Goal: Check status: Check status

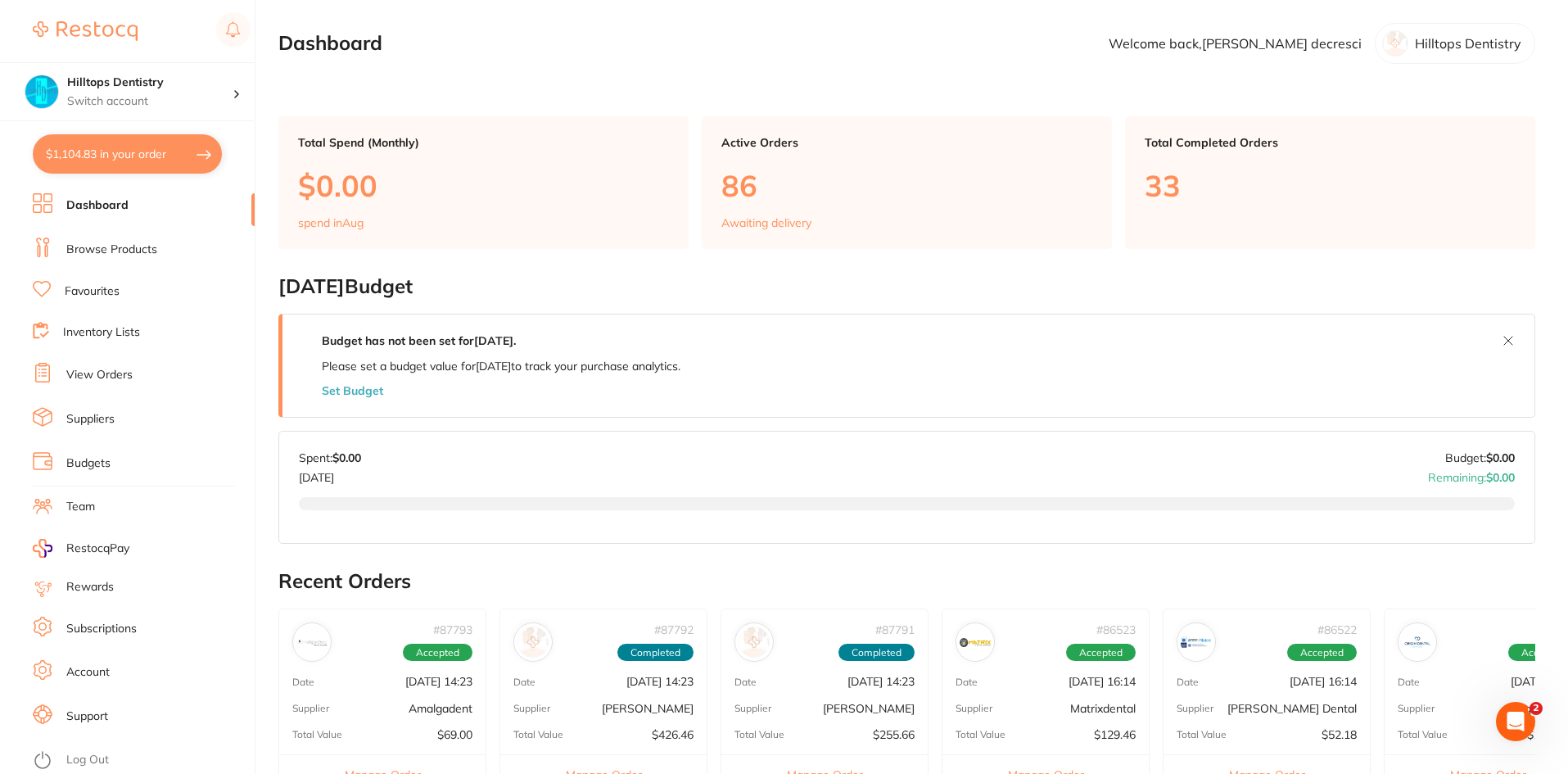
click at [156, 148] on button "$1,104.83 in your order" at bounding box center [127, 154] width 189 height 40
checkbox input "true"
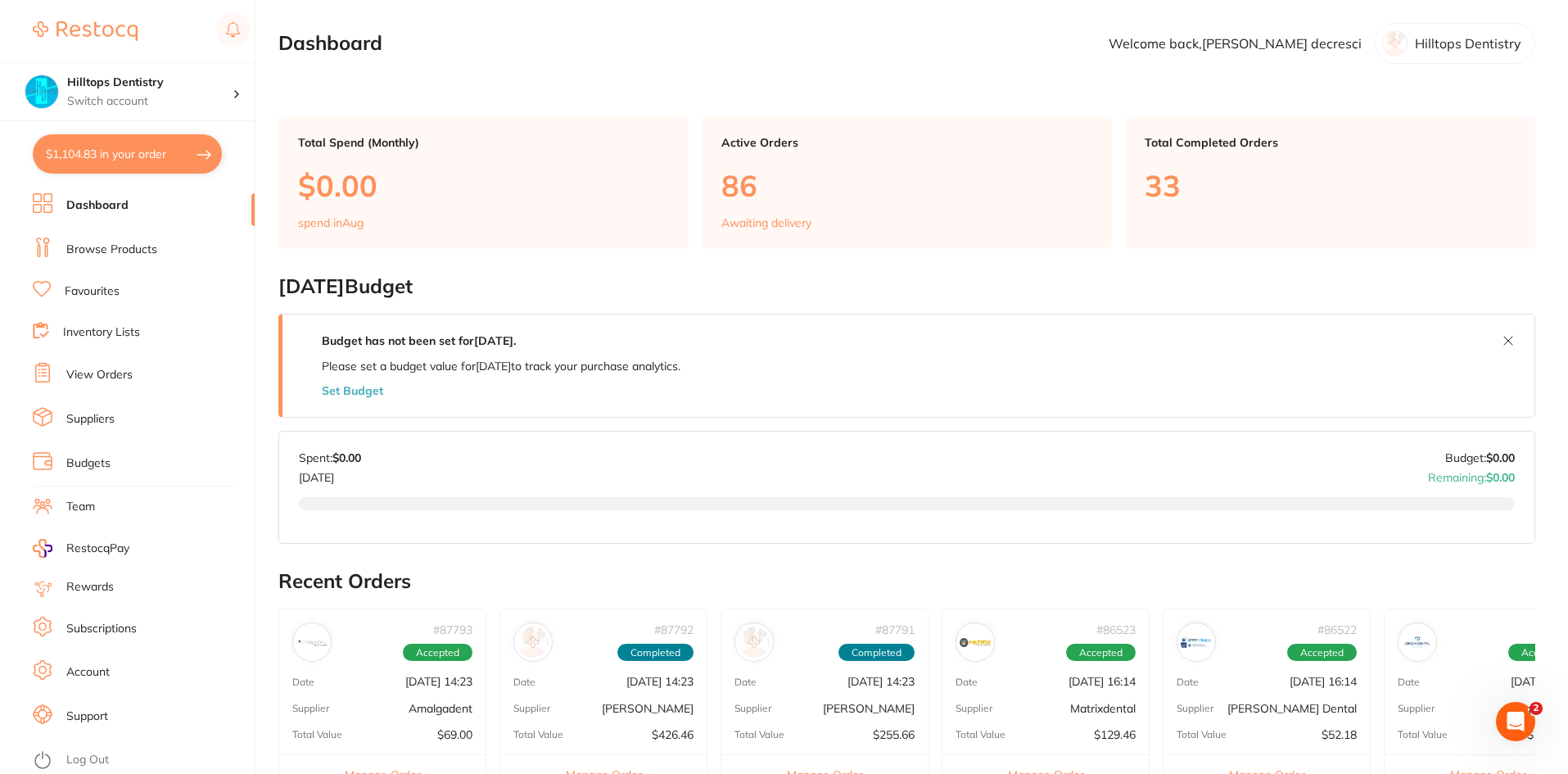
checkbox input "true"
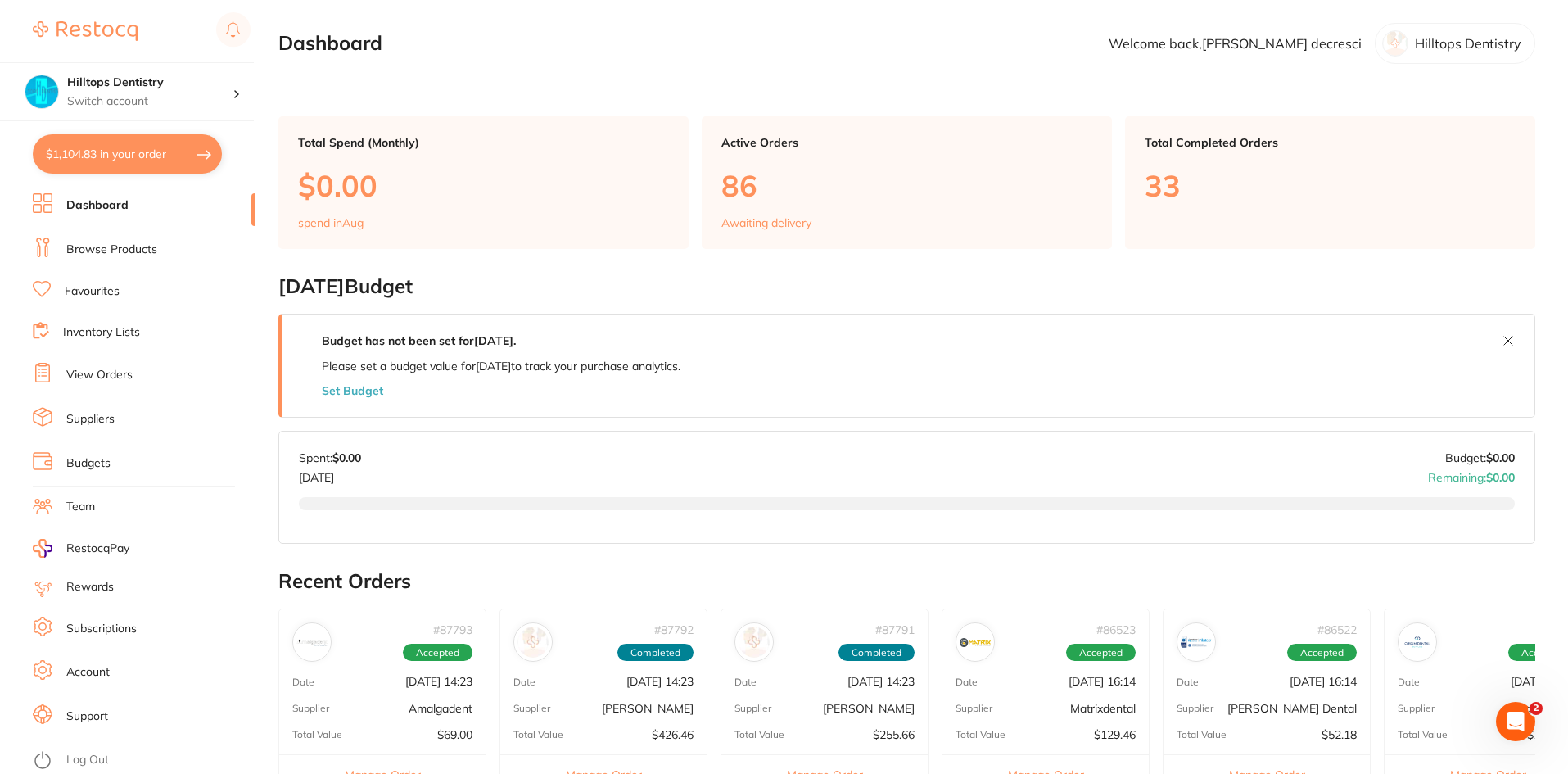
checkbox input "true"
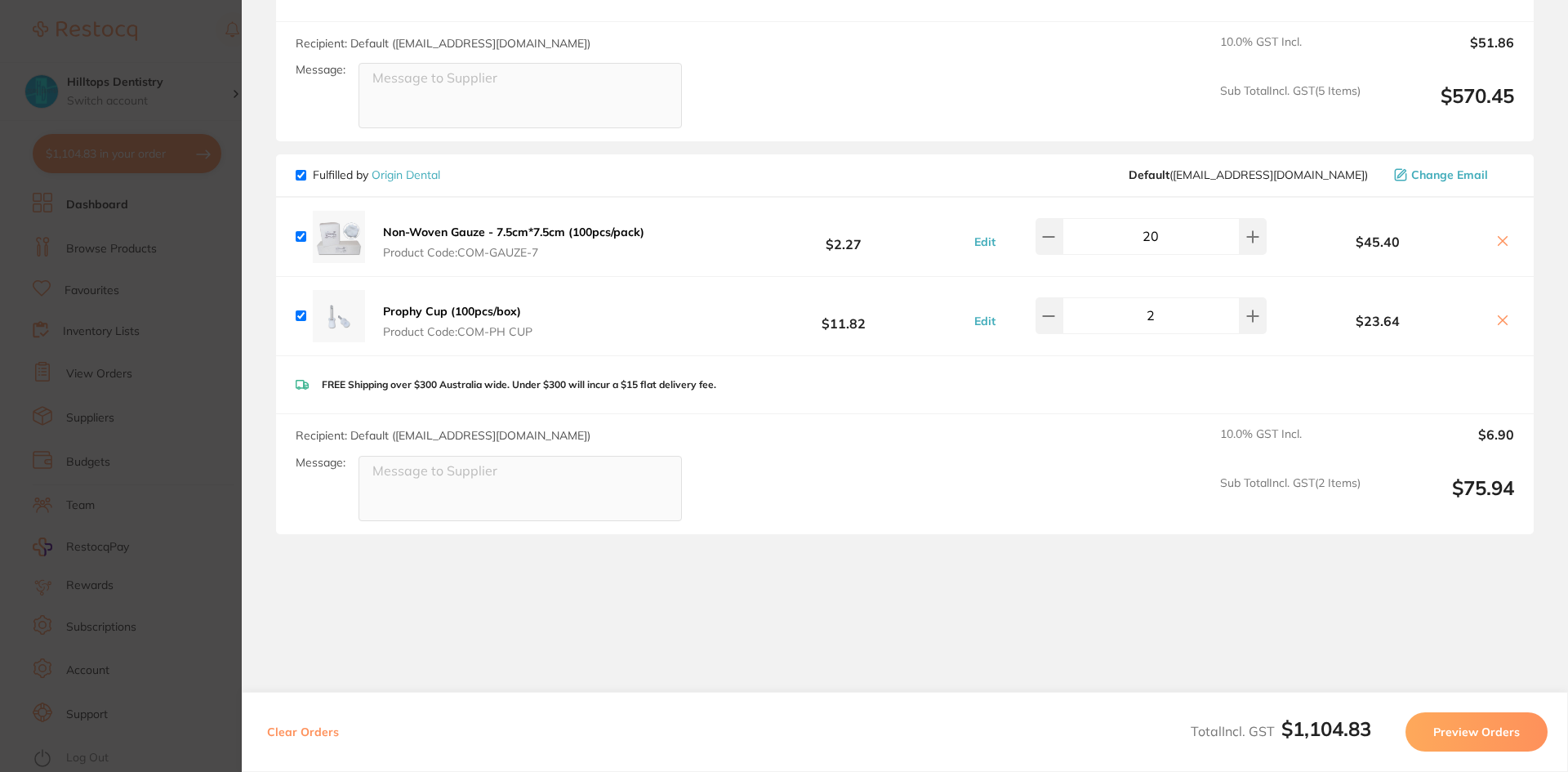
scroll to position [1157, 0]
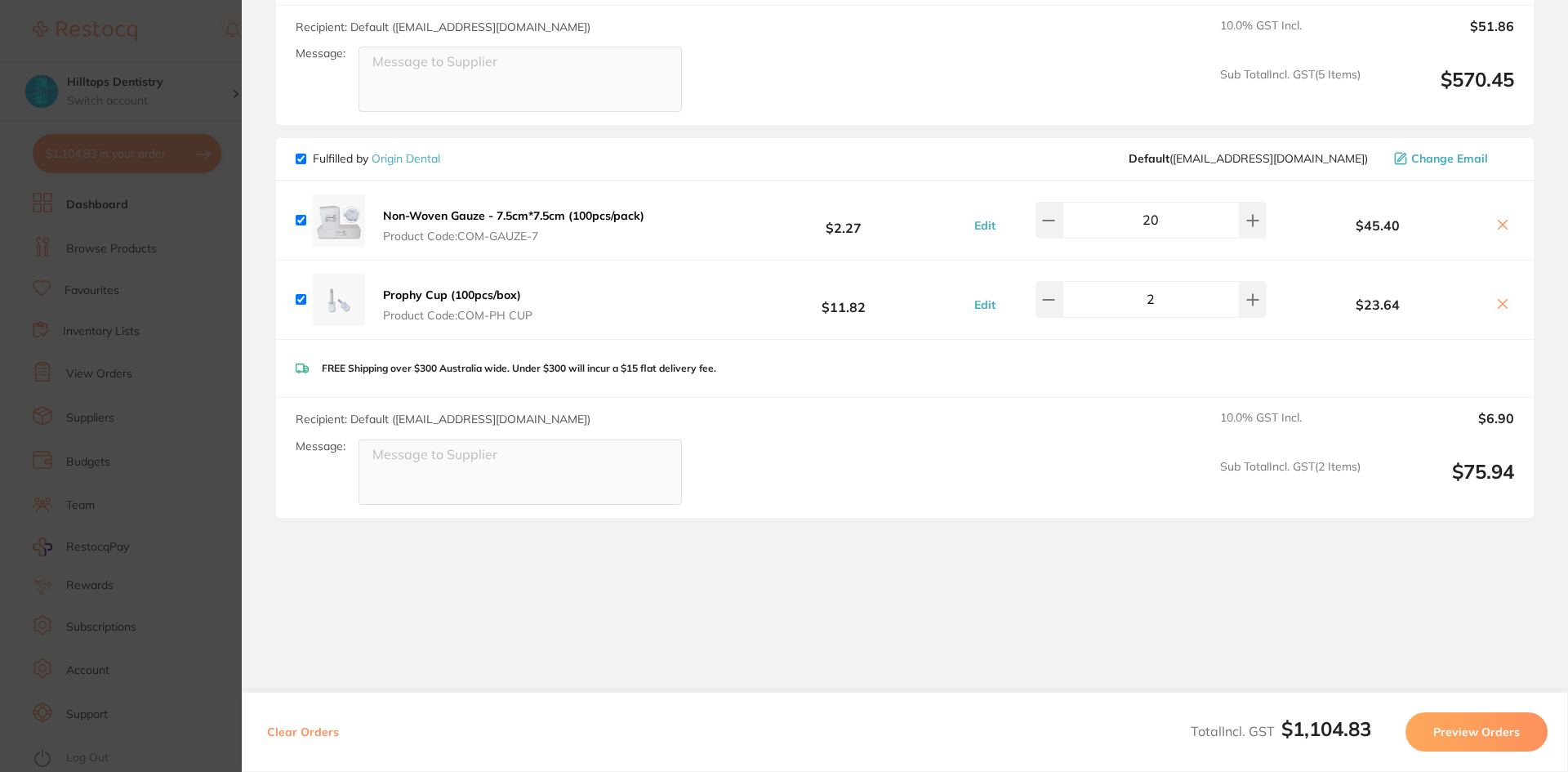
click at [214, 368] on section "Update RRP Set your pre negotiated price for this item. Item Agreed RRP (excl. …" at bounding box center [784, 386] width 1568 height 772
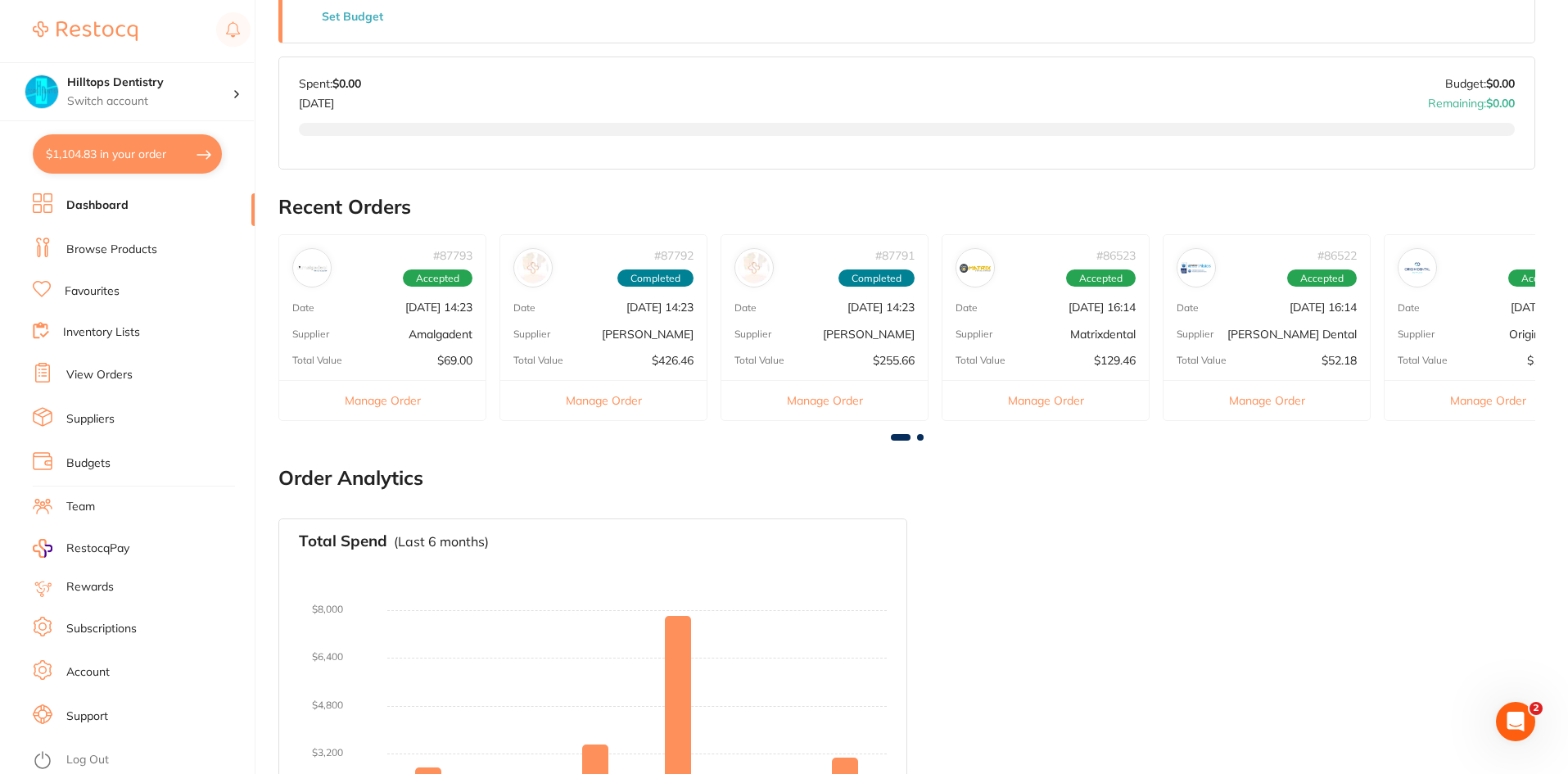
scroll to position [410, 0]
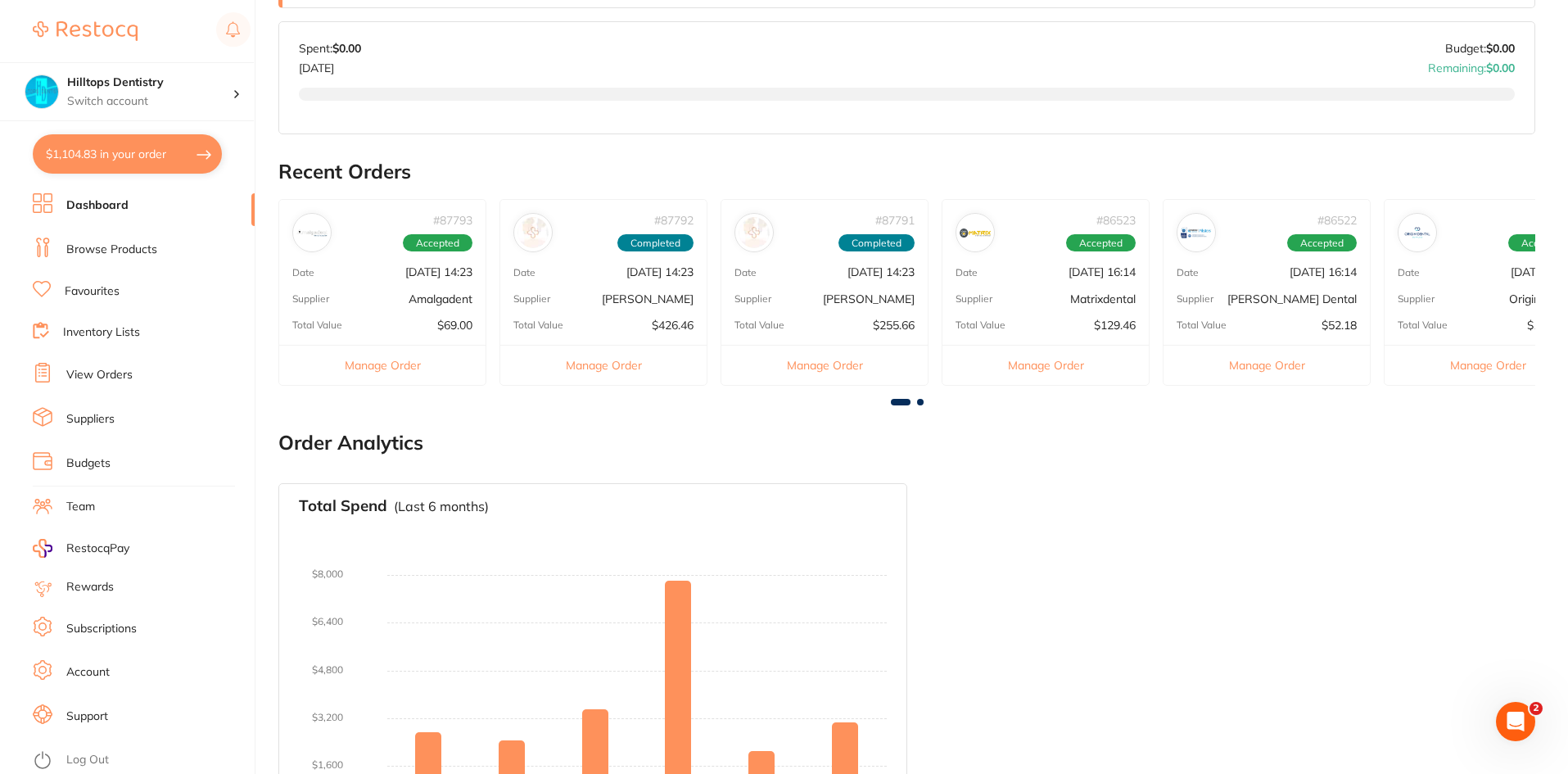
click at [120, 374] on link "View Orders" at bounding box center [100, 375] width 67 height 16
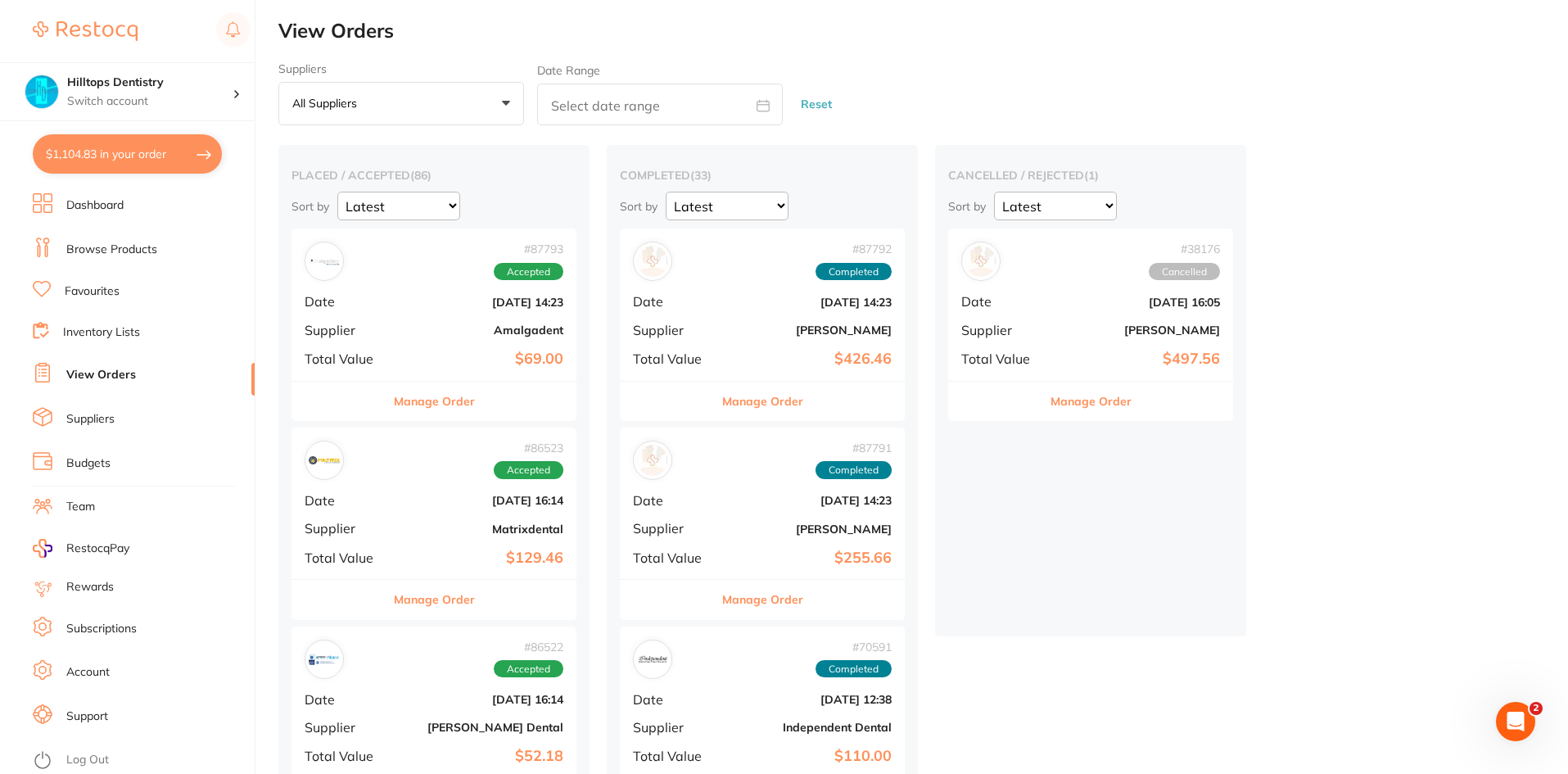
click at [444, 107] on button "All suppliers +0" at bounding box center [400, 104] width 246 height 44
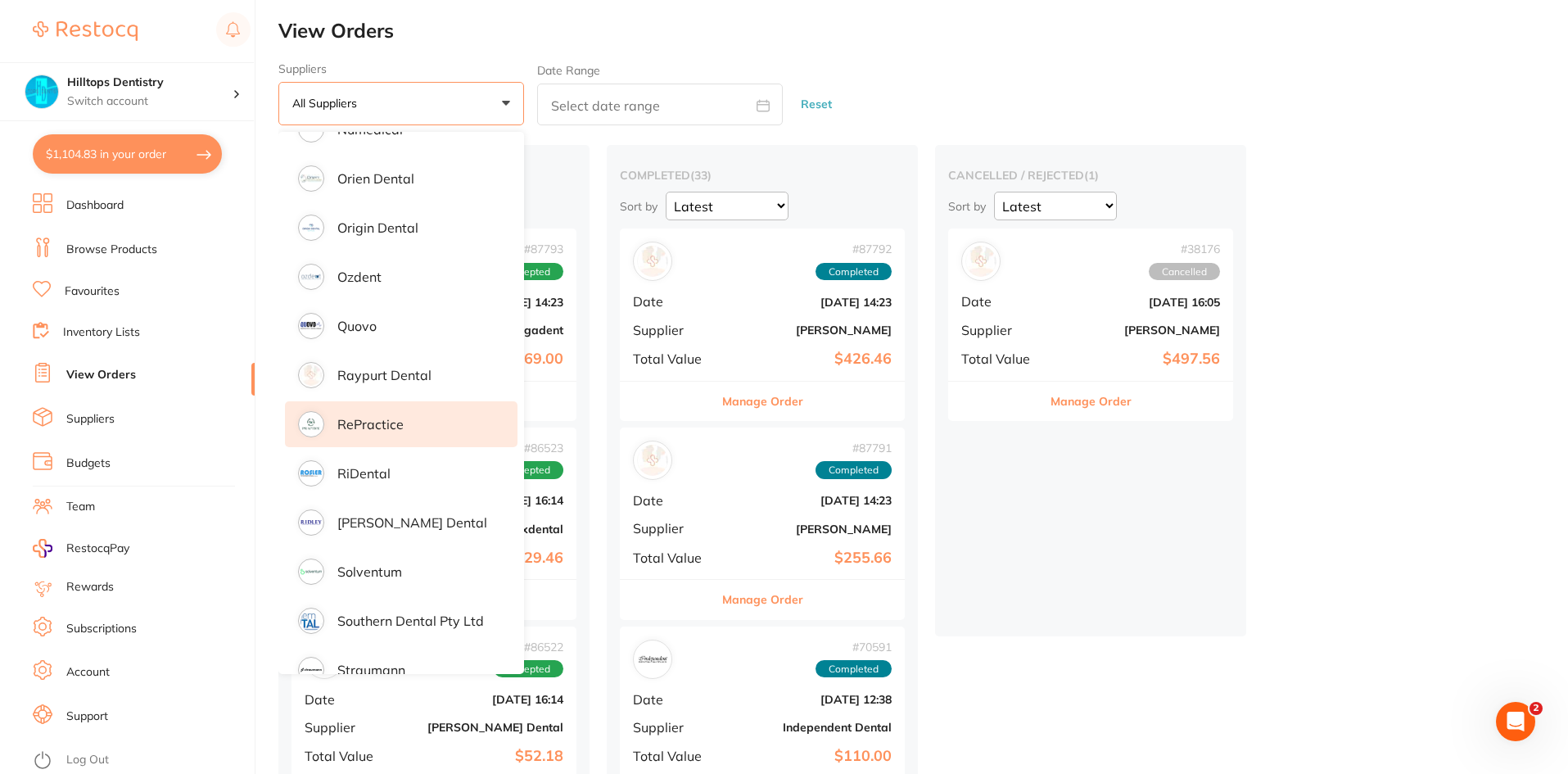
scroll to position [1531, 0]
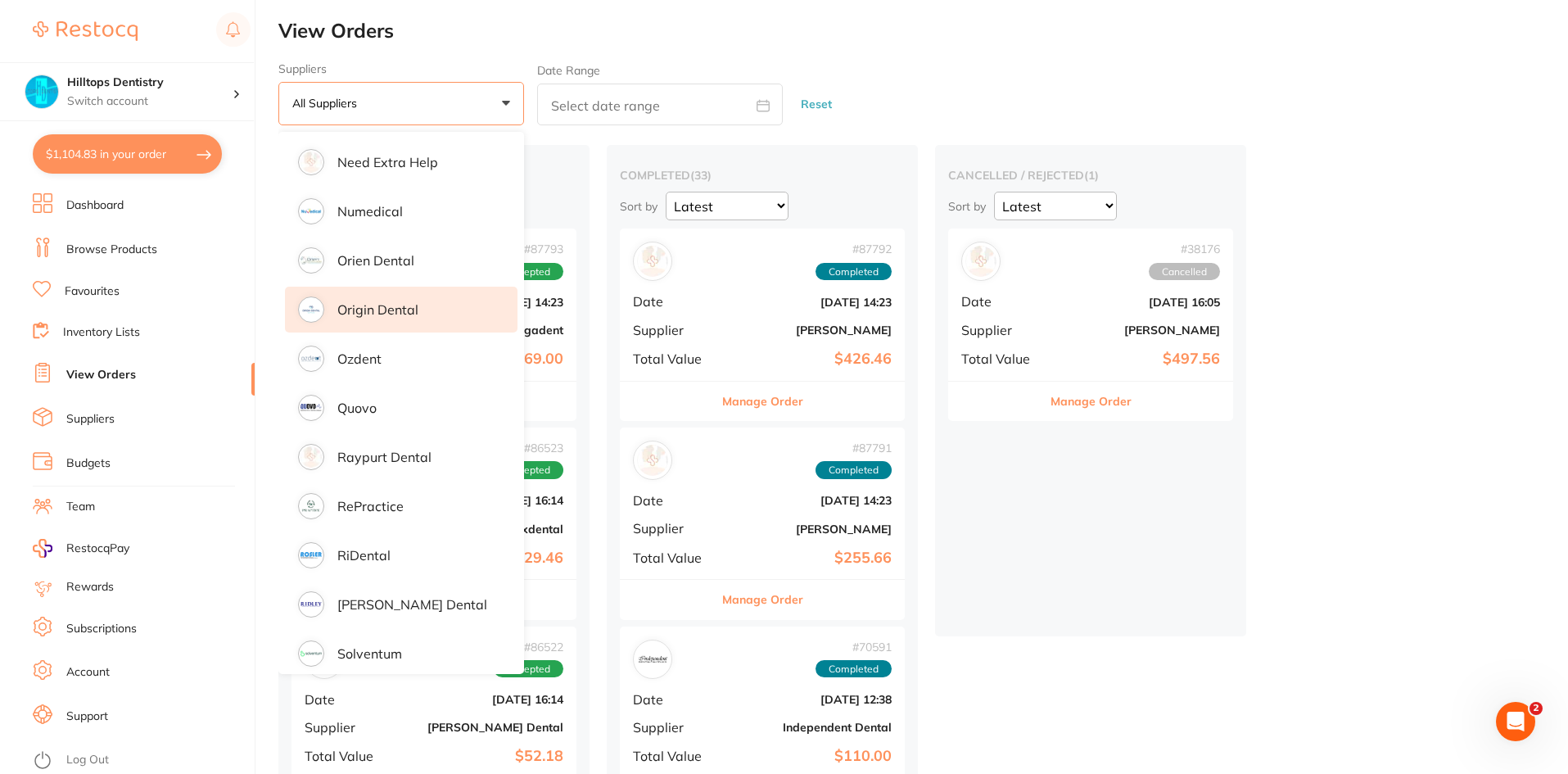
click at [403, 302] on p "Origin Dental" at bounding box center [378, 310] width 81 height 14
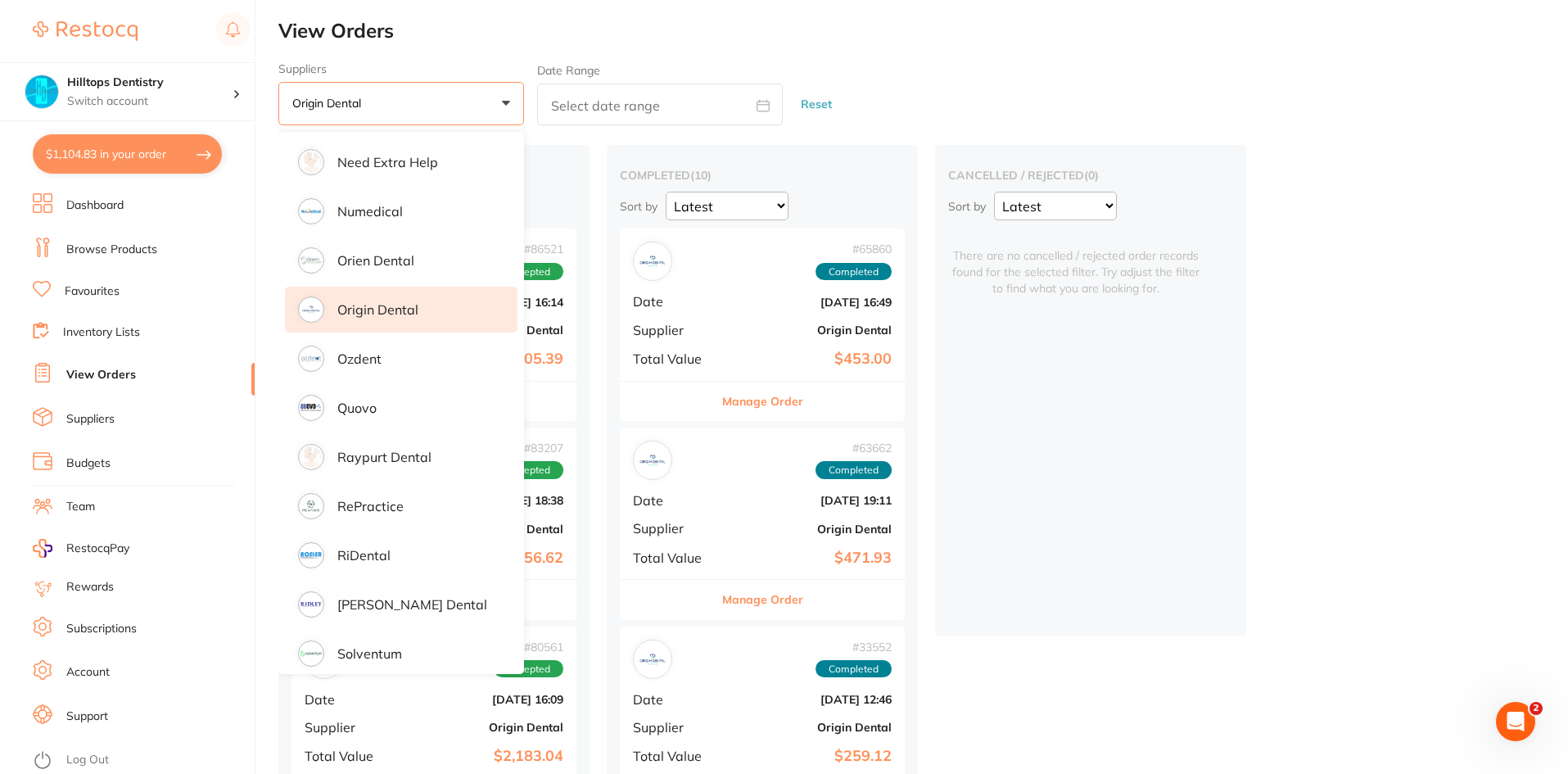
click at [1041, 389] on div "cancelled / rejected ( 0 ) Sort by Latest Notification There are no cancelled /…" at bounding box center [1090, 391] width 311 height 491
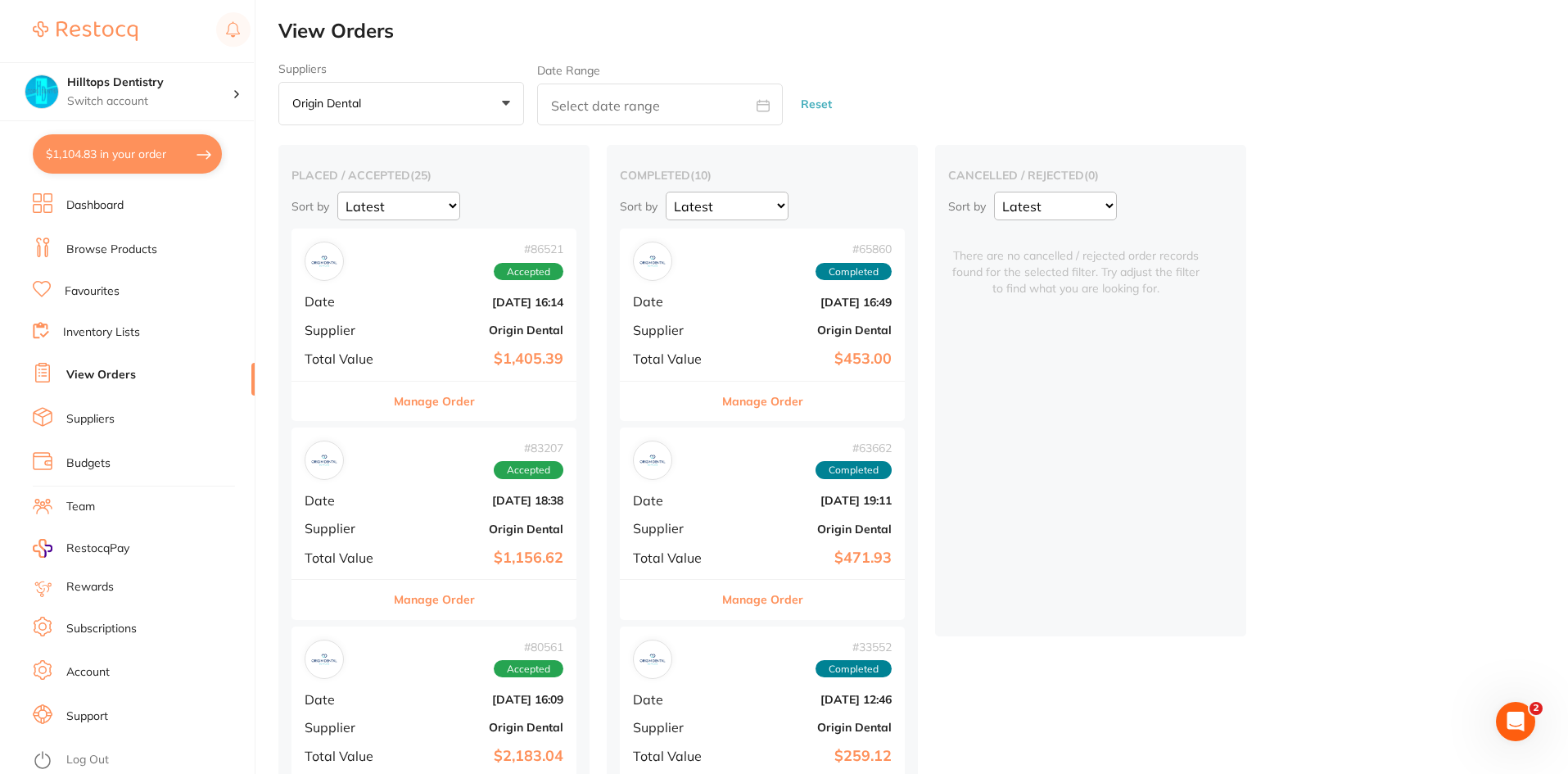
click at [393, 338] on div "# 86521 Accepted Date [DATE] 16:14 Supplier Origin Dental Total Value $1,405.39" at bounding box center [434, 304] width 285 height 151
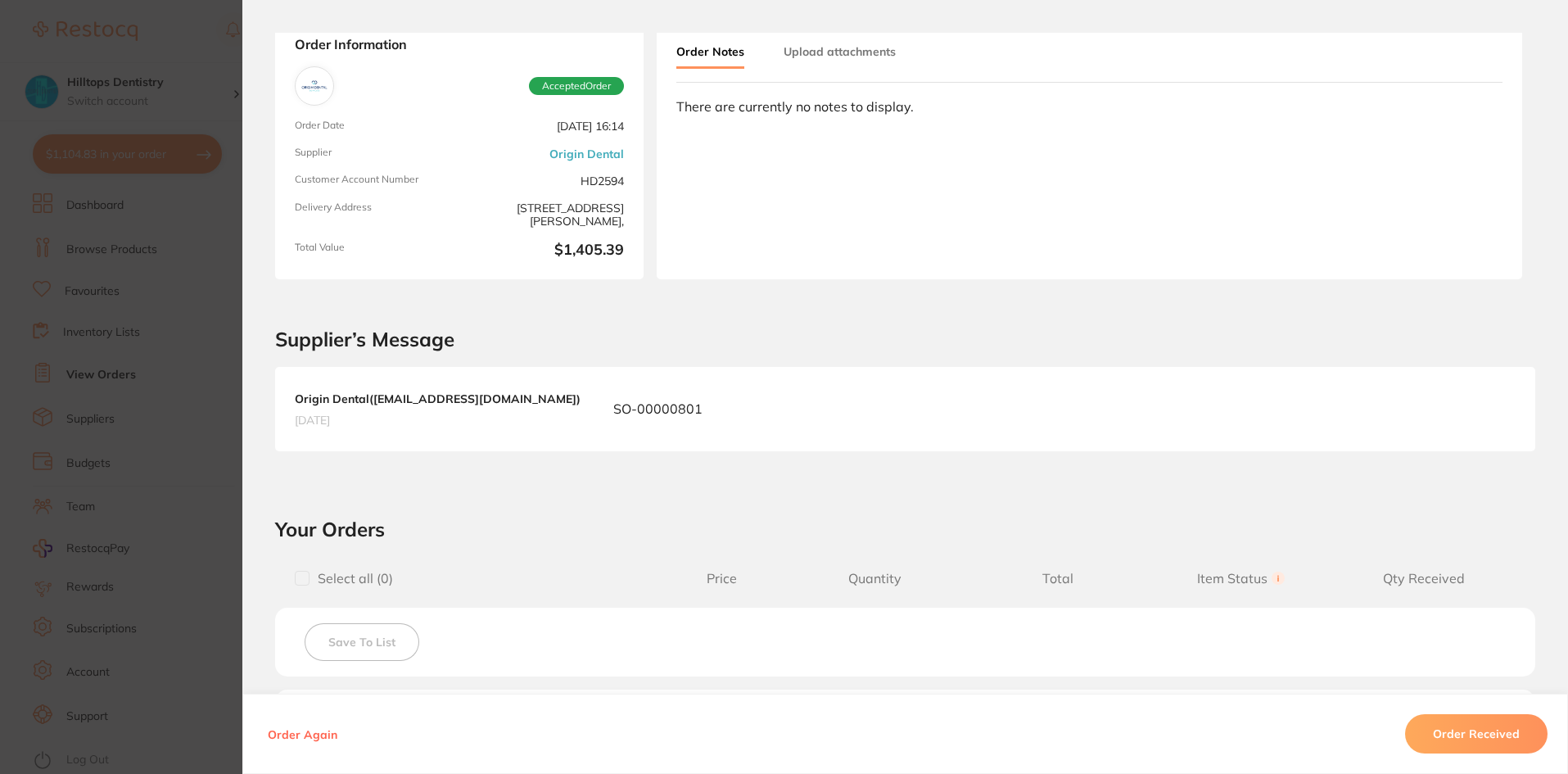
scroll to position [82, 0]
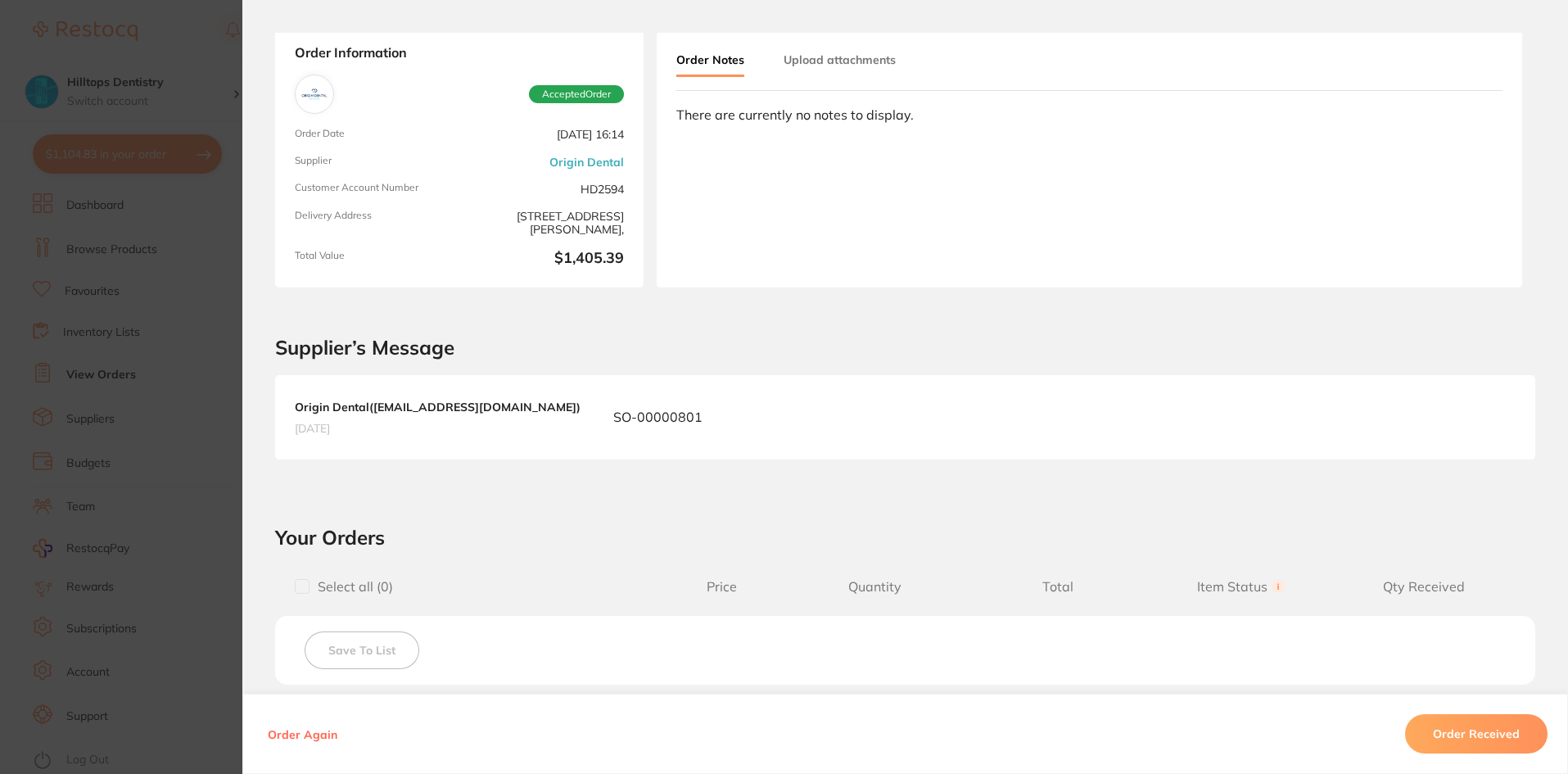
click at [180, 367] on section "Order ID: Restocq- 86521 Order Information Accepted Order Order Date [DATE] 16:…" at bounding box center [784, 387] width 1568 height 774
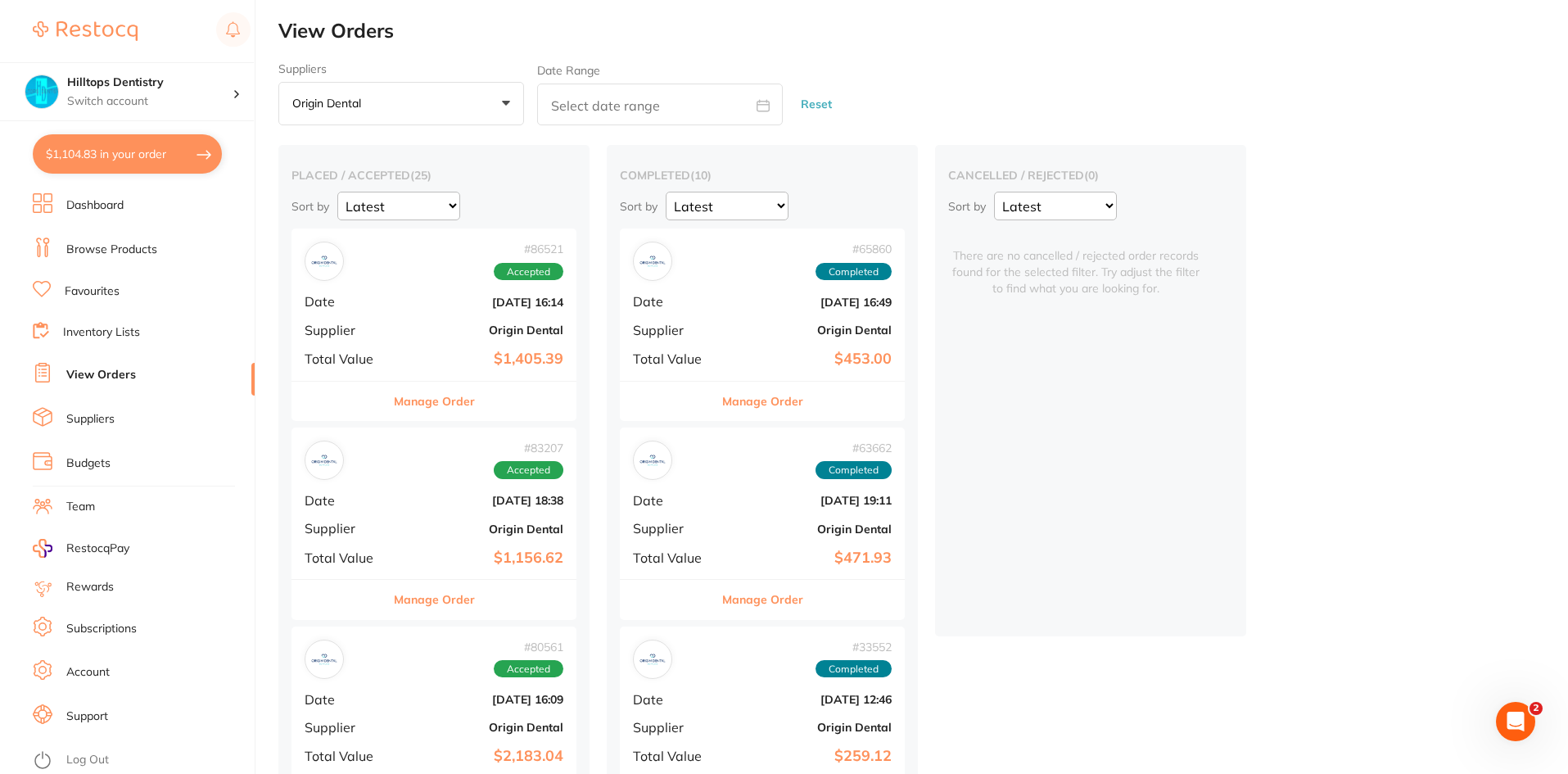
click at [424, 518] on div "# 83207 Accepted Date [DATE] 18:38 Supplier Origin Dental Total Value $1,156.62" at bounding box center [434, 503] width 285 height 151
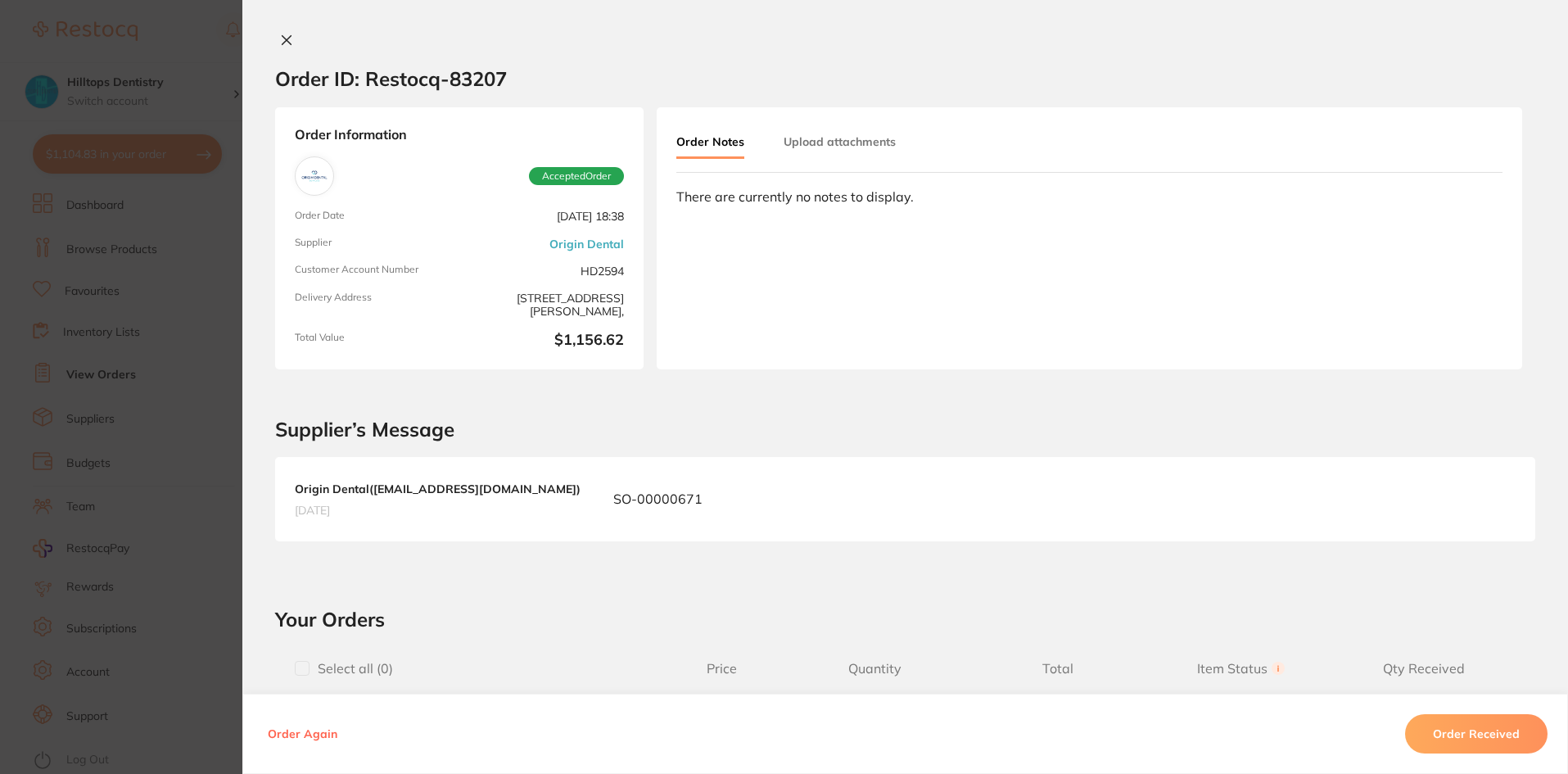
click at [215, 441] on section "Order ID: Restocq- 83207 Order Information Accepted Order Order Date [DATE] 18:…" at bounding box center [784, 387] width 1568 height 774
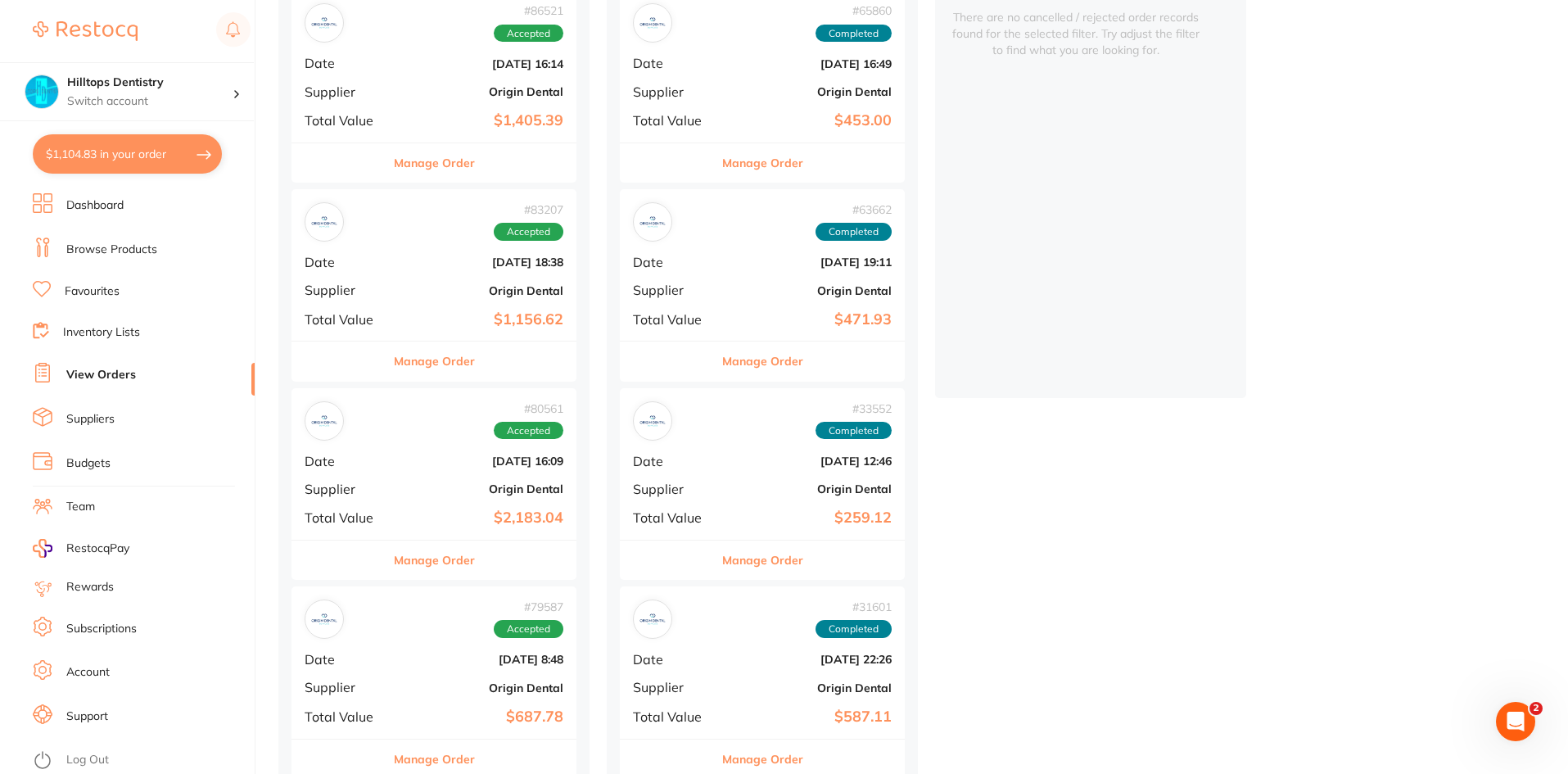
scroll to position [246, 0]
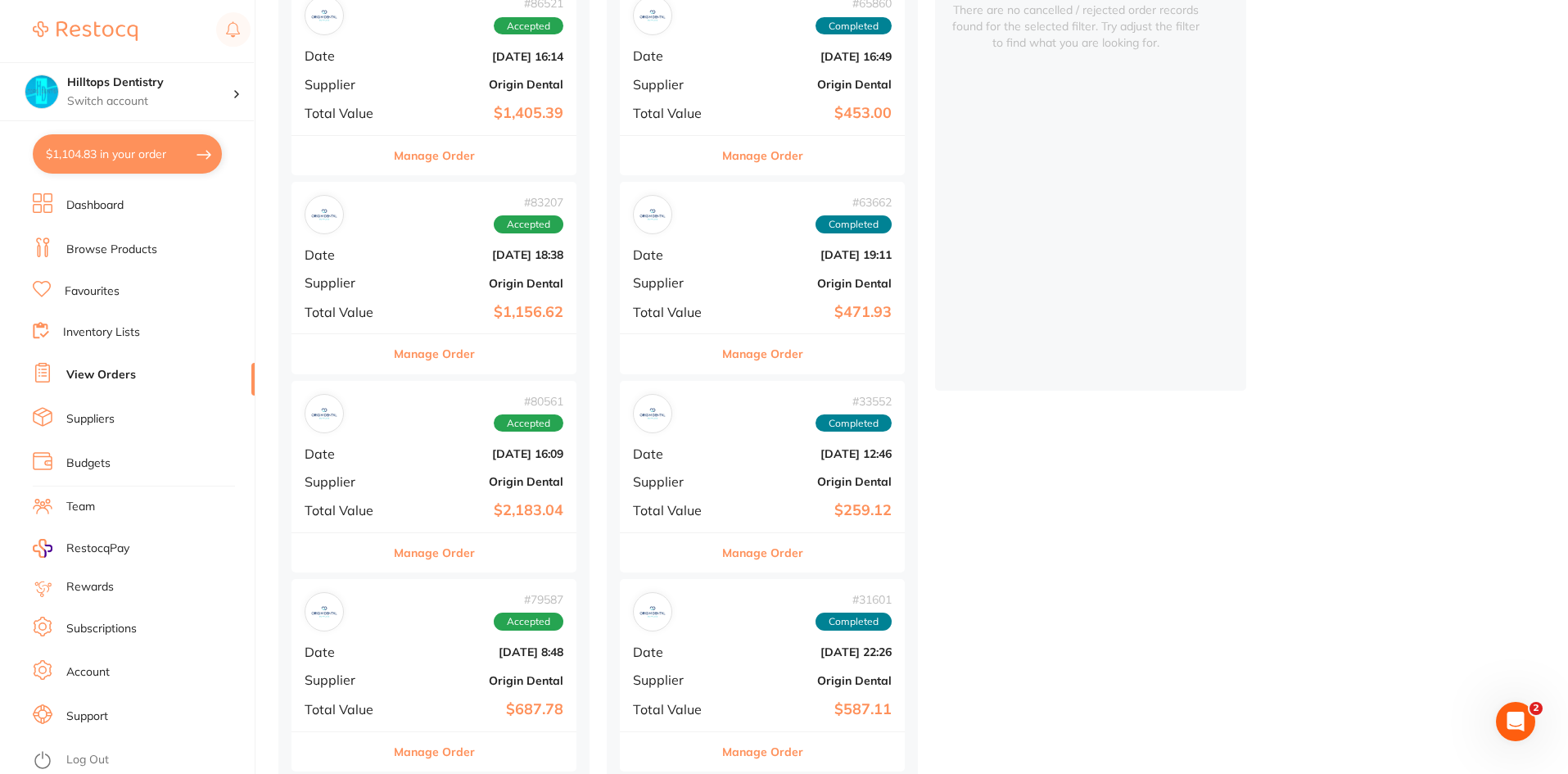
click at [391, 472] on div "# 80561 Accepted Date [DATE] 16:09 Supplier Origin Dental Total Value $2,183.04" at bounding box center [434, 456] width 285 height 151
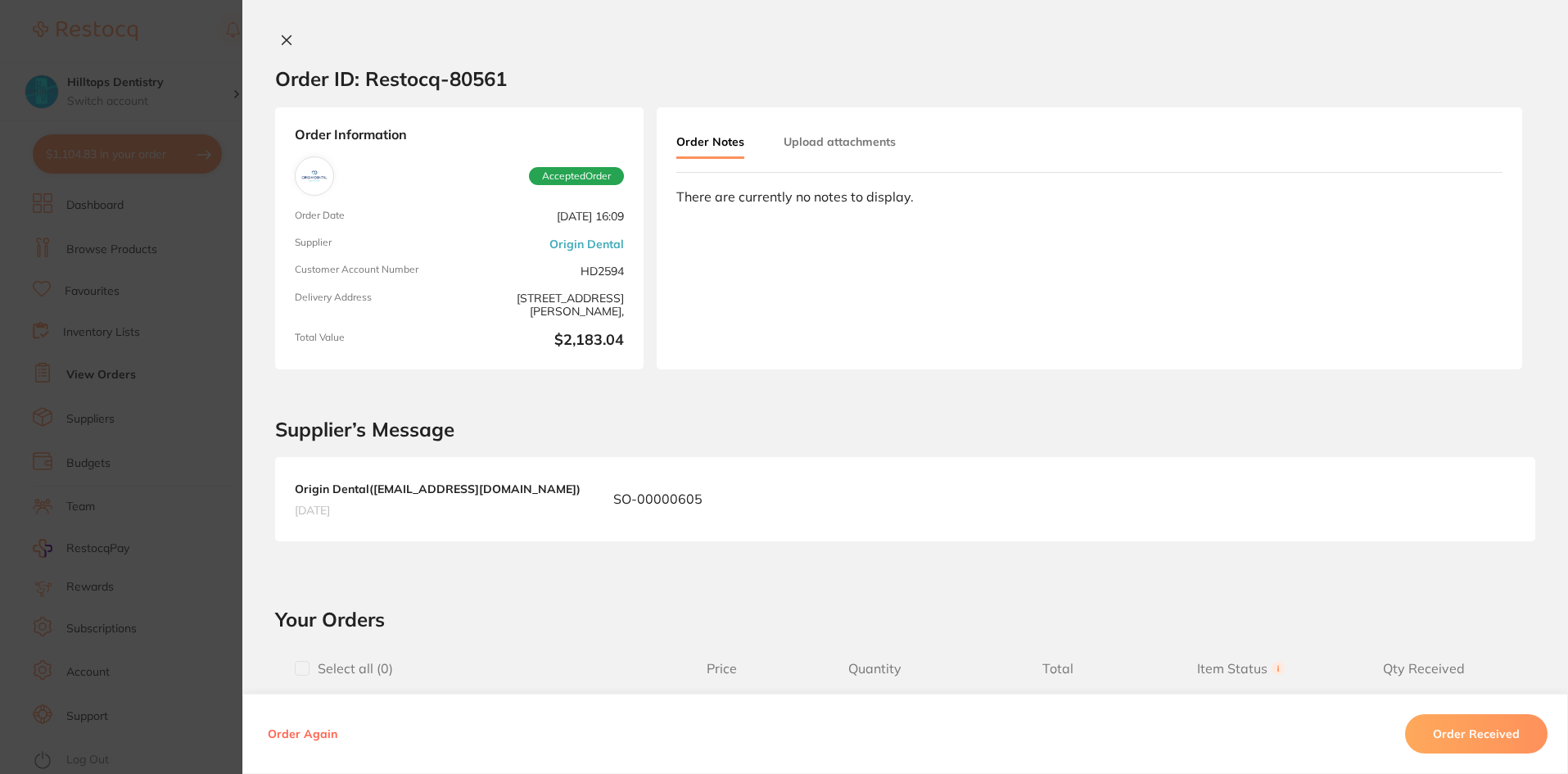
click at [205, 479] on section "Order ID: Restocq- 80561 Order Information Accepted Order Order Date [DATE] 16:…" at bounding box center [784, 387] width 1568 height 774
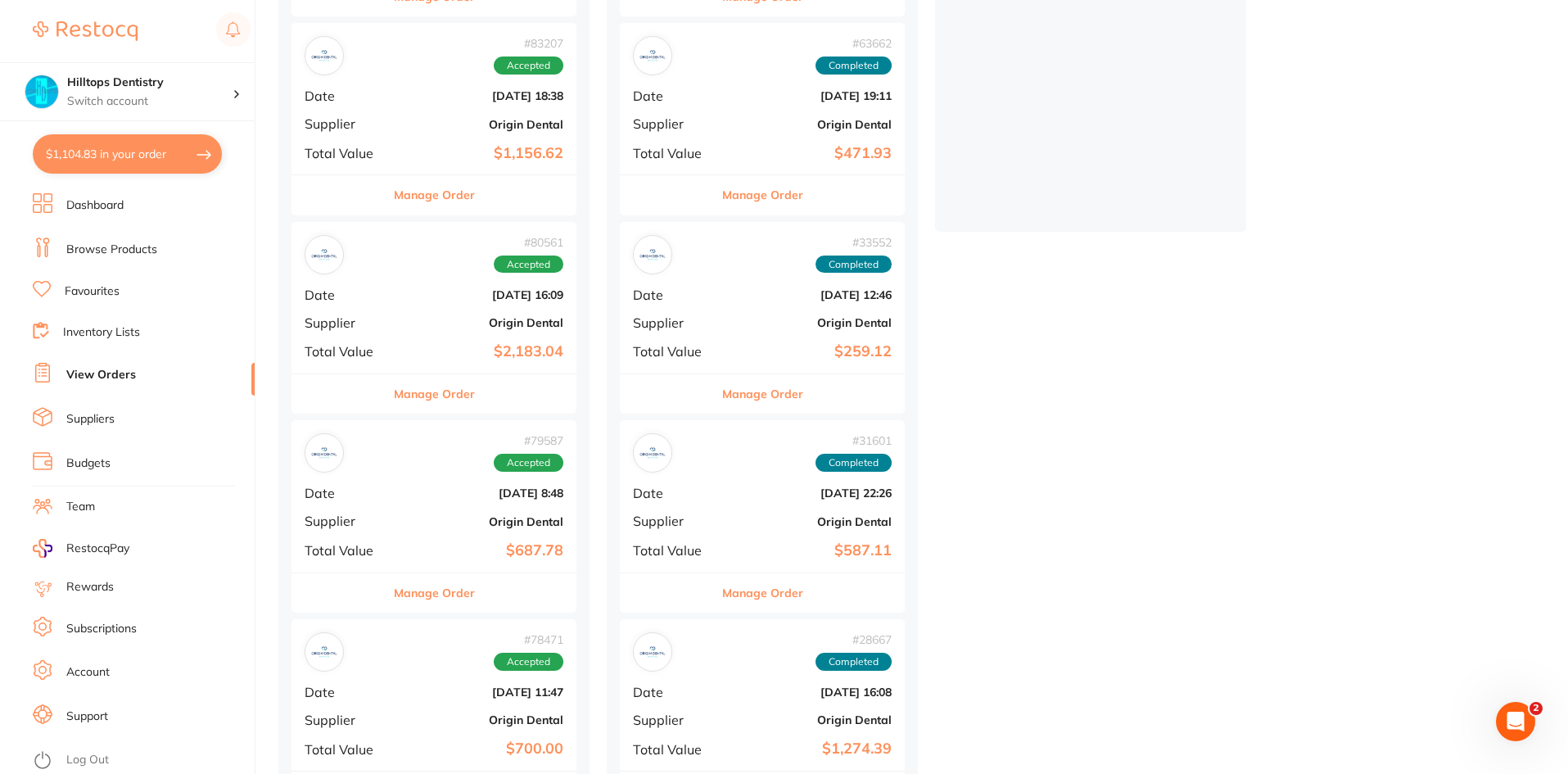
scroll to position [491, 0]
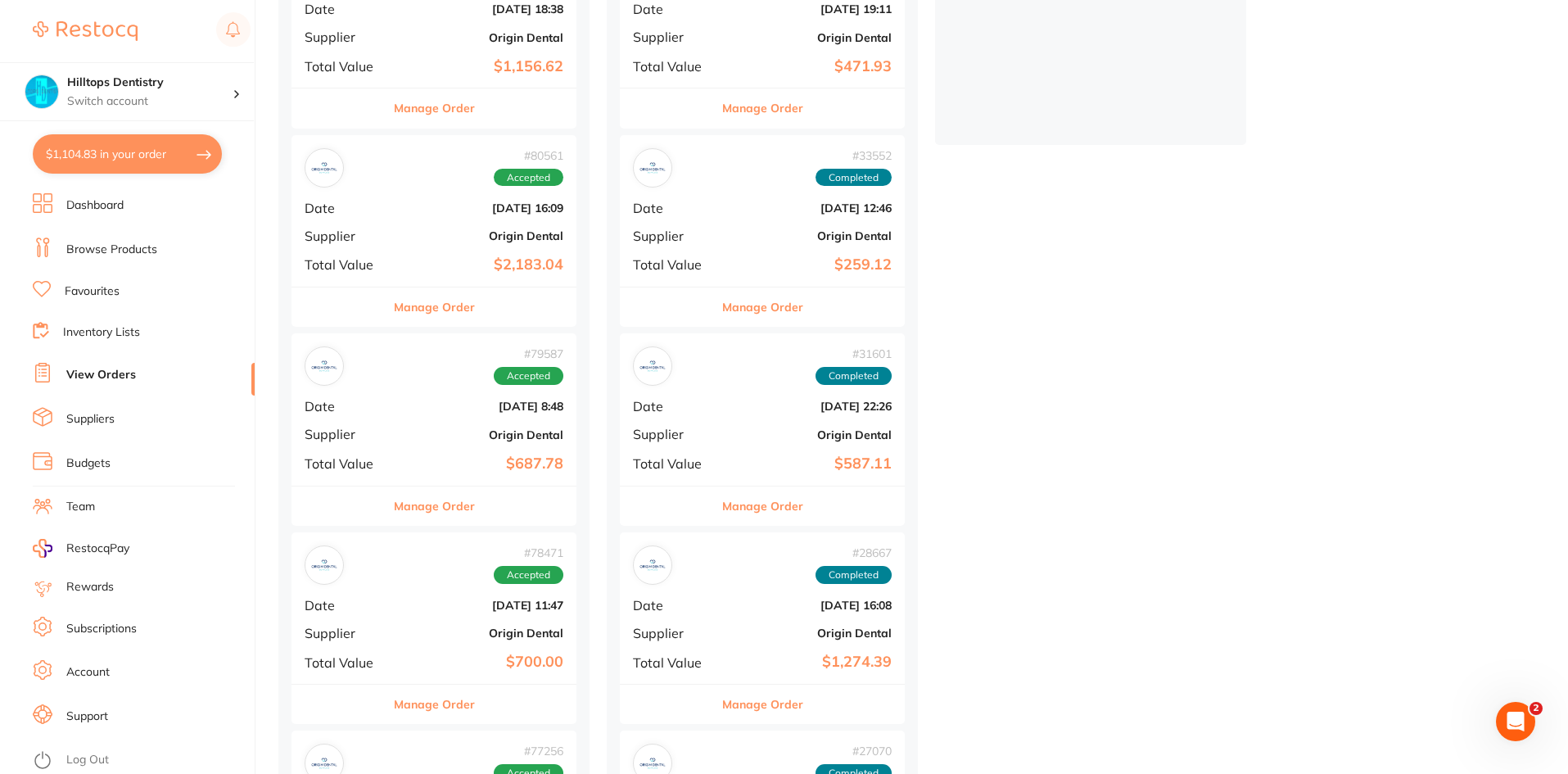
click at [415, 437] on b "Origin Dental" at bounding box center [481, 435] width 164 height 14
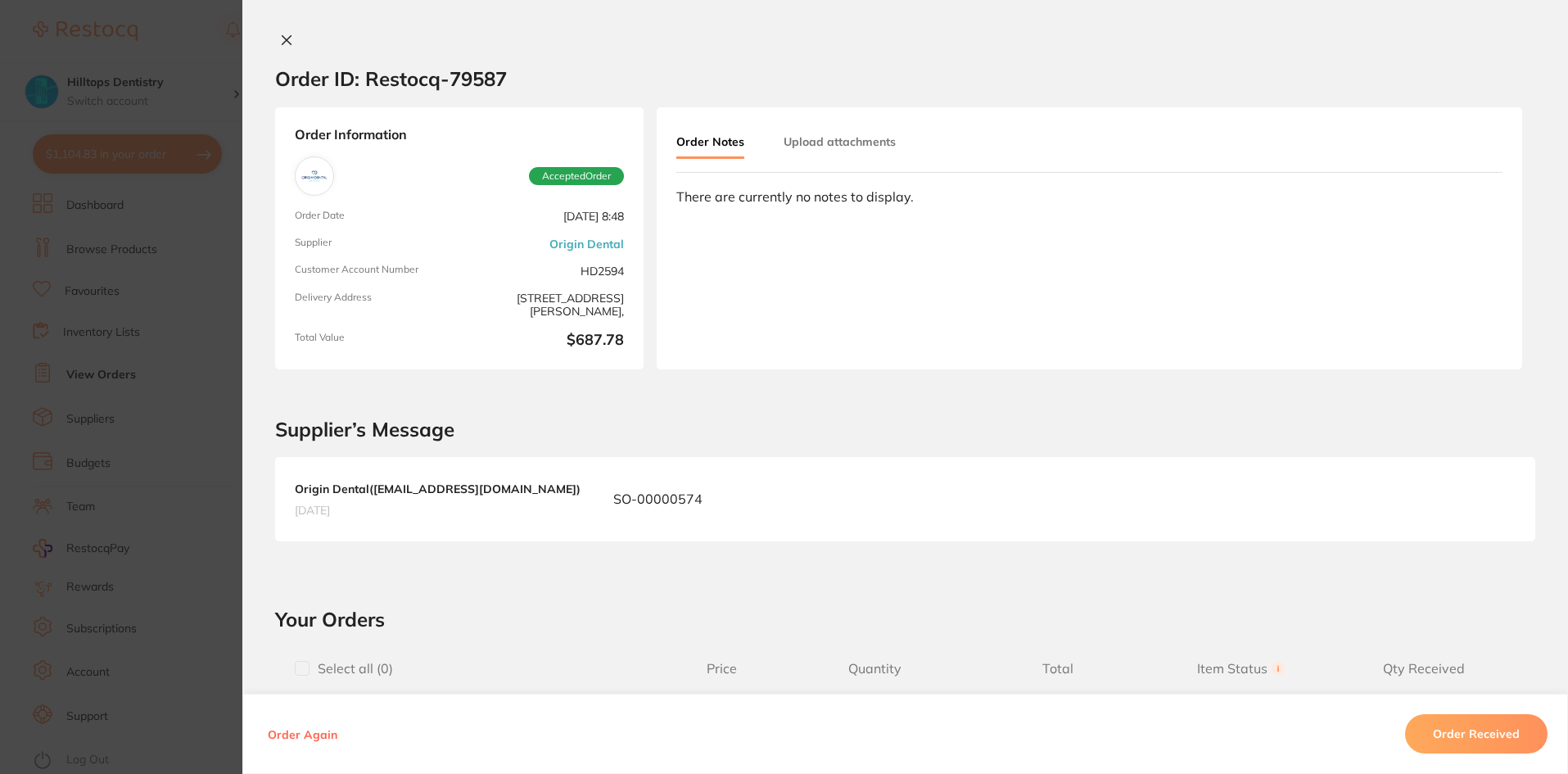
click at [218, 470] on section "Order ID: Restocq- 79587 Order Information Accepted Order Order Date [DATE] 8:4…" at bounding box center [784, 387] width 1568 height 774
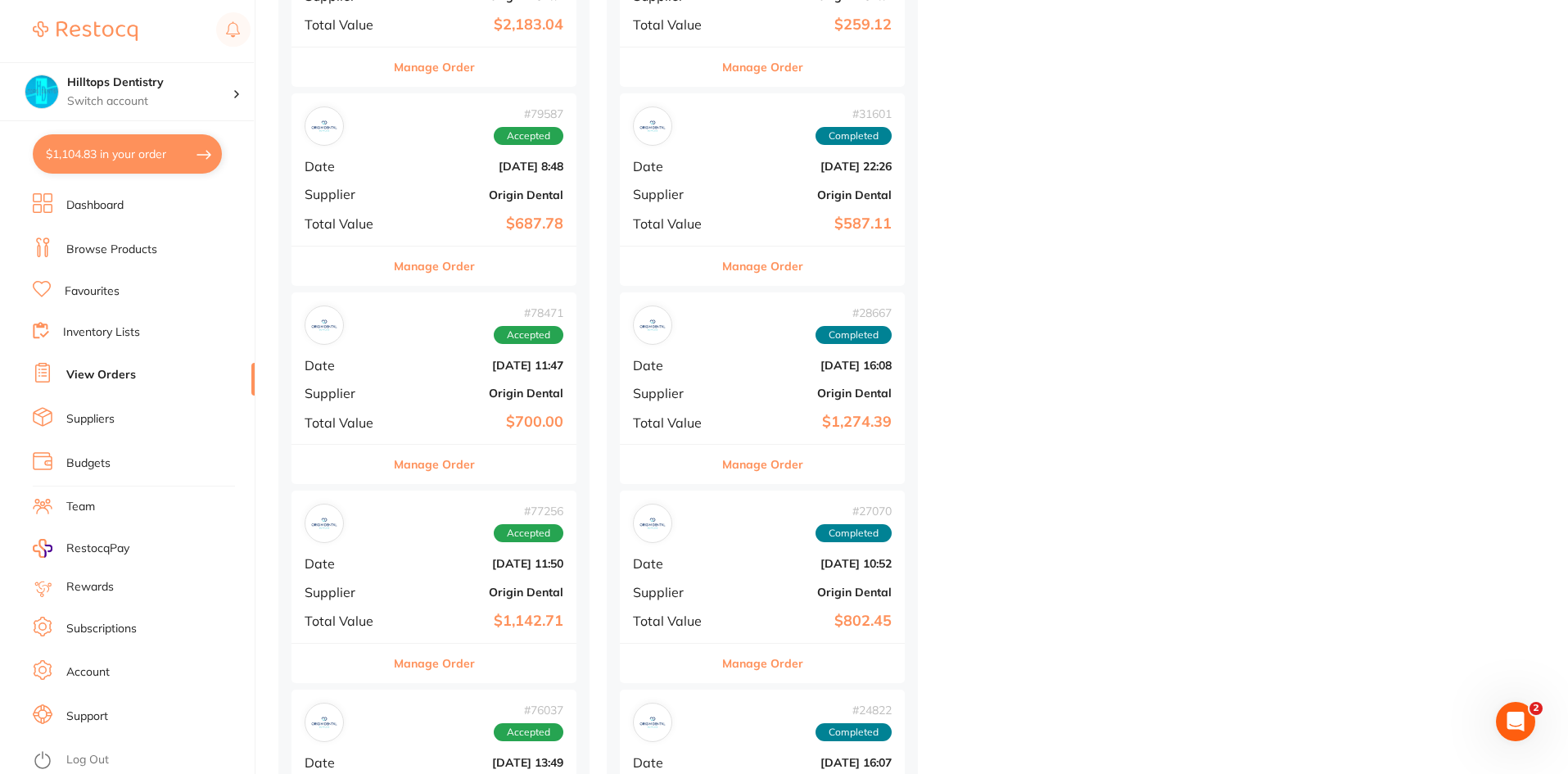
scroll to position [737, 0]
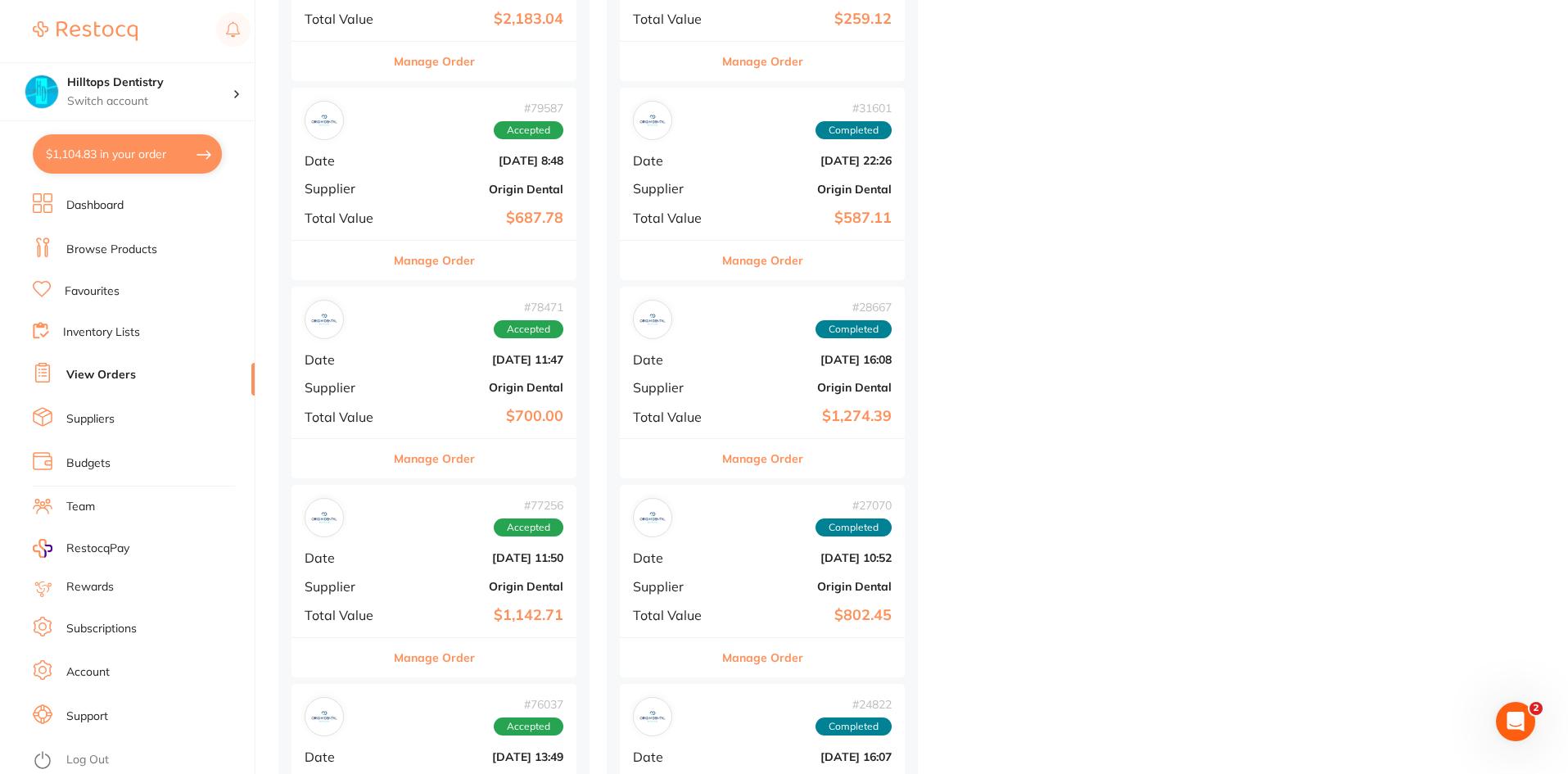
click at [403, 204] on div "# 79587 Accepted Date [DATE] 8:48 Supplier Origin Dental Total Value $687.78" at bounding box center [434, 163] width 285 height 151
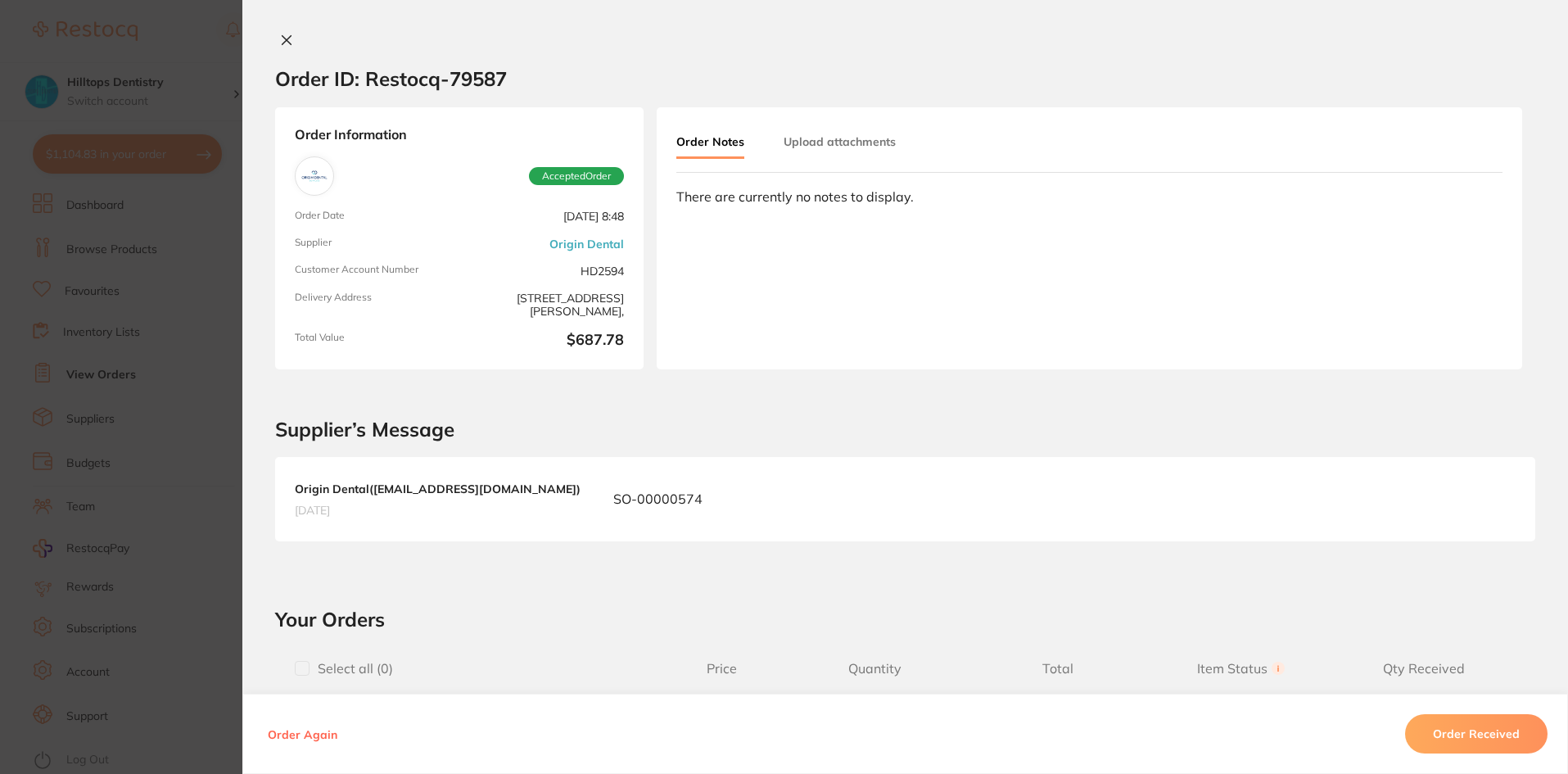
click at [199, 457] on section "Order ID: Restocq- 79587 Order Information Accepted Order Order Date [DATE] 8:4…" at bounding box center [784, 387] width 1568 height 774
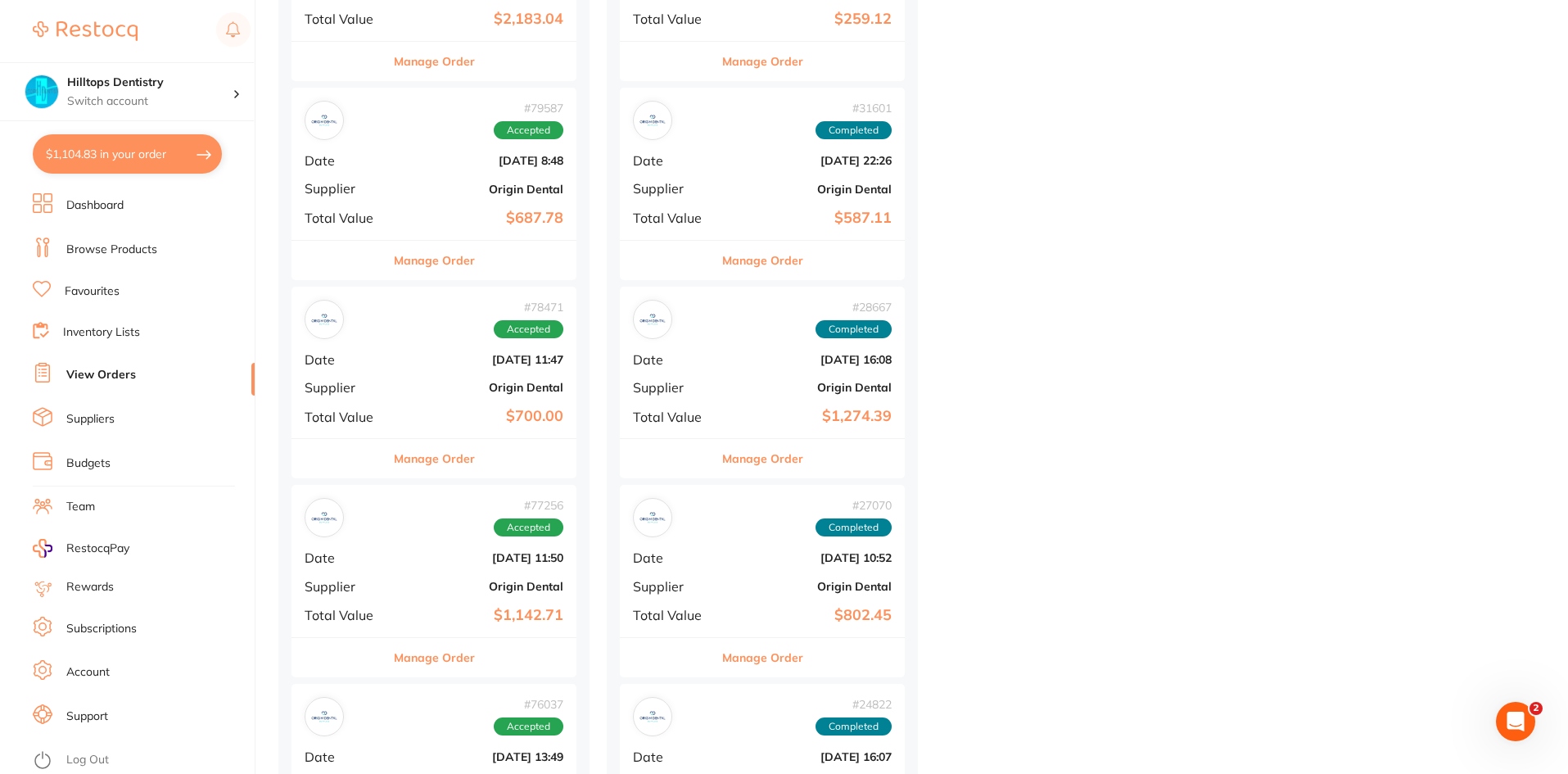
click at [443, 406] on div "# 78471 Accepted Date [DATE] 11:47 Supplier Origin Dental Total Value $700.00" at bounding box center [434, 362] width 285 height 151
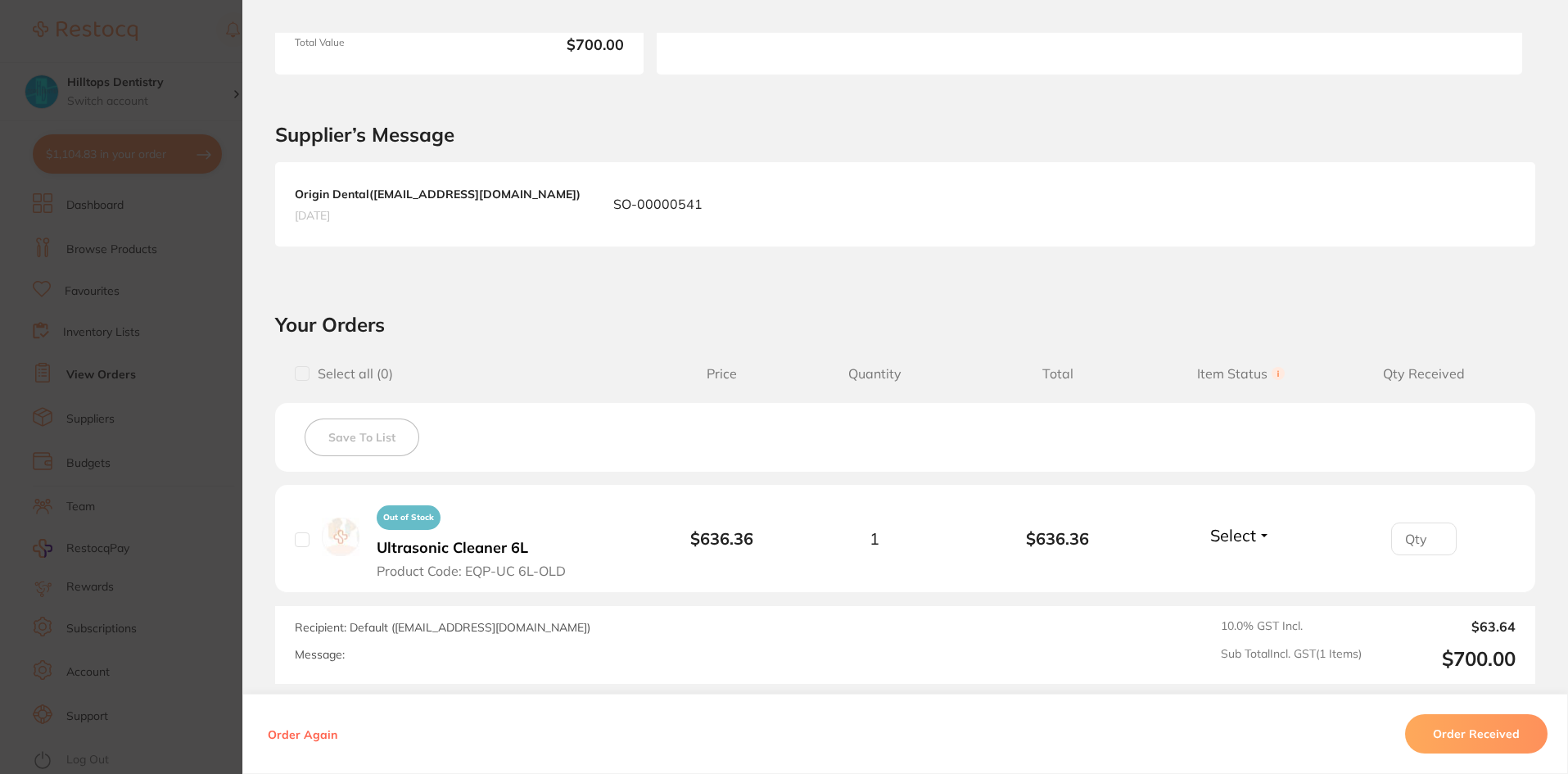
scroll to position [410, 0]
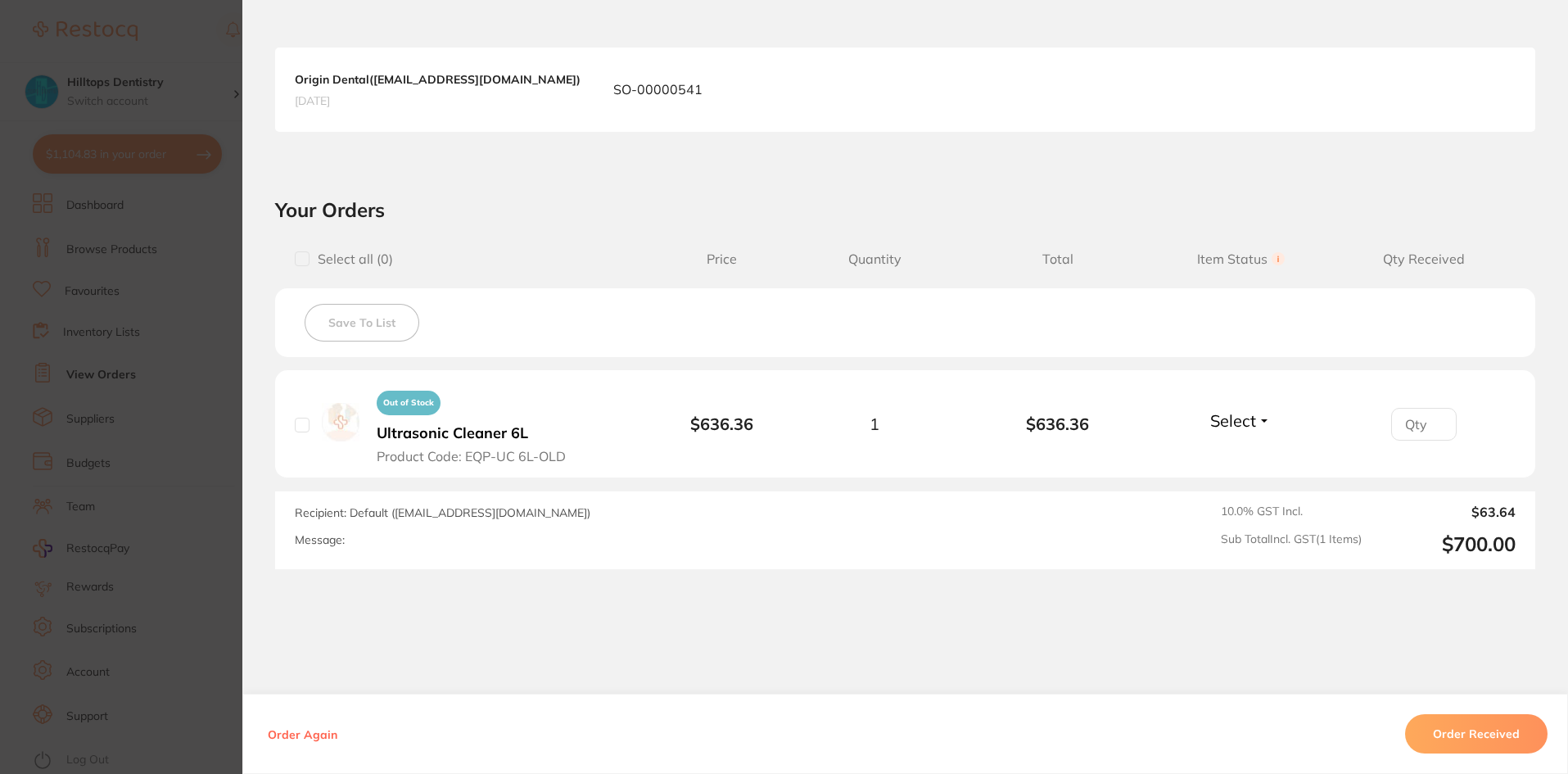
click at [299, 259] on input "checkbox" at bounding box center [302, 258] width 14 height 14
checkbox input "true"
click at [1475, 734] on button "Order Received" at bounding box center [1476, 734] width 142 height 40
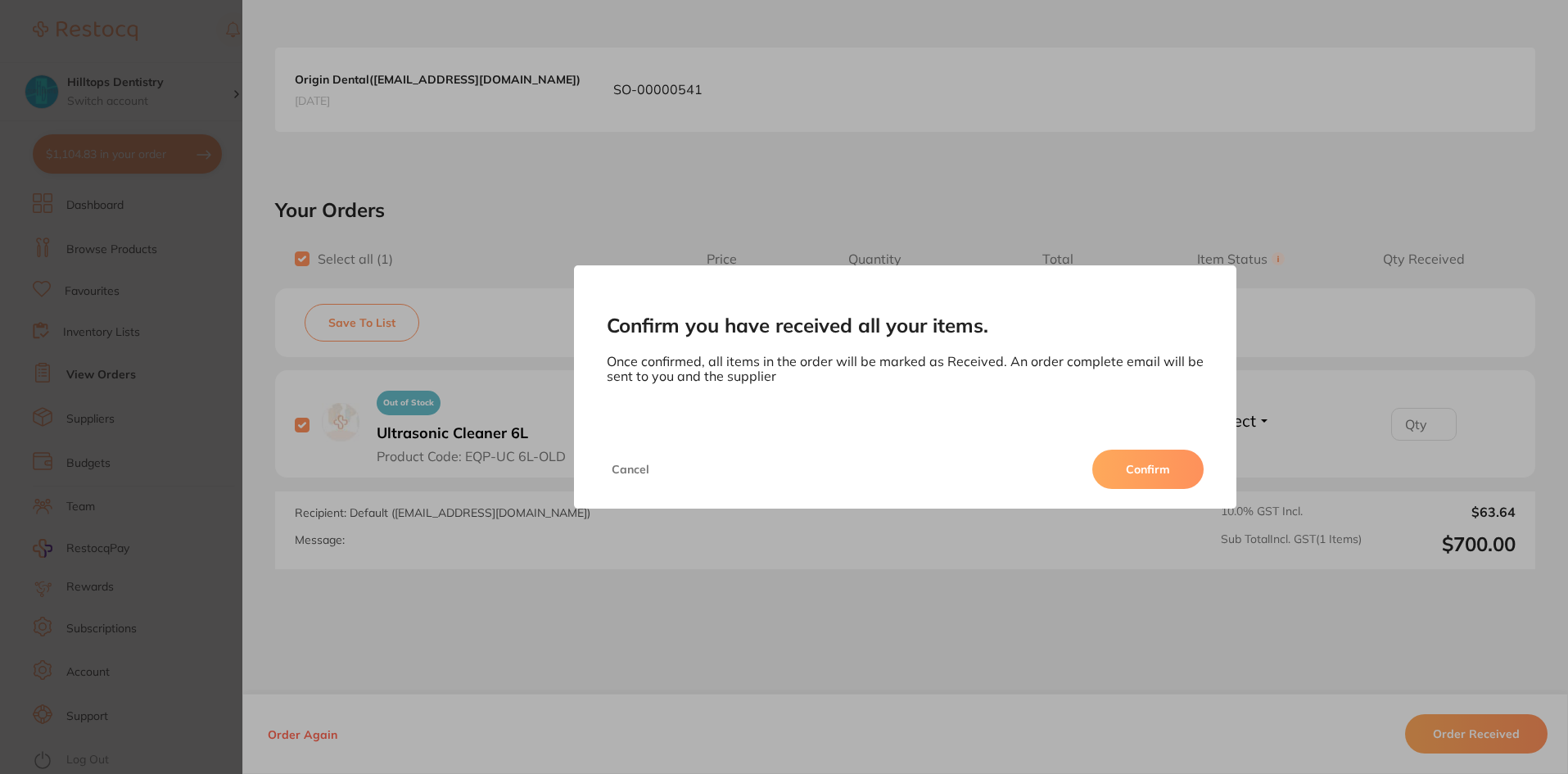
click at [1163, 466] on button "Confirm" at bounding box center [1148, 470] width 112 height 40
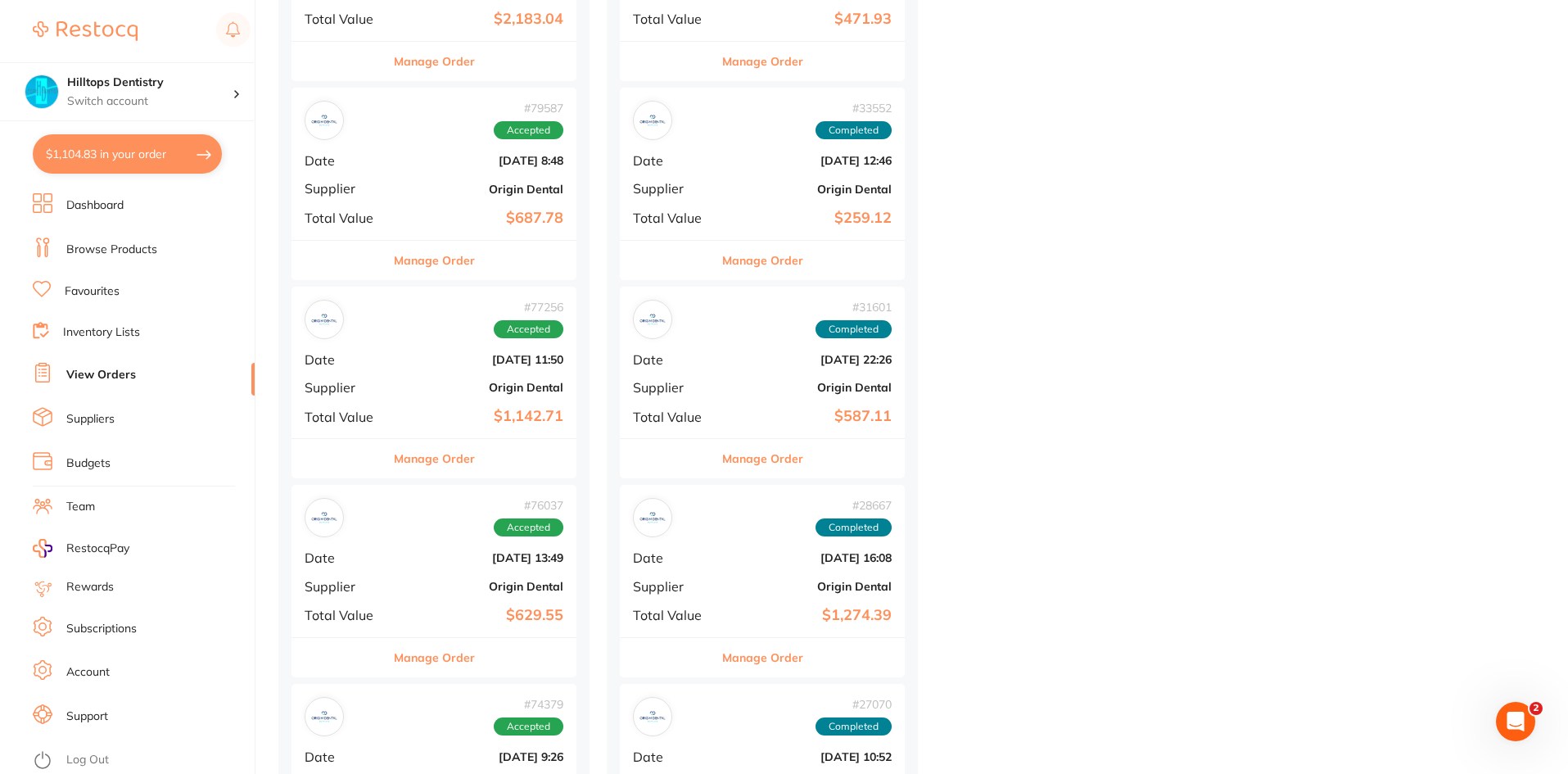
click at [415, 386] on b "Origin Dental" at bounding box center [481, 387] width 164 height 14
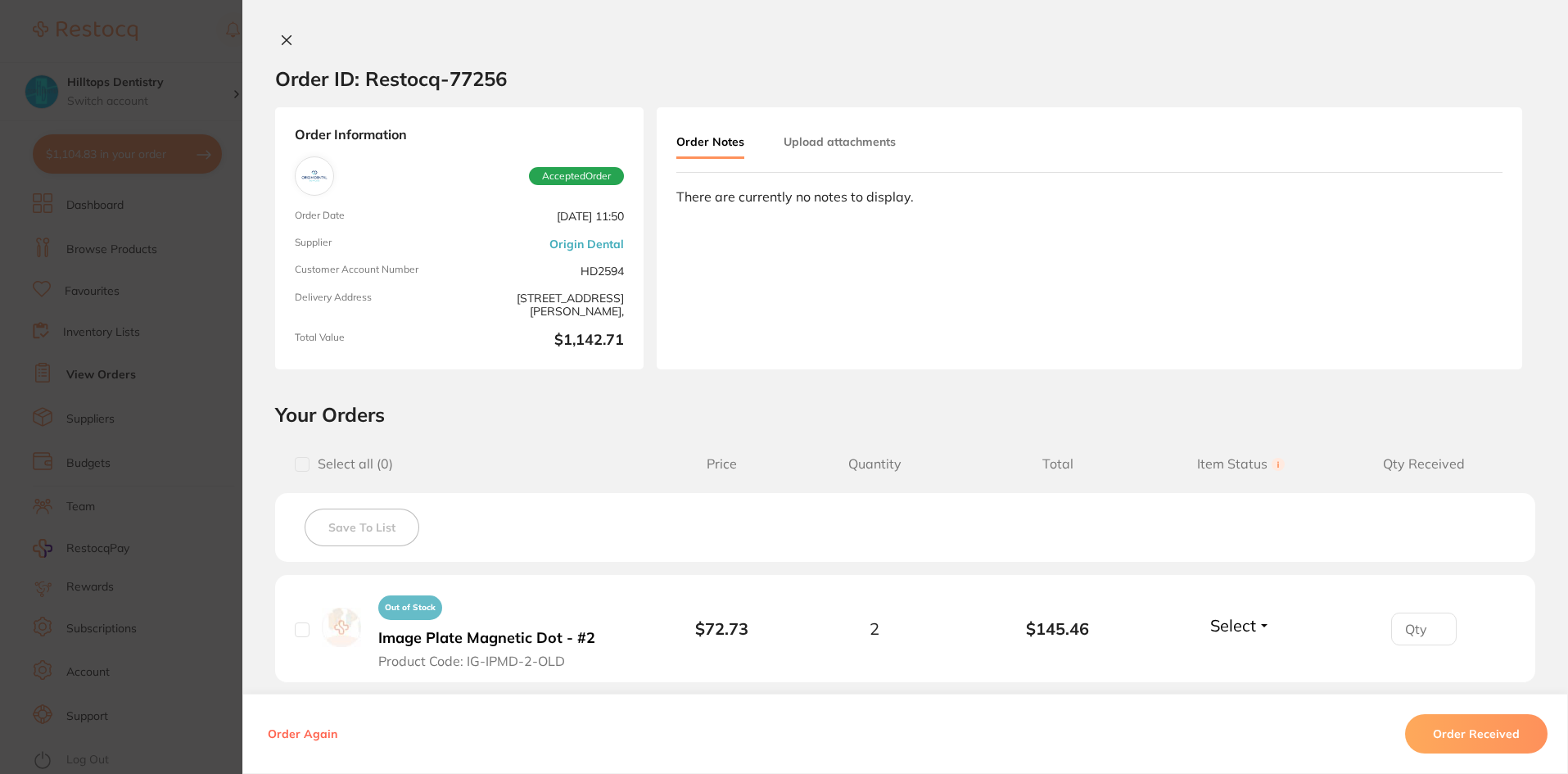
click at [218, 519] on section "Order ID: Restocq- 77256 Order Information Accepted Order Order Date [DATE] 11:…" at bounding box center [784, 387] width 1568 height 774
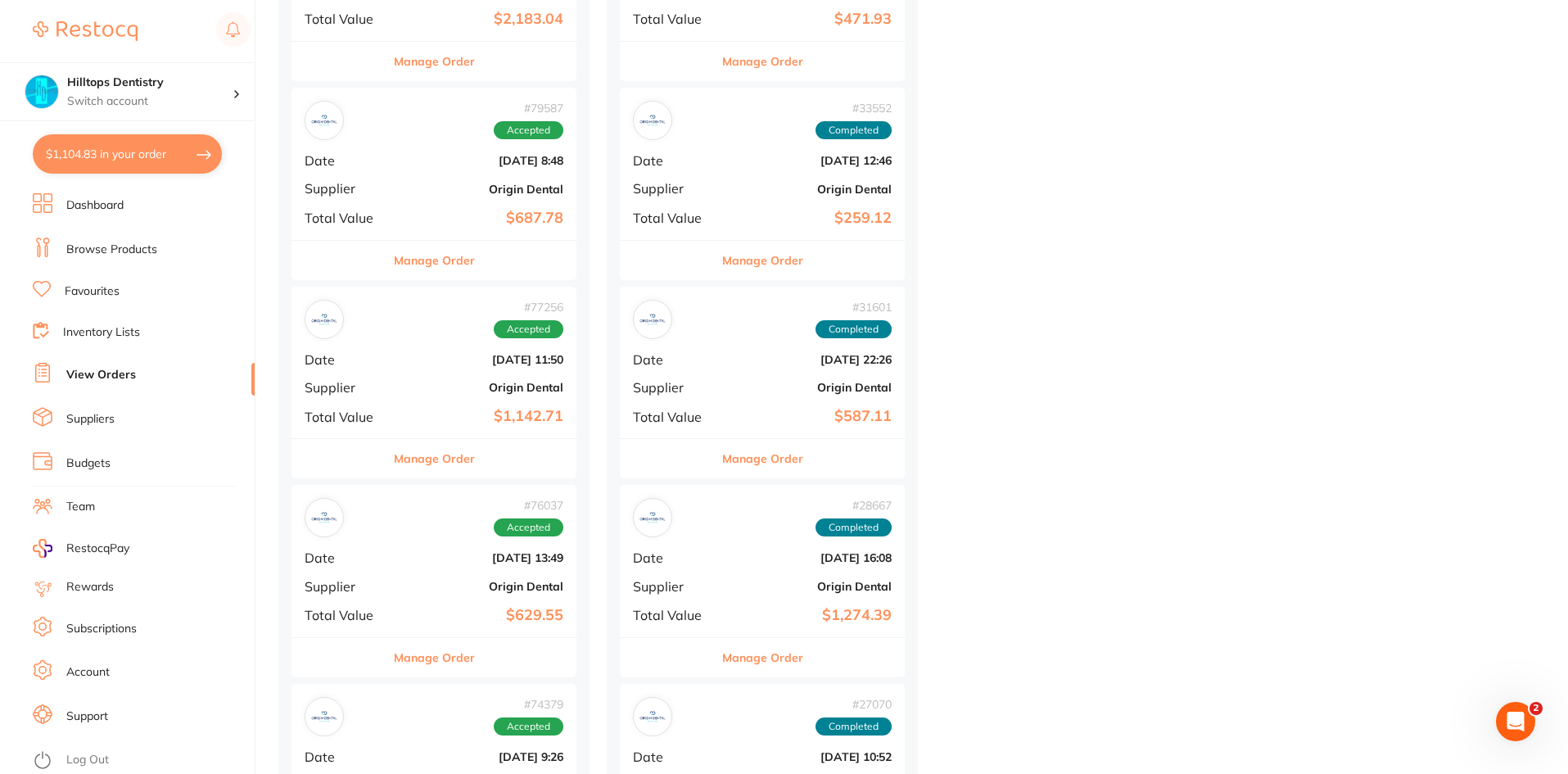
click at [395, 569] on div "# 76037 Accepted Date [DATE] 13:49 Supplier Origin Dental Total Value $629.55" at bounding box center [434, 561] width 285 height 151
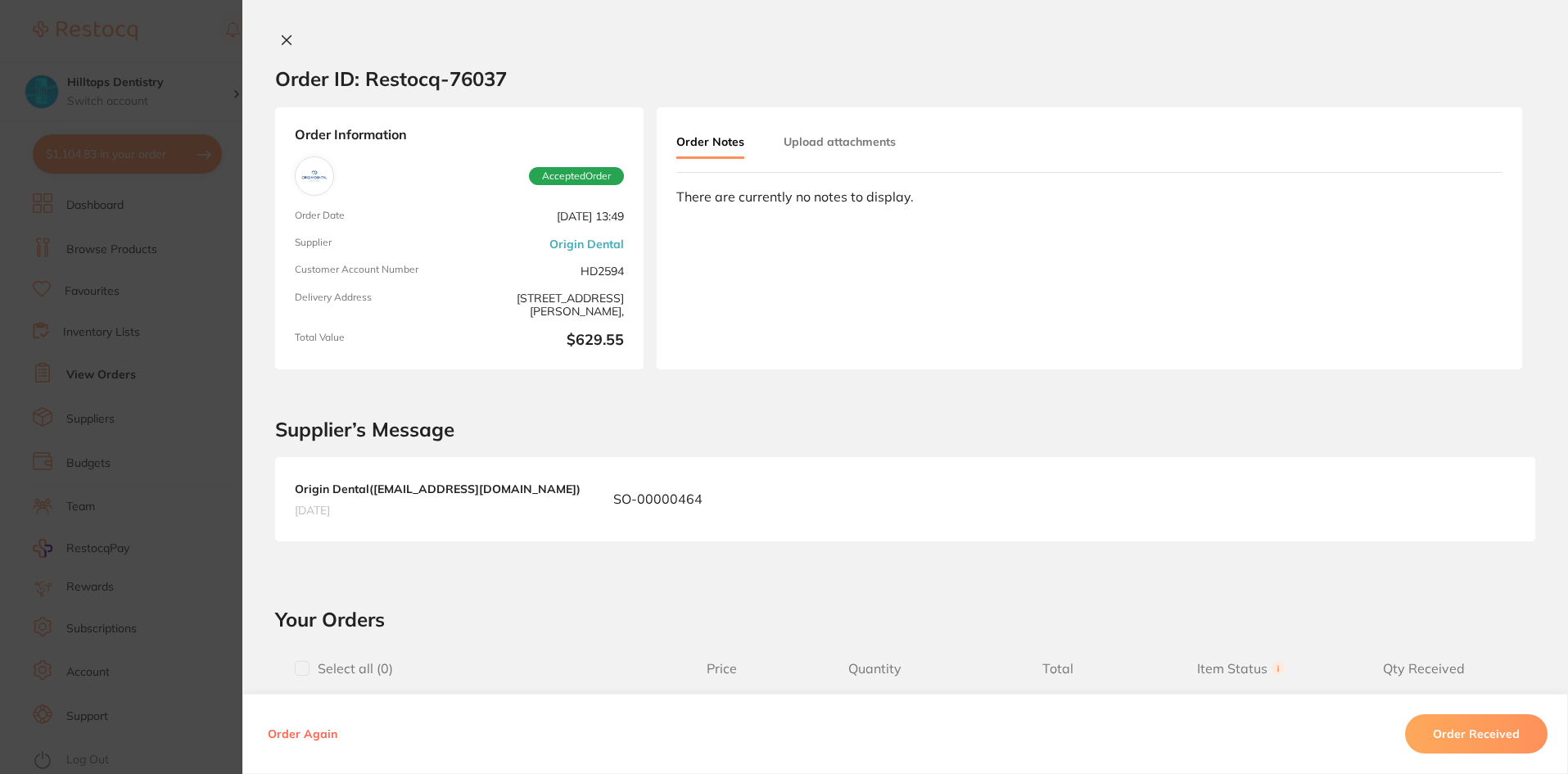
click at [184, 558] on section "Order ID: Restocq- 76037 Order Information Accepted Order Order Date [DATE] 13:…" at bounding box center [784, 387] width 1568 height 774
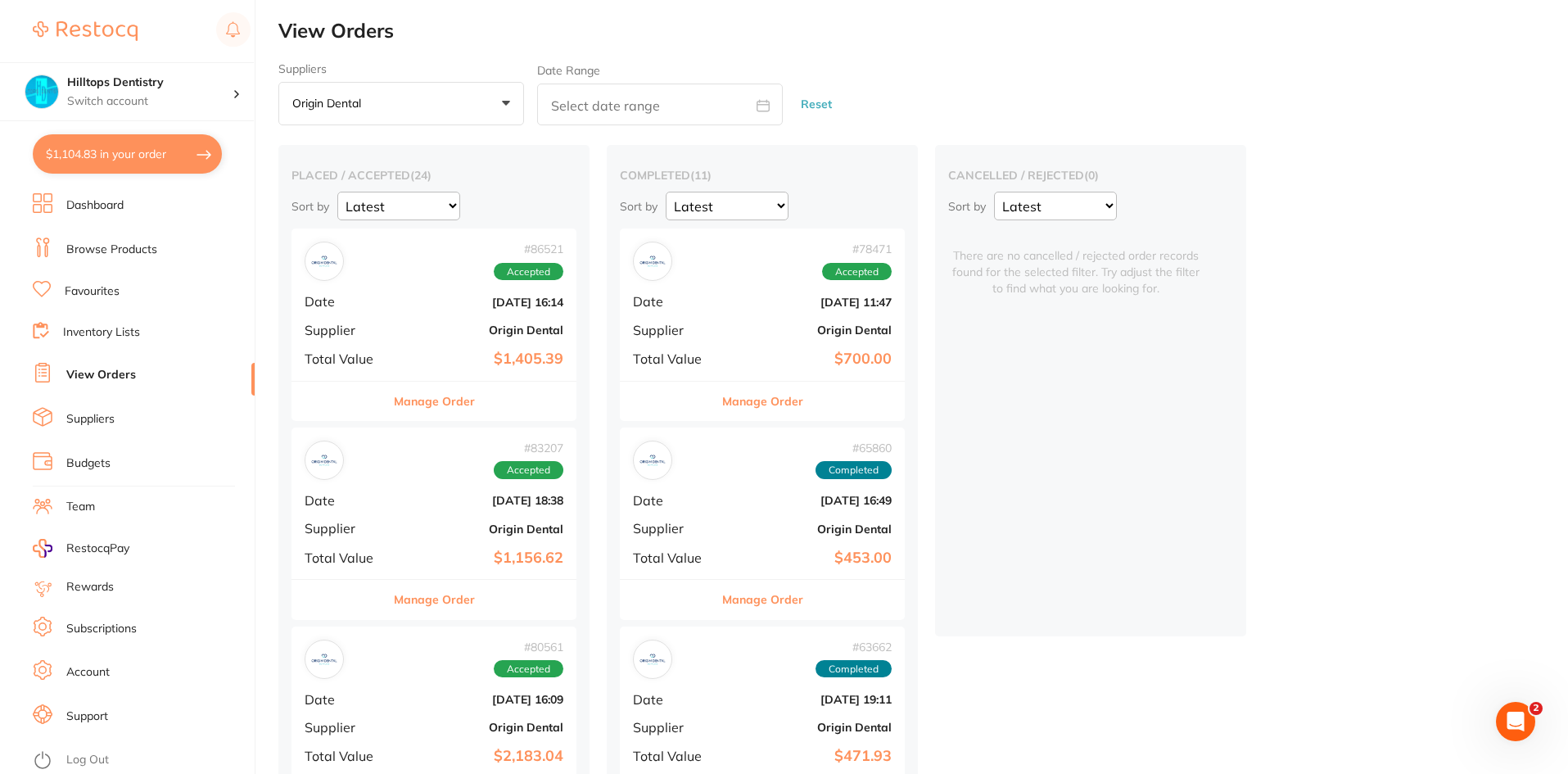
click at [435, 333] on b "Origin Dental" at bounding box center [481, 329] width 164 height 14
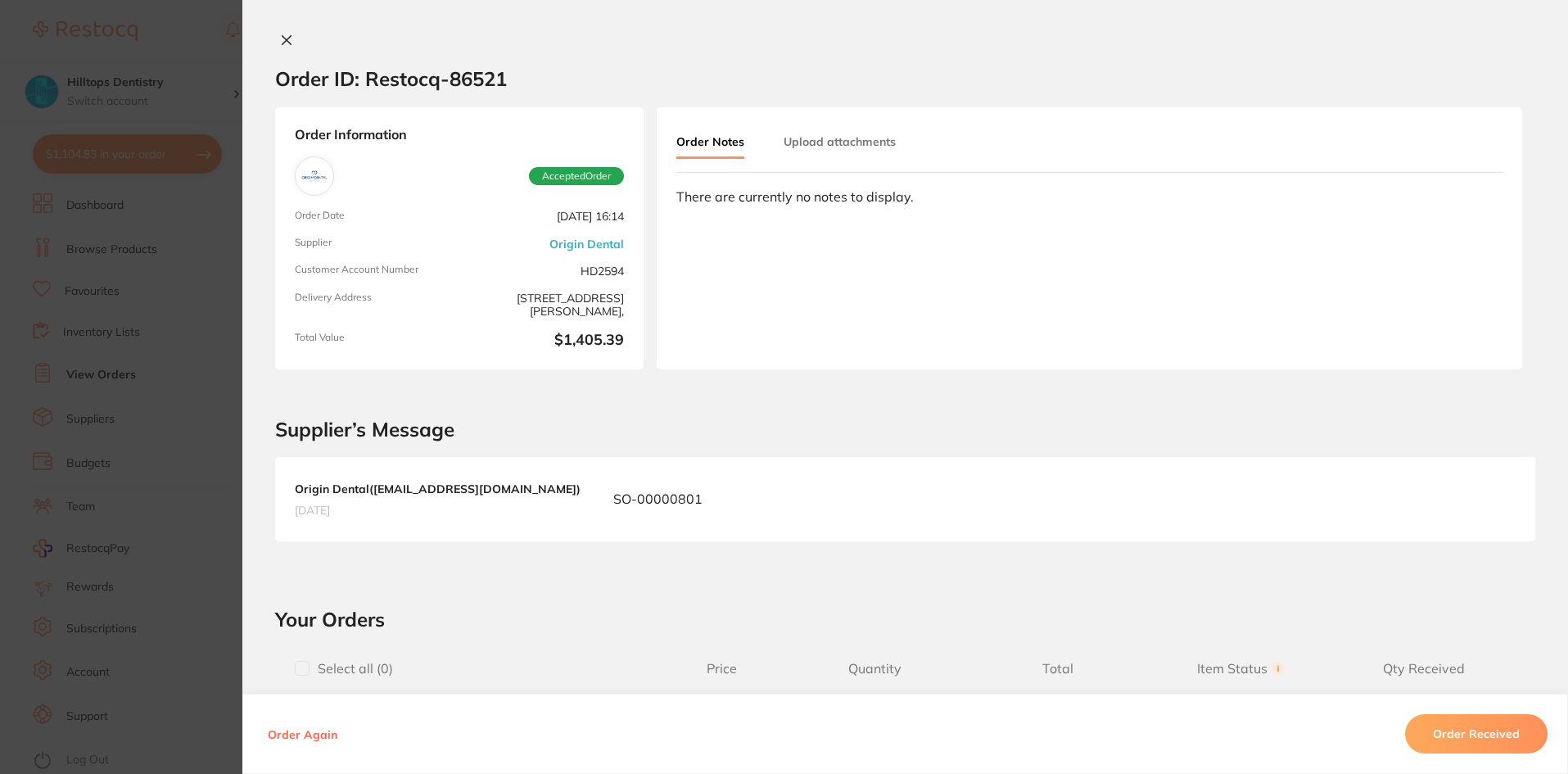
click at [200, 560] on section "Order ID: Restocq- 86521 Order Information Accepted Order Order Date [DATE] 16:…" at bounding box center [784, 387] width 1568 height 774
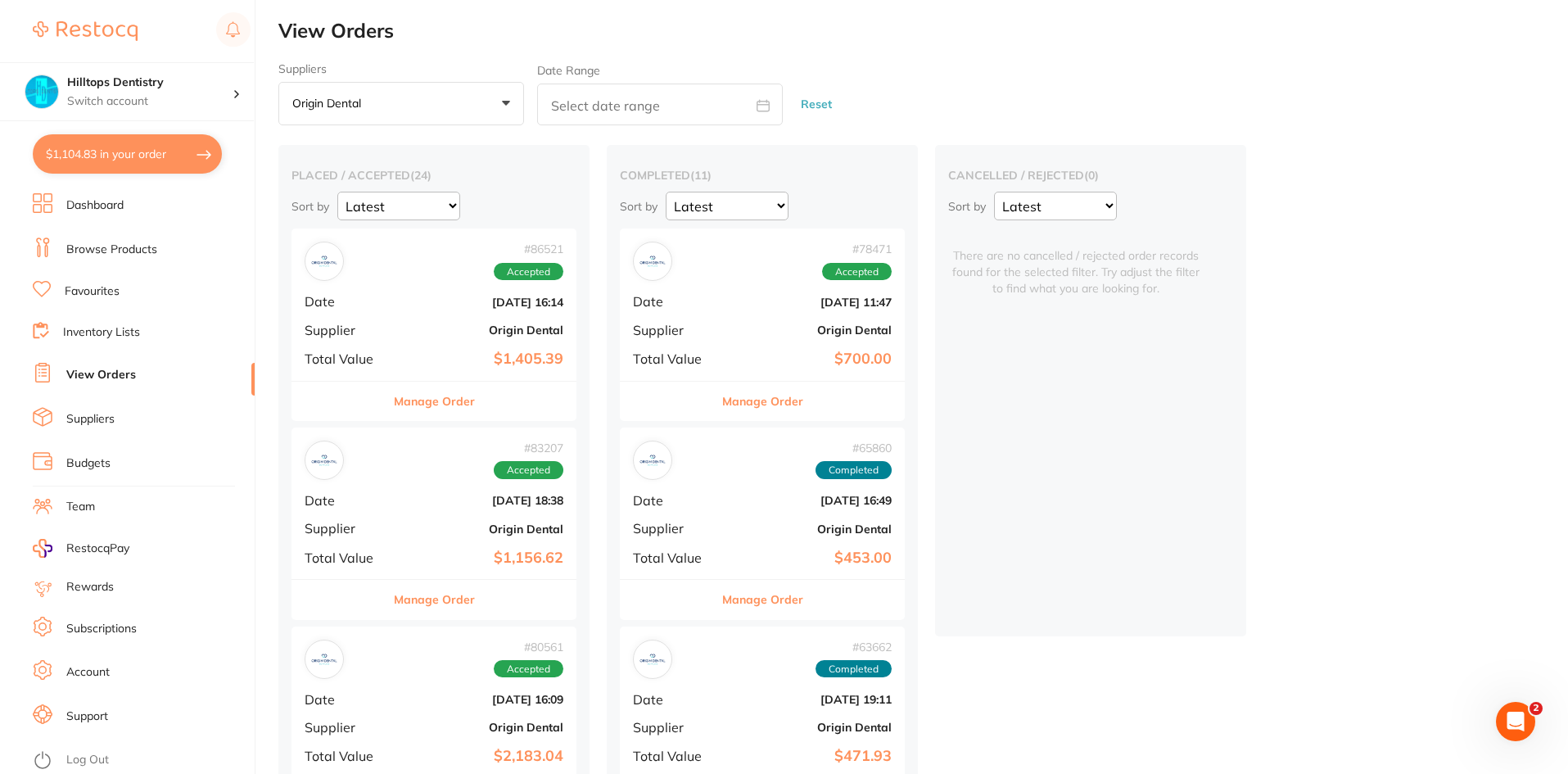
click at [436, 333] on b "Origin Dental" at bounding box center [481, 329] width 164 height 14
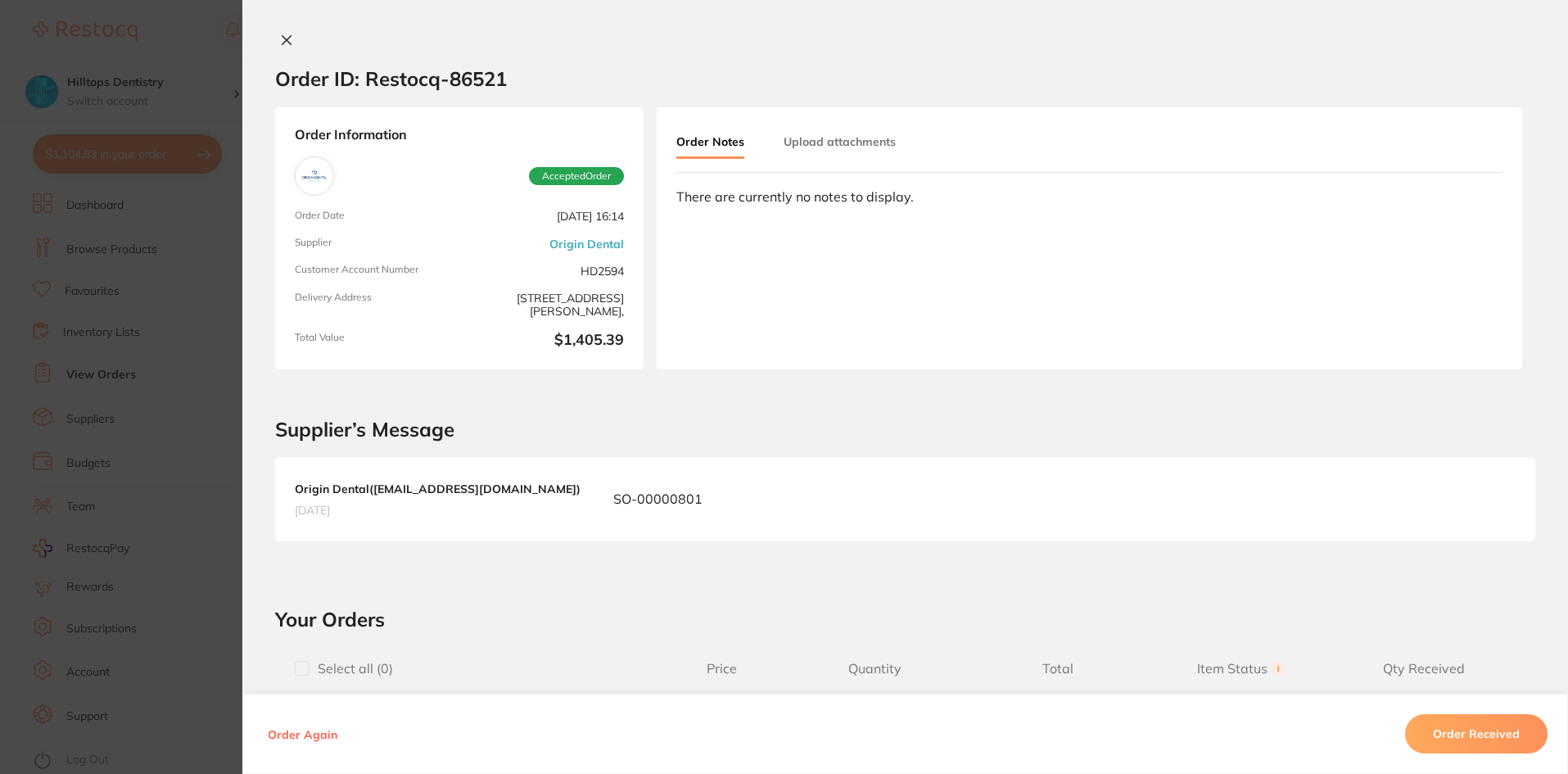
click at [178, 472] on section "Order ID: Restocq- 86521 Order Information Accepted Order Order Date [DATE] 16:…" at bounding box center [784, 387] width 1568 height 774
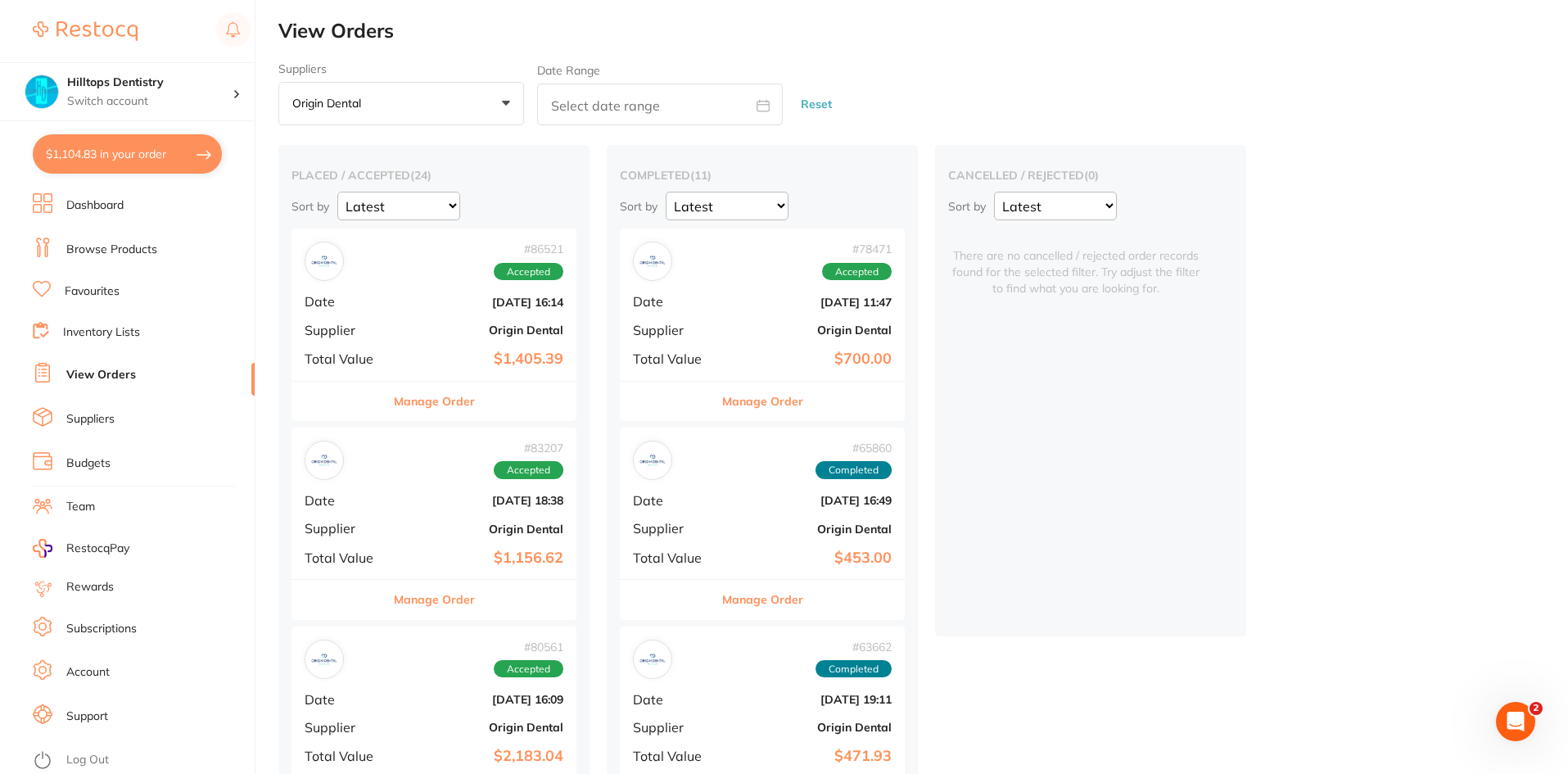
click at [429, 491] on div "# 83207 Accepted Date [DATE] 18:38 Supplier Origin Dental Total Value $1,156.62" at bounding box center [434, 503] width 285 height 151
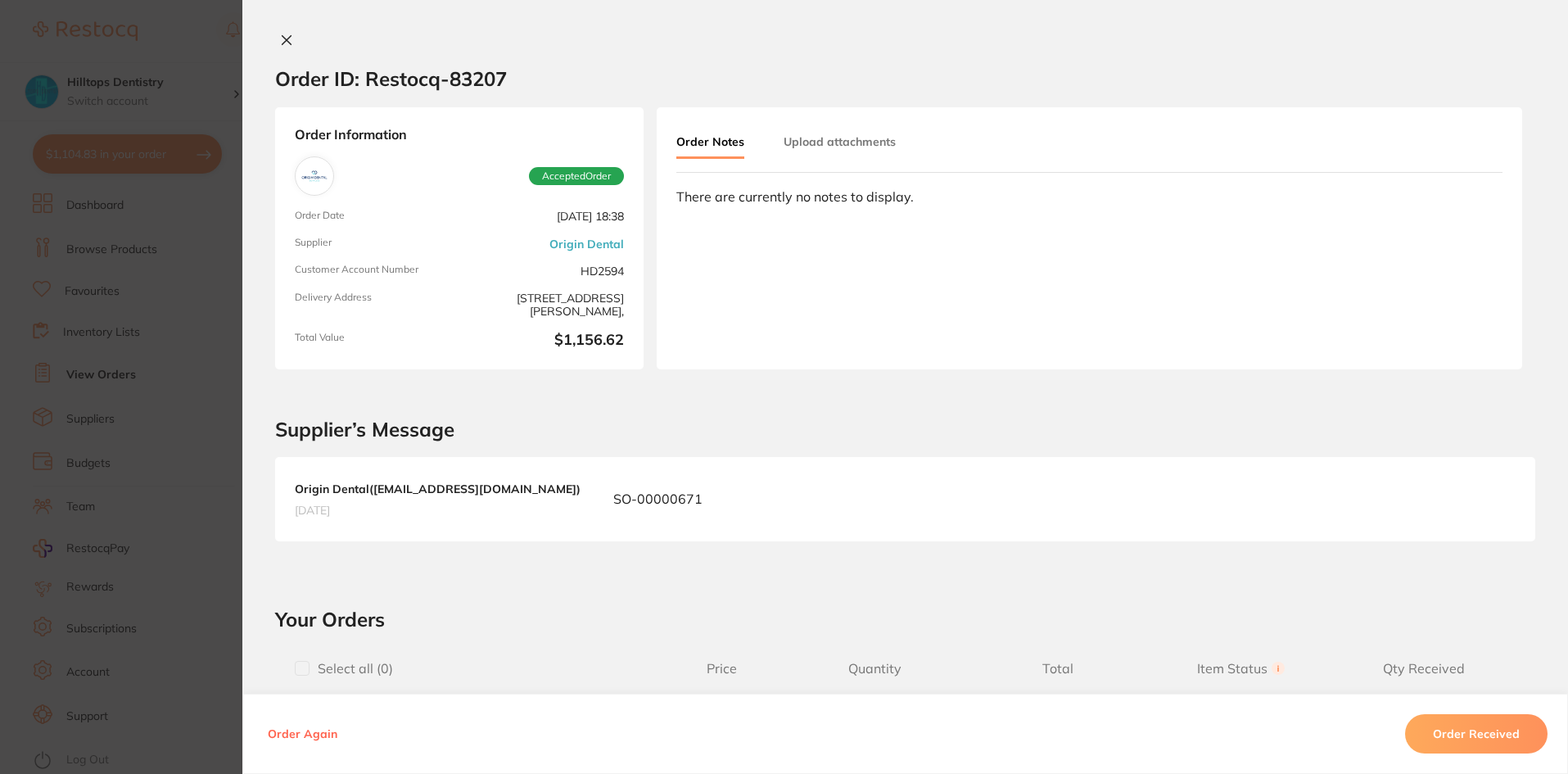
click at [166, 498] on section "Order ID: Restocq- 83207 Order Information Accepted Order Order Date [DATE] 18:…" at bounding box center [784, 387] width 1568 height 774
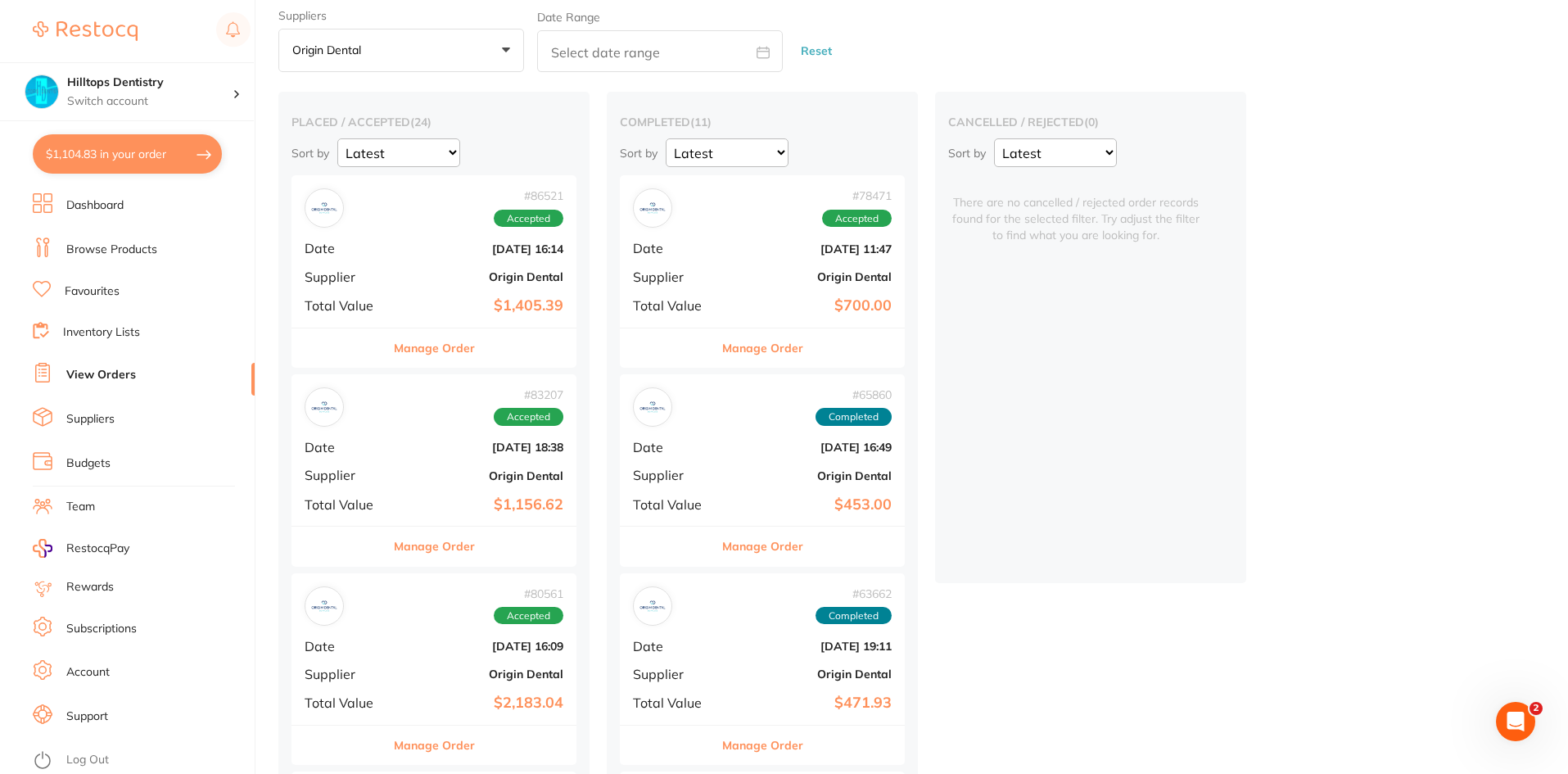
scroll to position [82, 0]
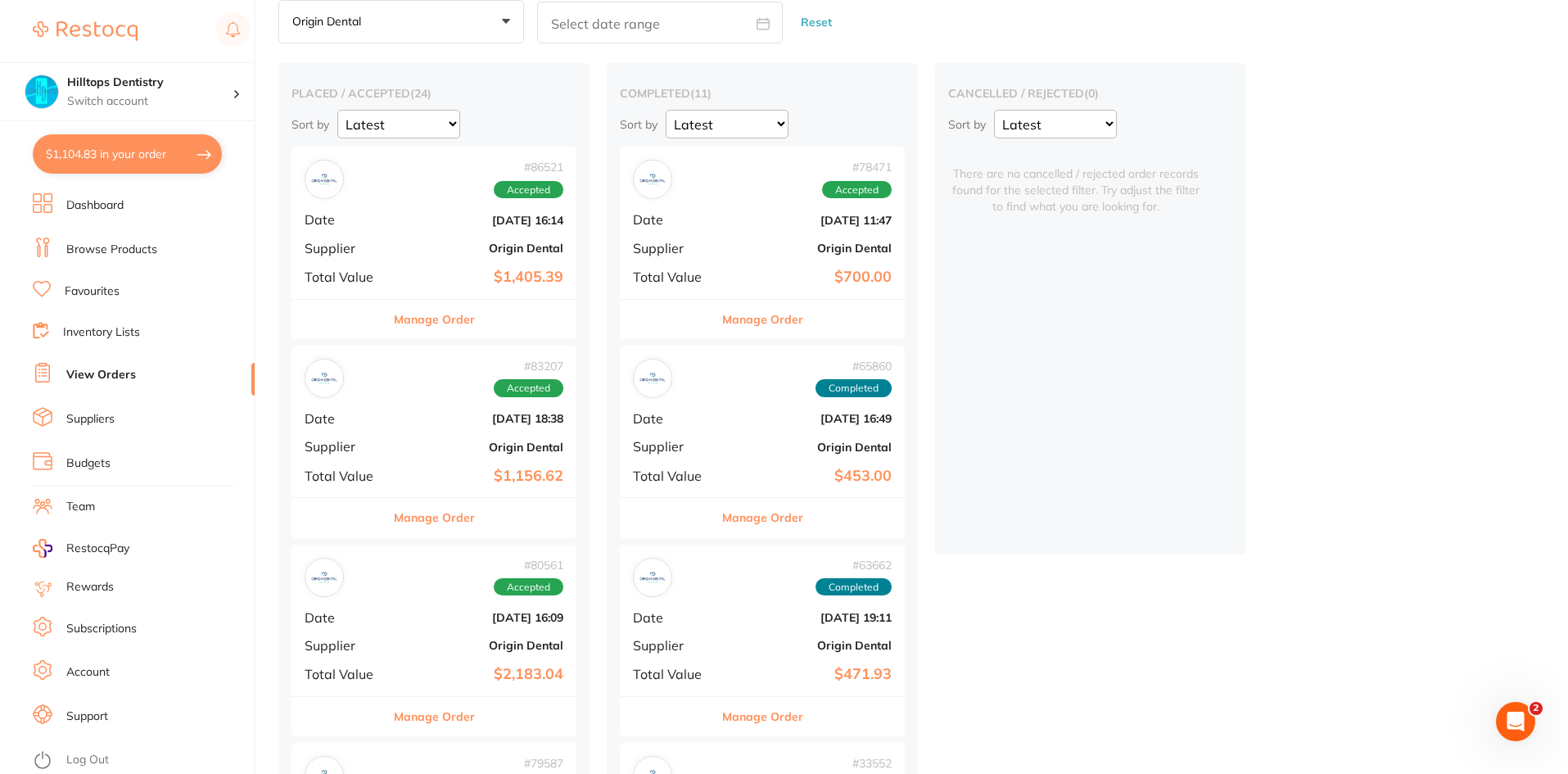
click at [462, 464] on div "# 83207 Accepted Date [DATE] 18:38 Supplier Origin Dental Total Value $1,156.62" at bounding box center [434, 421] width 285 height 151
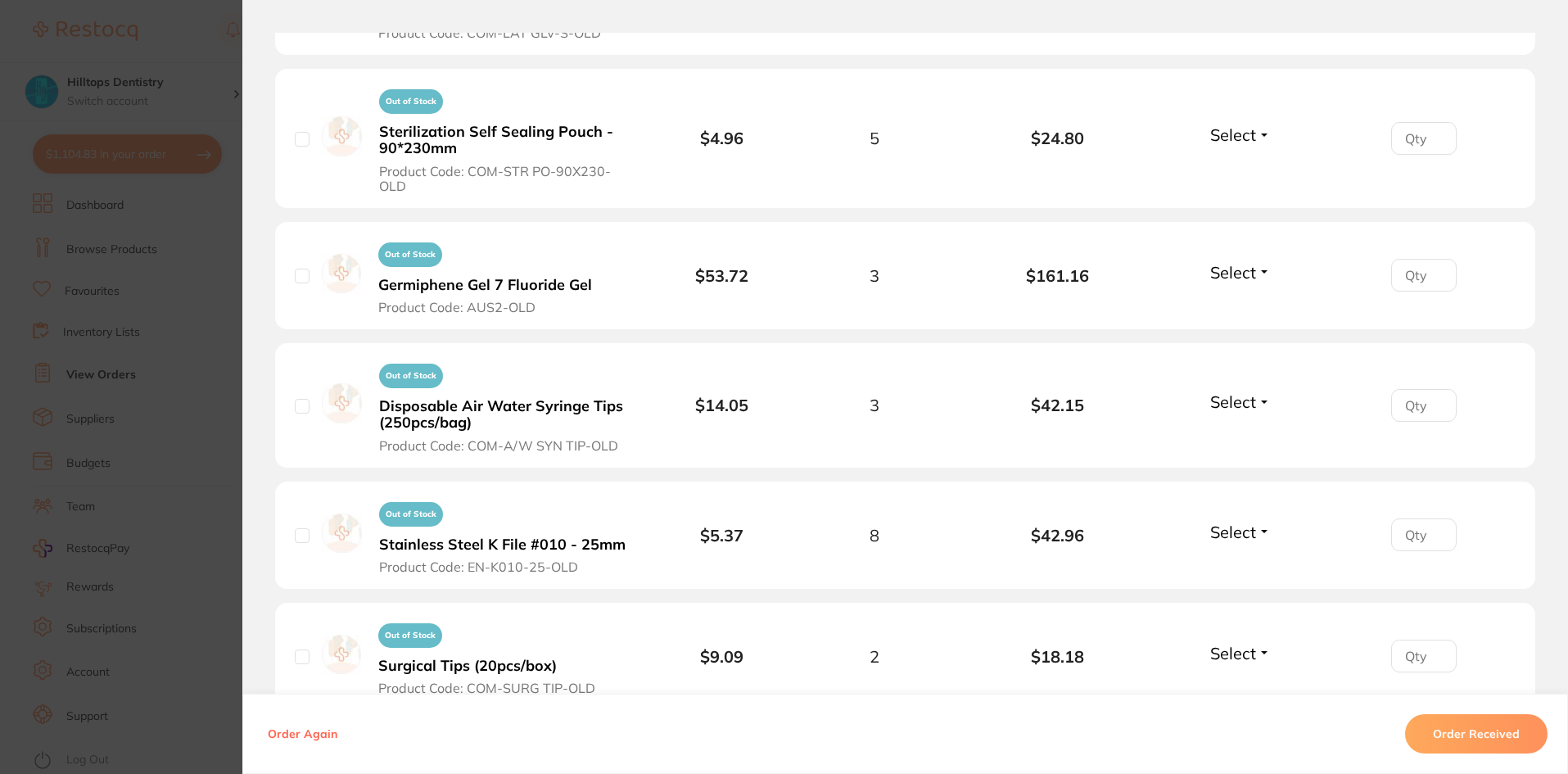
scroll to position [1966, 0]
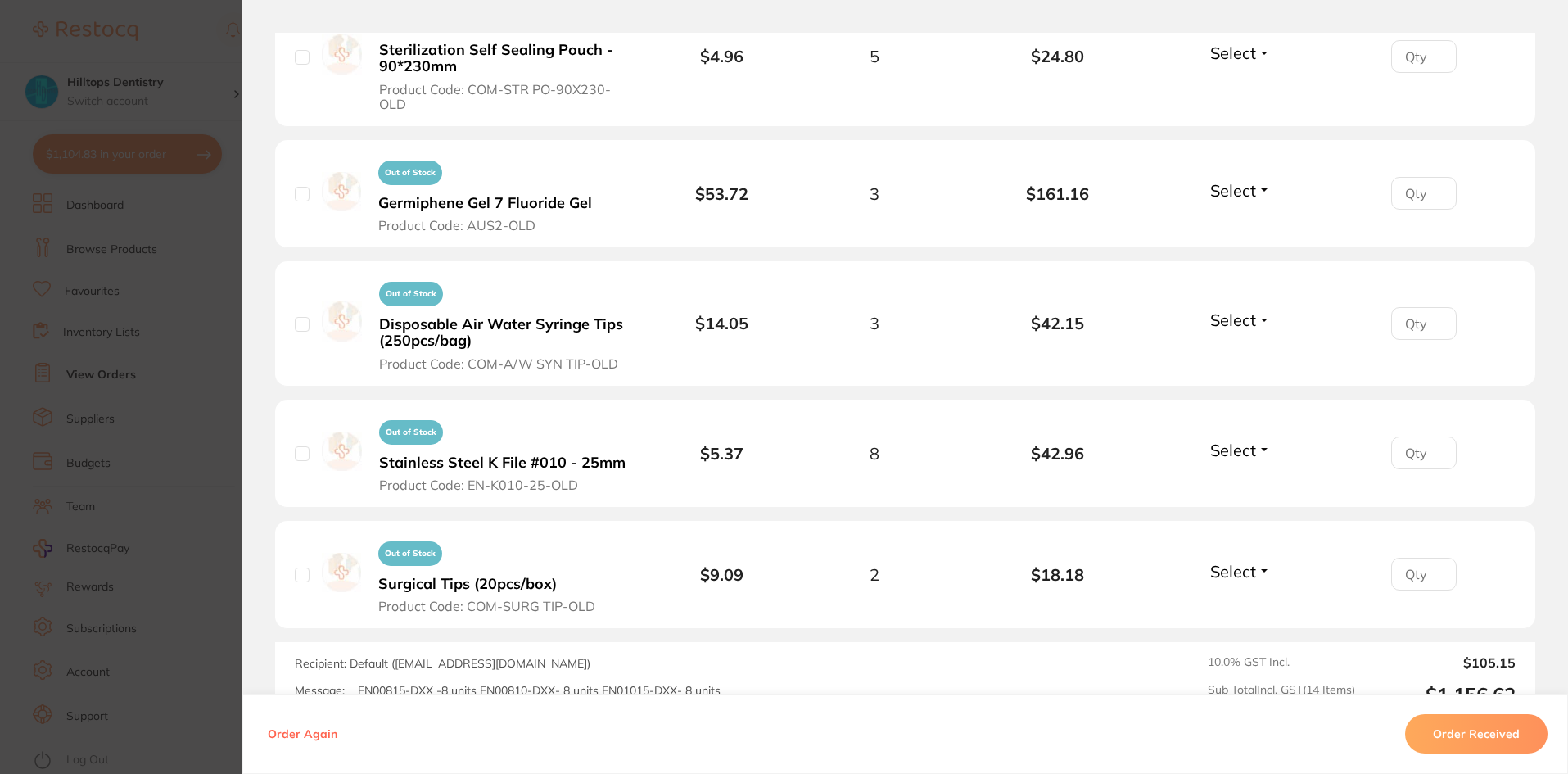
click at [295, 323] on input "checkbox" at bounding box center [302, 324] width 14 height 14
checkbox input "true"
click at [1468, 724] on button "Order Received" at bounding box center [1476, 734] width 142 height 40
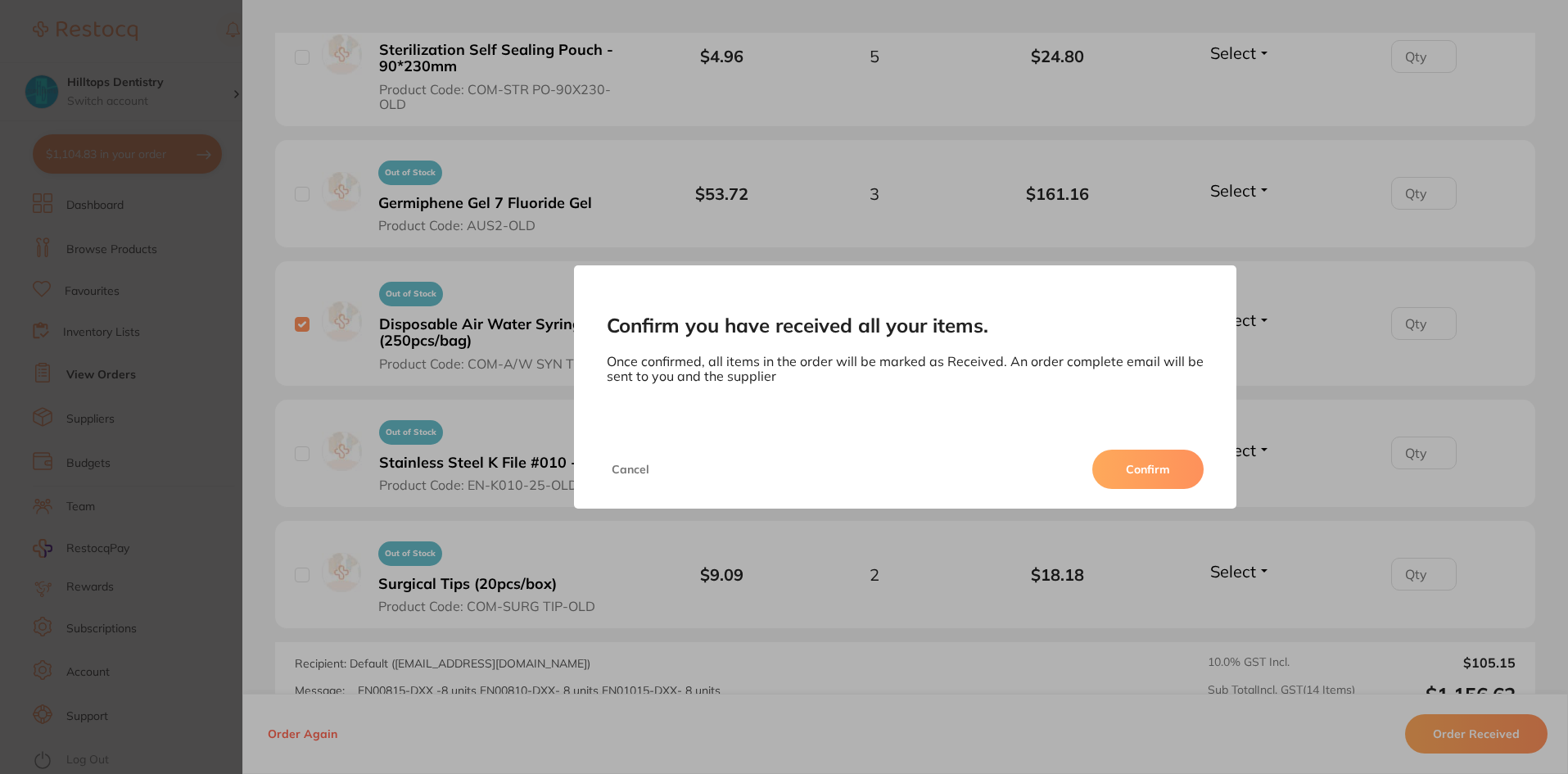
click at [632, 472] on button "Cancel" at bounding box center [630, 470] width 48 height 40
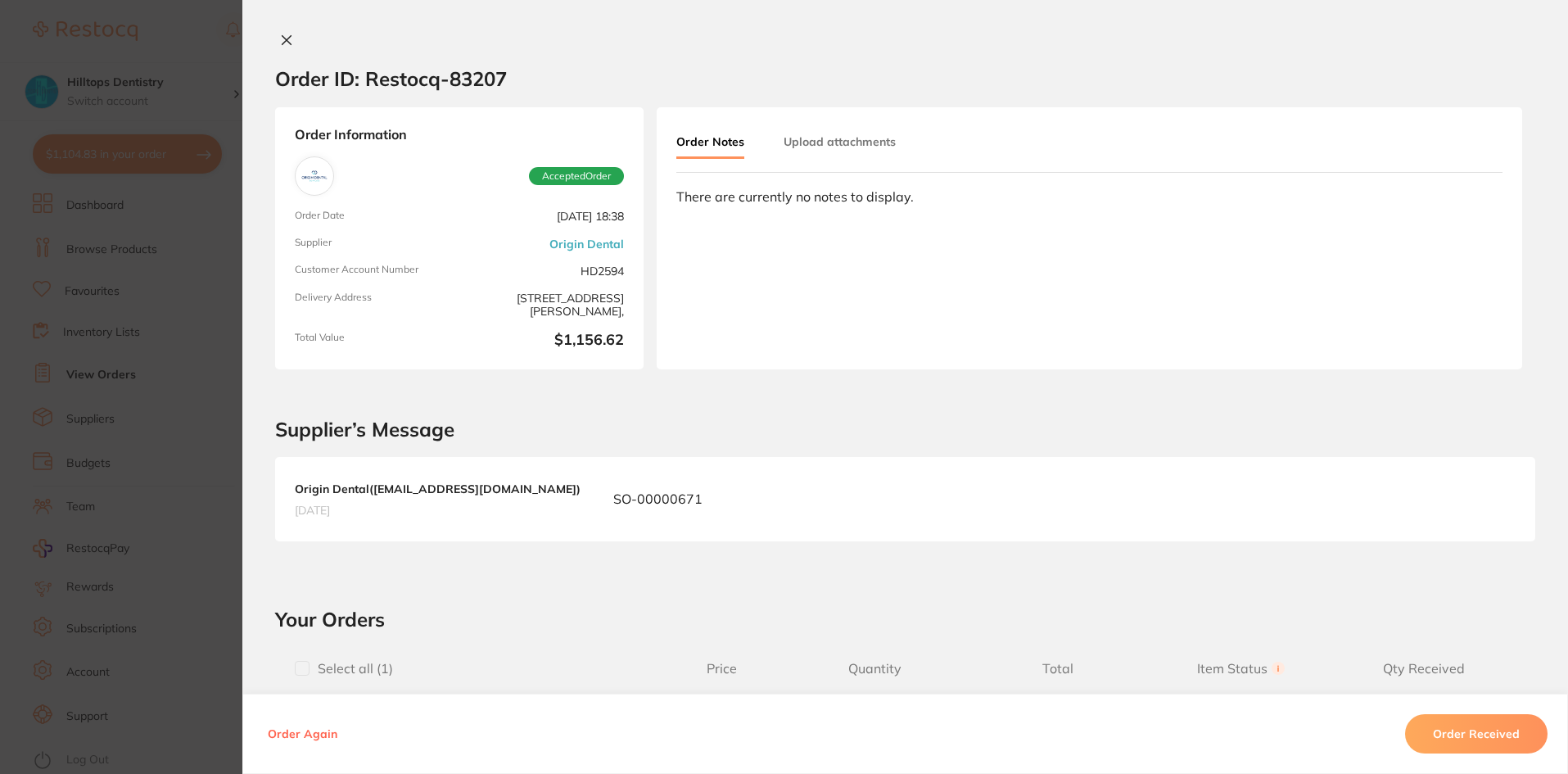
scroll to position [246, 0]
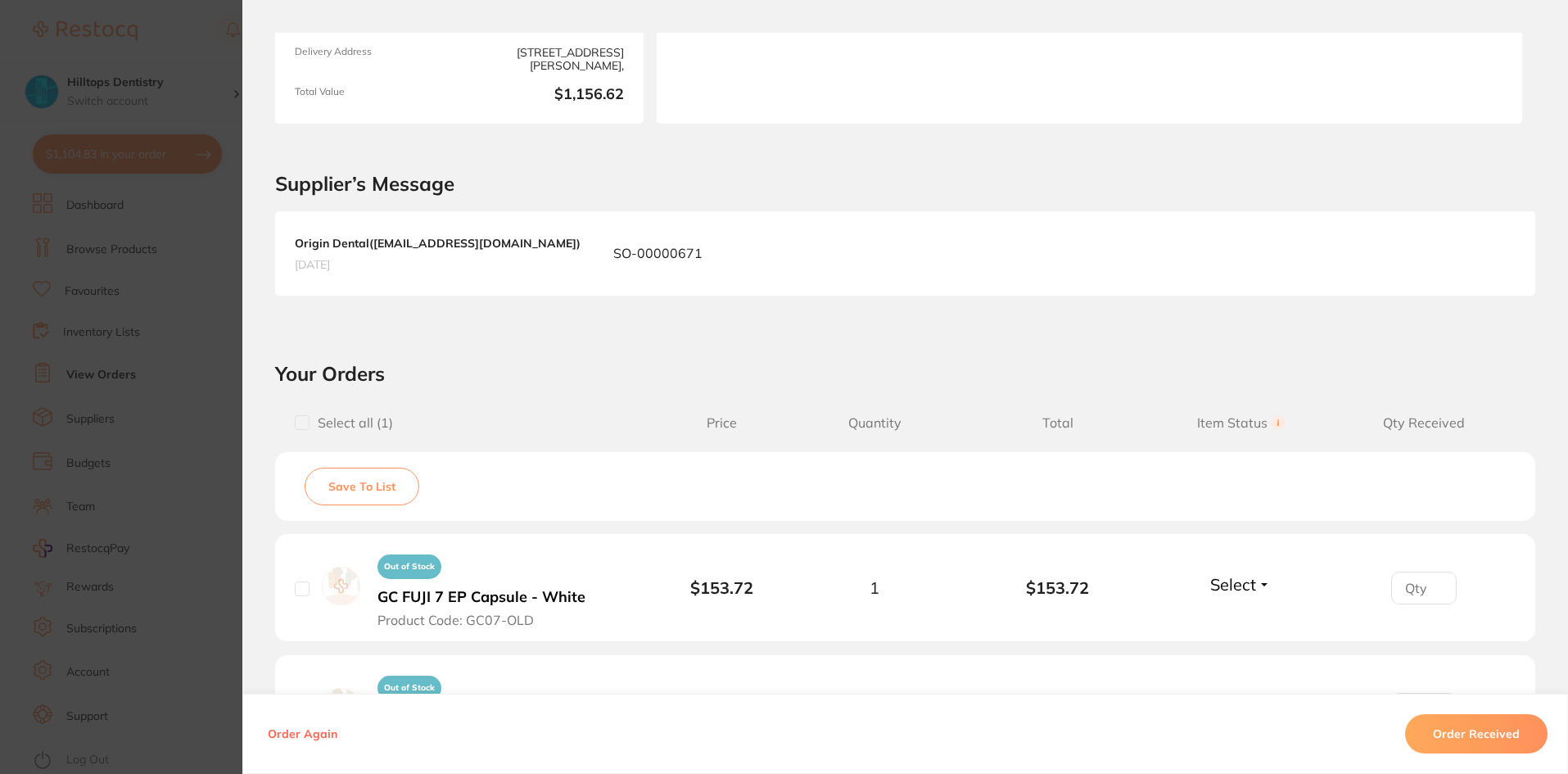
click at [301, 423] on input "checkbox" at bounding box center [302, 422] width 14 height 14
checkbox input "true"
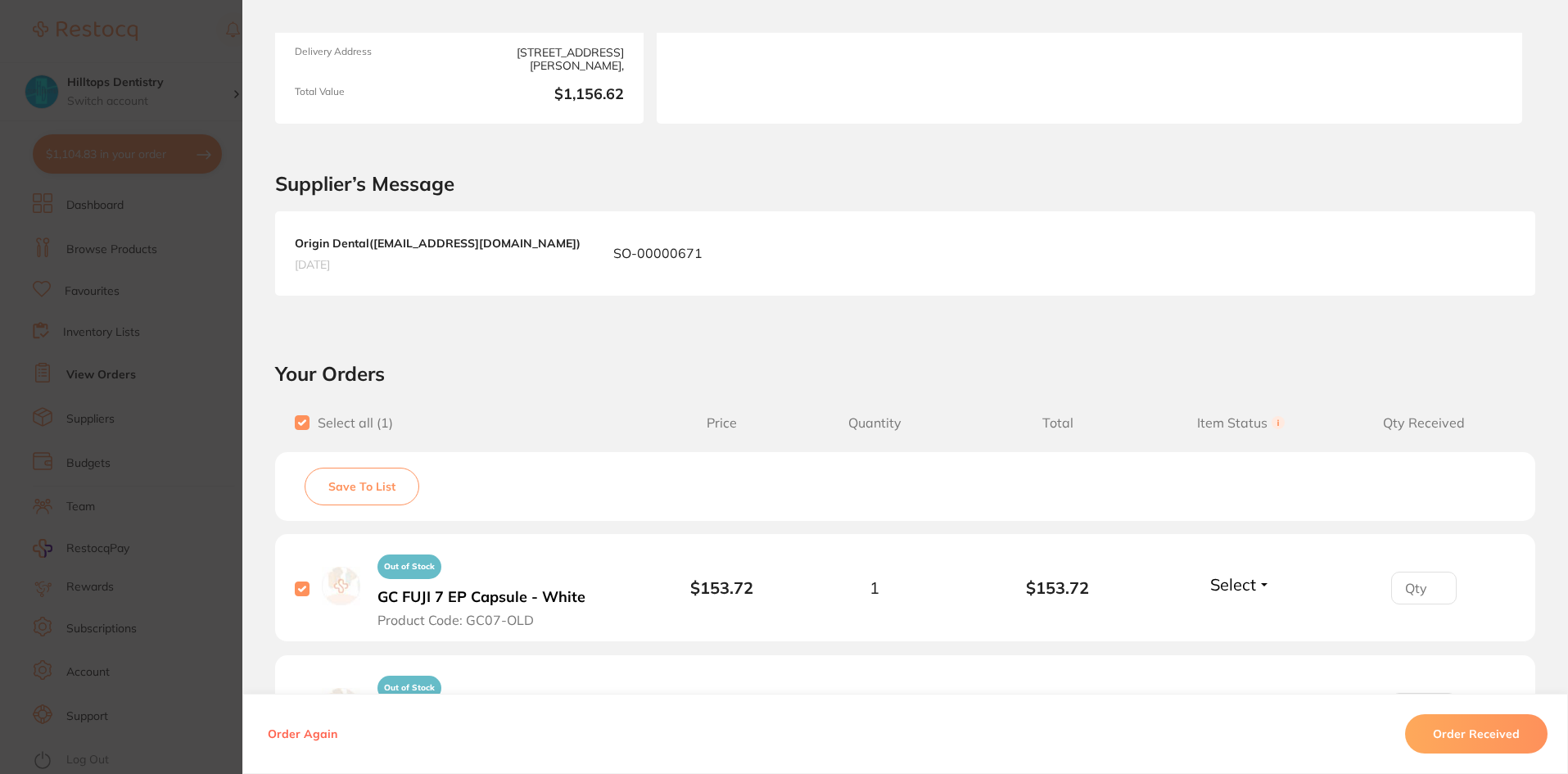
checkbox input "true"
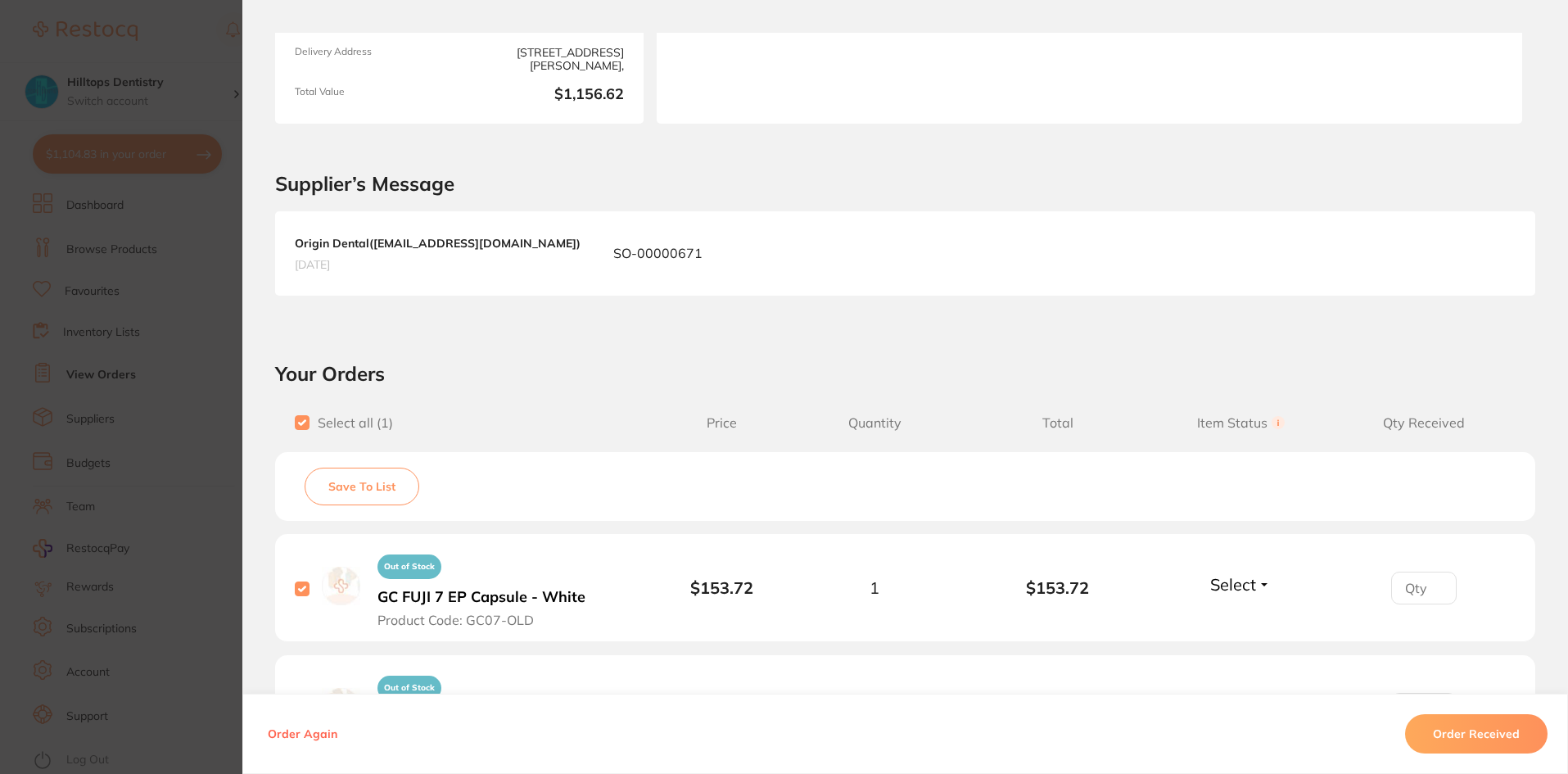
checkbox input "true"
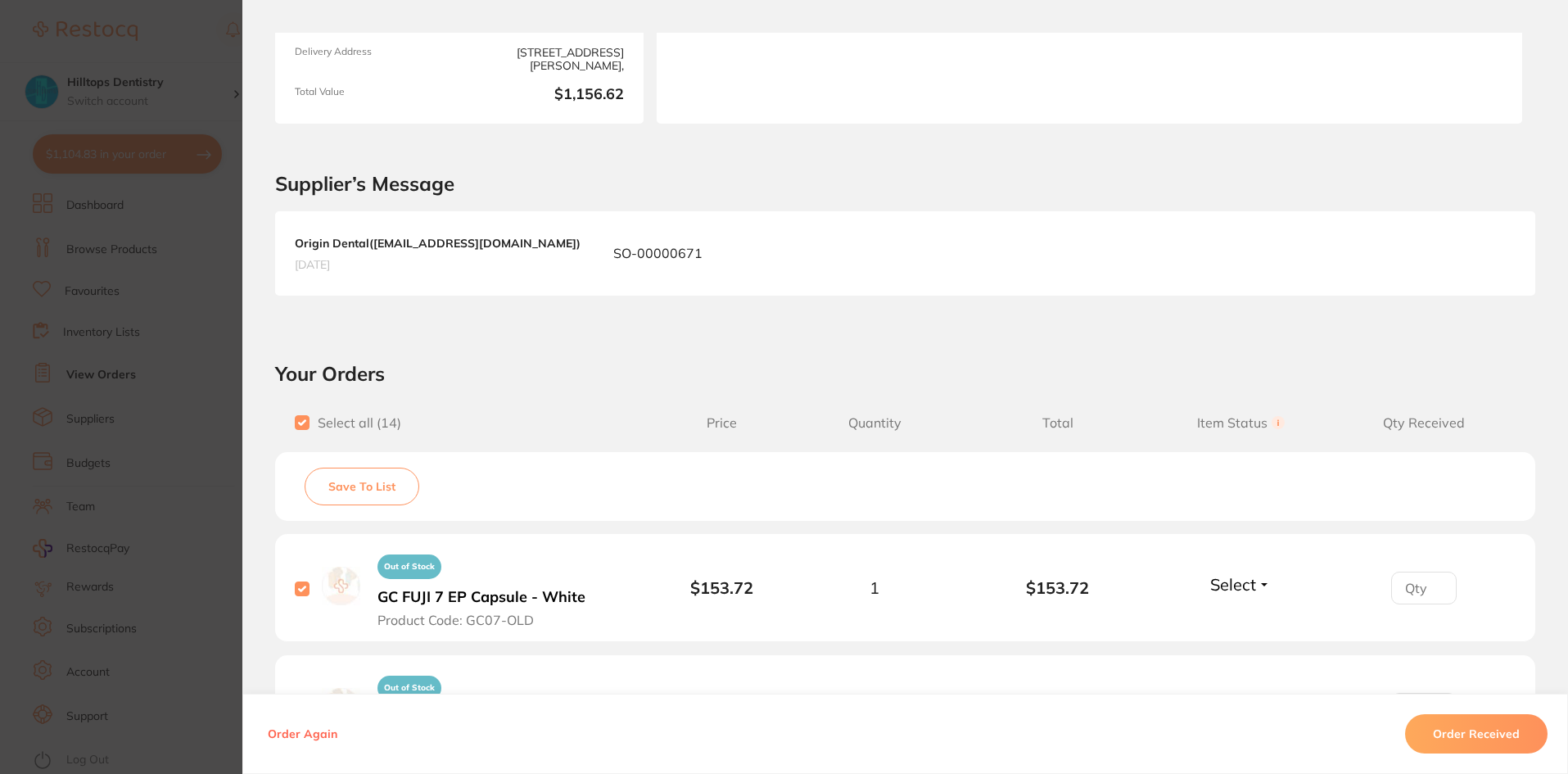
click at [1446, 745] on button "Order Received" at bounding box center [1476, 734] width 142 height 40
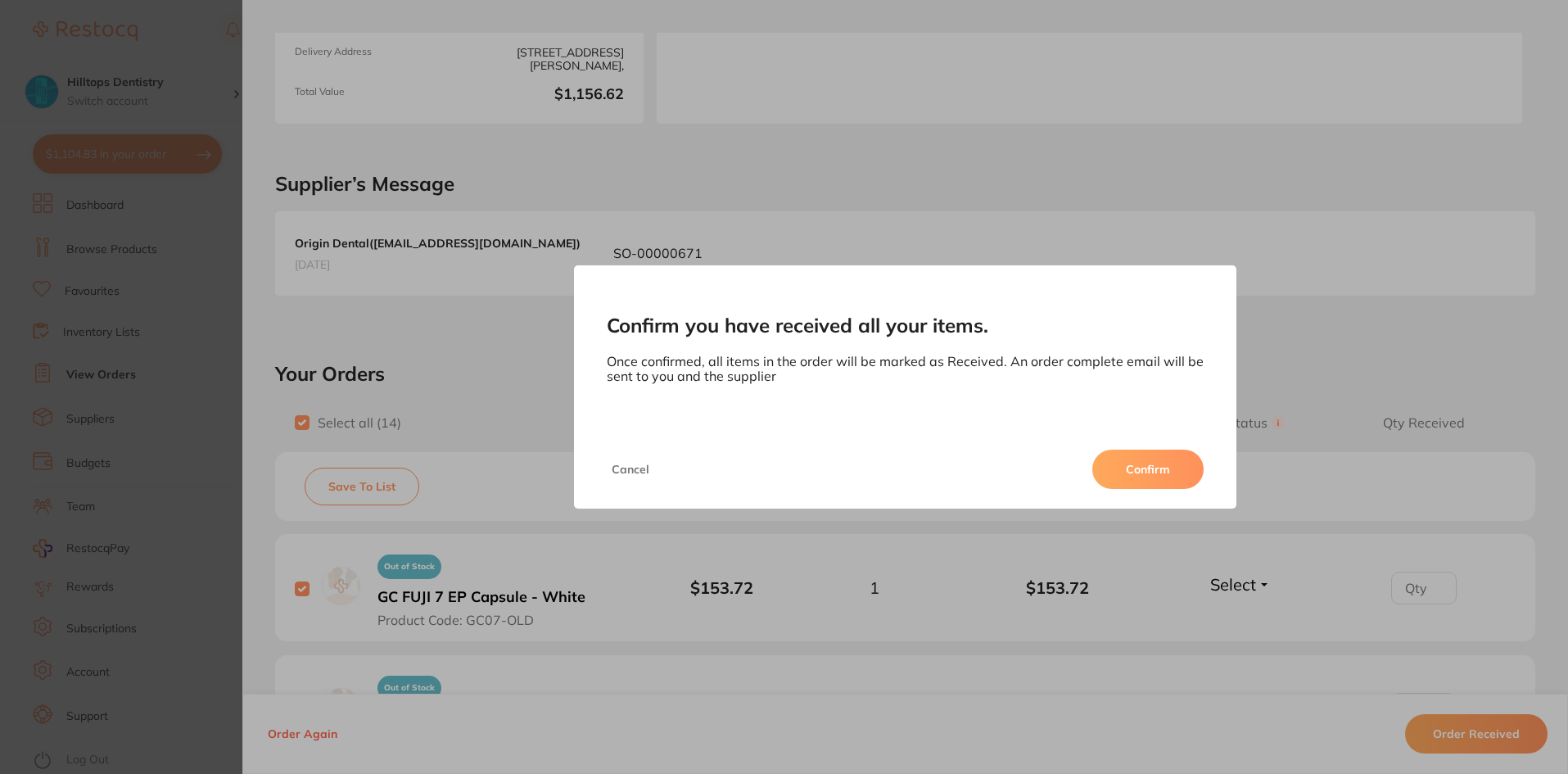
click at [1147, 469] on button "Confirm" at bounding box center [1148, 470] width 112 height 40
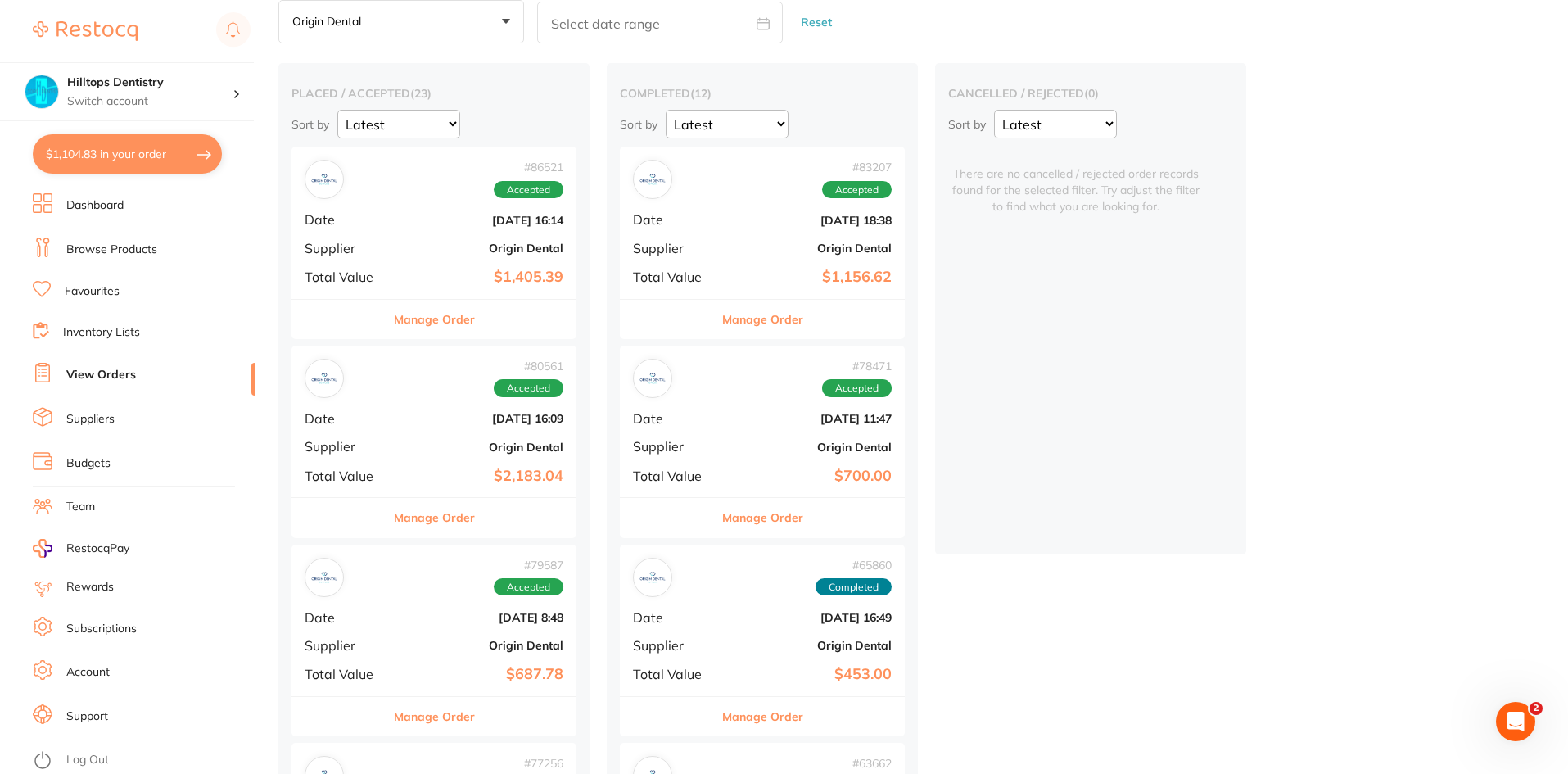
click at [439, 224] on b "[DATE] 16:14" at bounding box center [481, 220] width 164 height 14
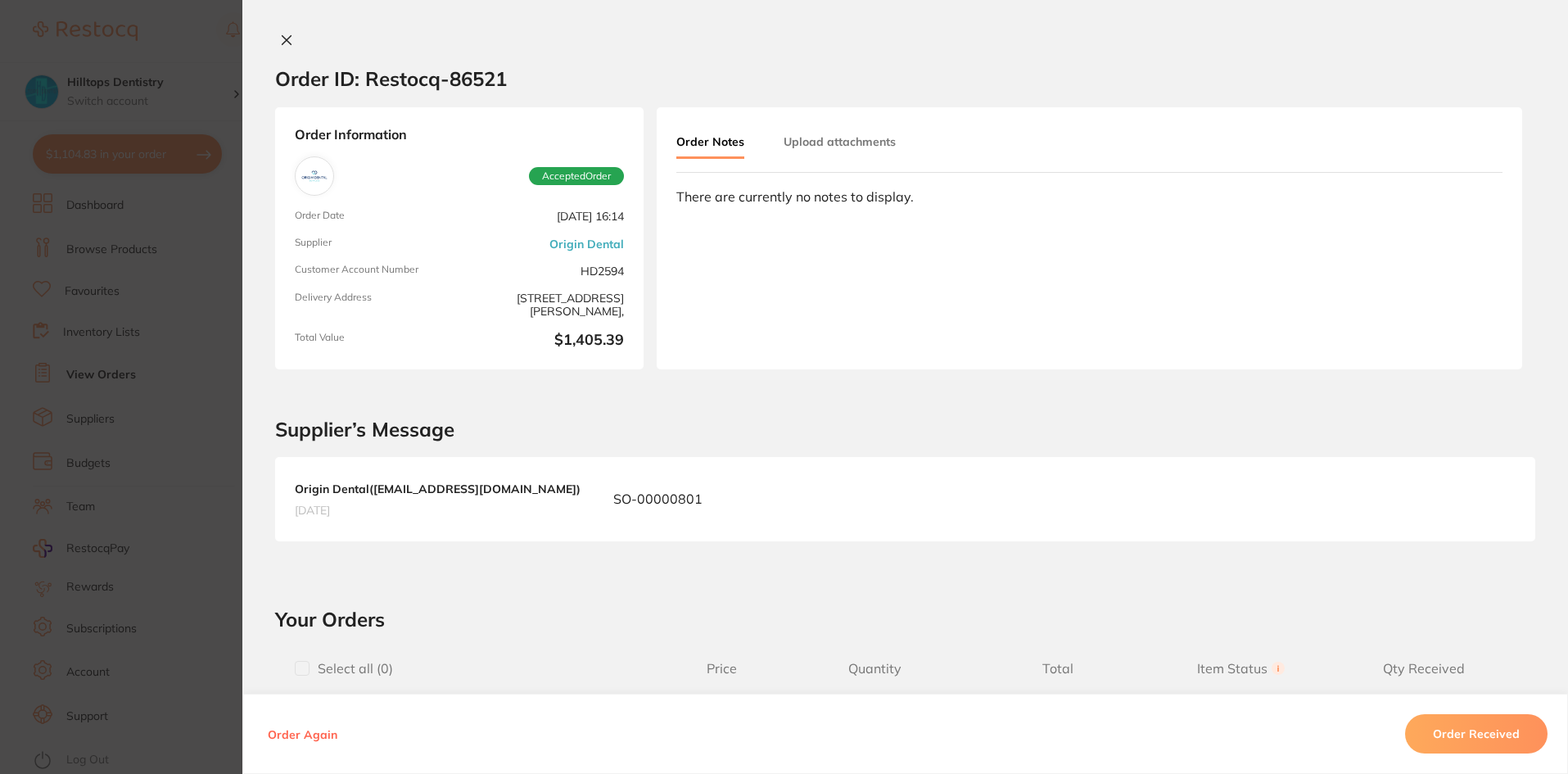
click at [147, 527] on section "Order ID: Restocq- 86521 Order Information Accepted Order Order Date [DATE] 16:…" at bounding box center [784, 387] width 1568 height 774
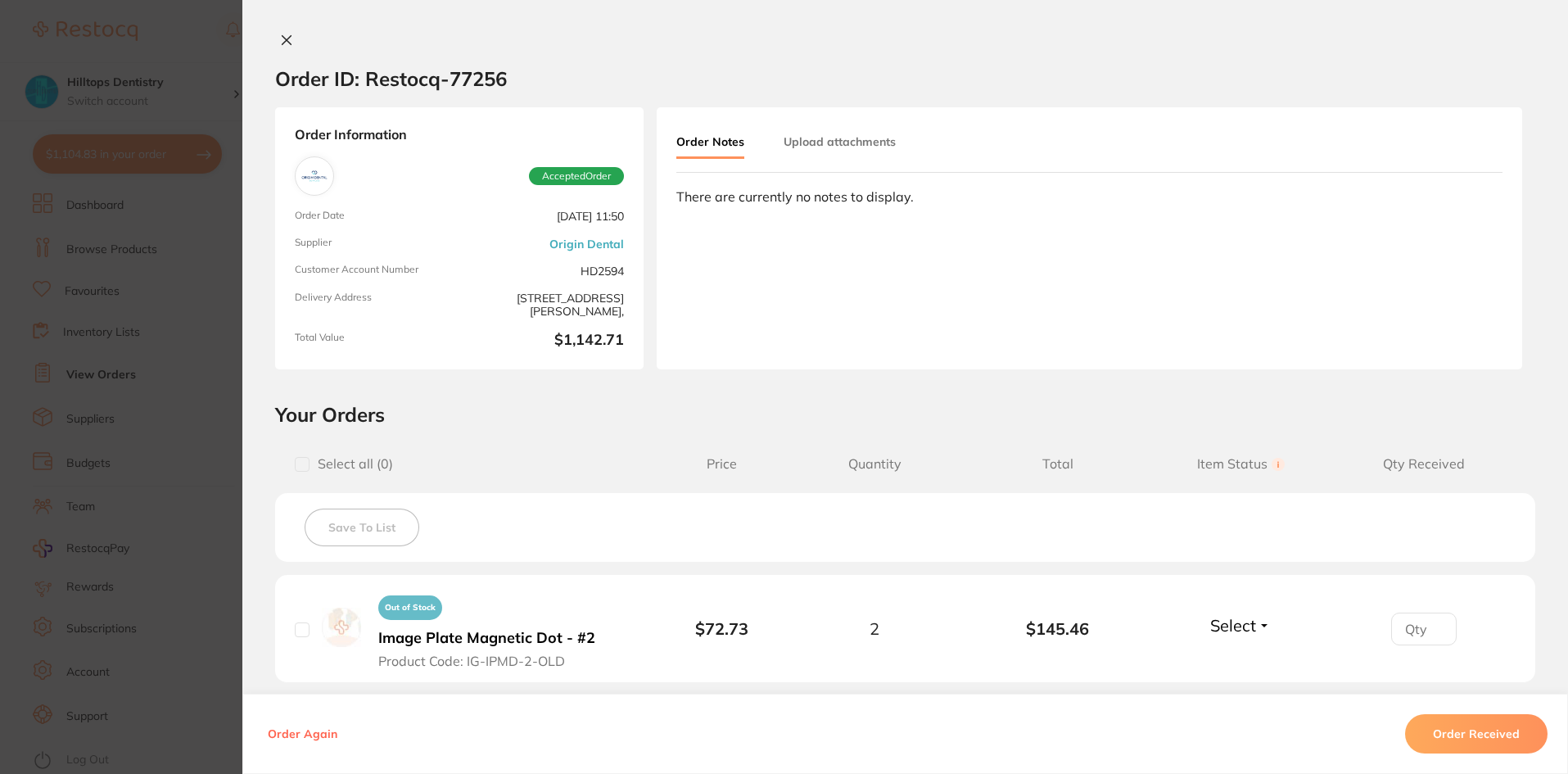
scroll to position [1160, 0]
click at [191, 569] on section "Order ID: Restocq- 77256 Order Information Accepted Order Order Date [DATE] 11:…" at bounding box center [784, 387] width 1568 height 774
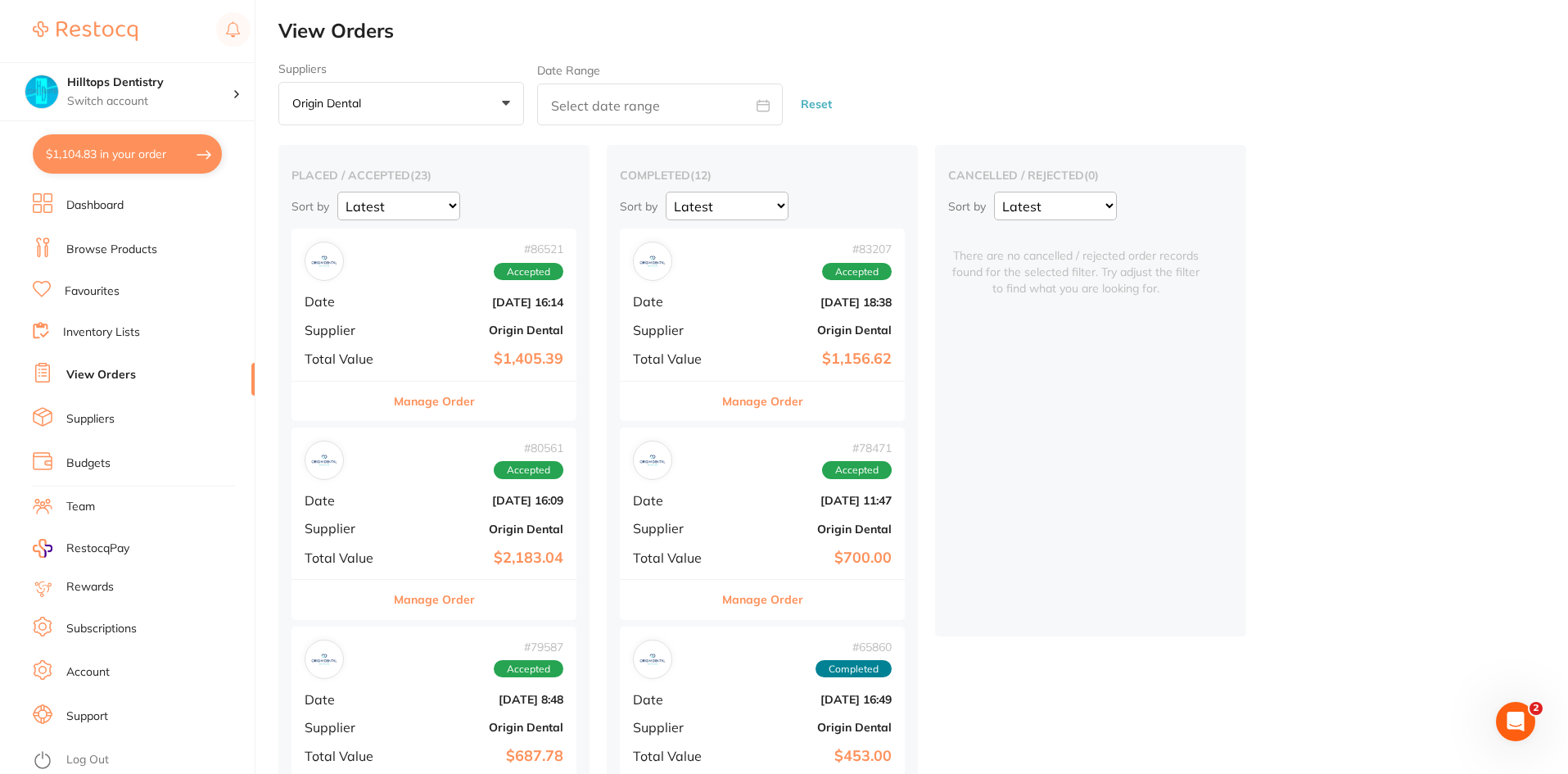
click at [444, 341] on div "# 86521 Accepted Date [DATE] 16:14 Supplier Origin Dental Total Value $1,405.39" at bounding box center [434, 304] width 285 height 151
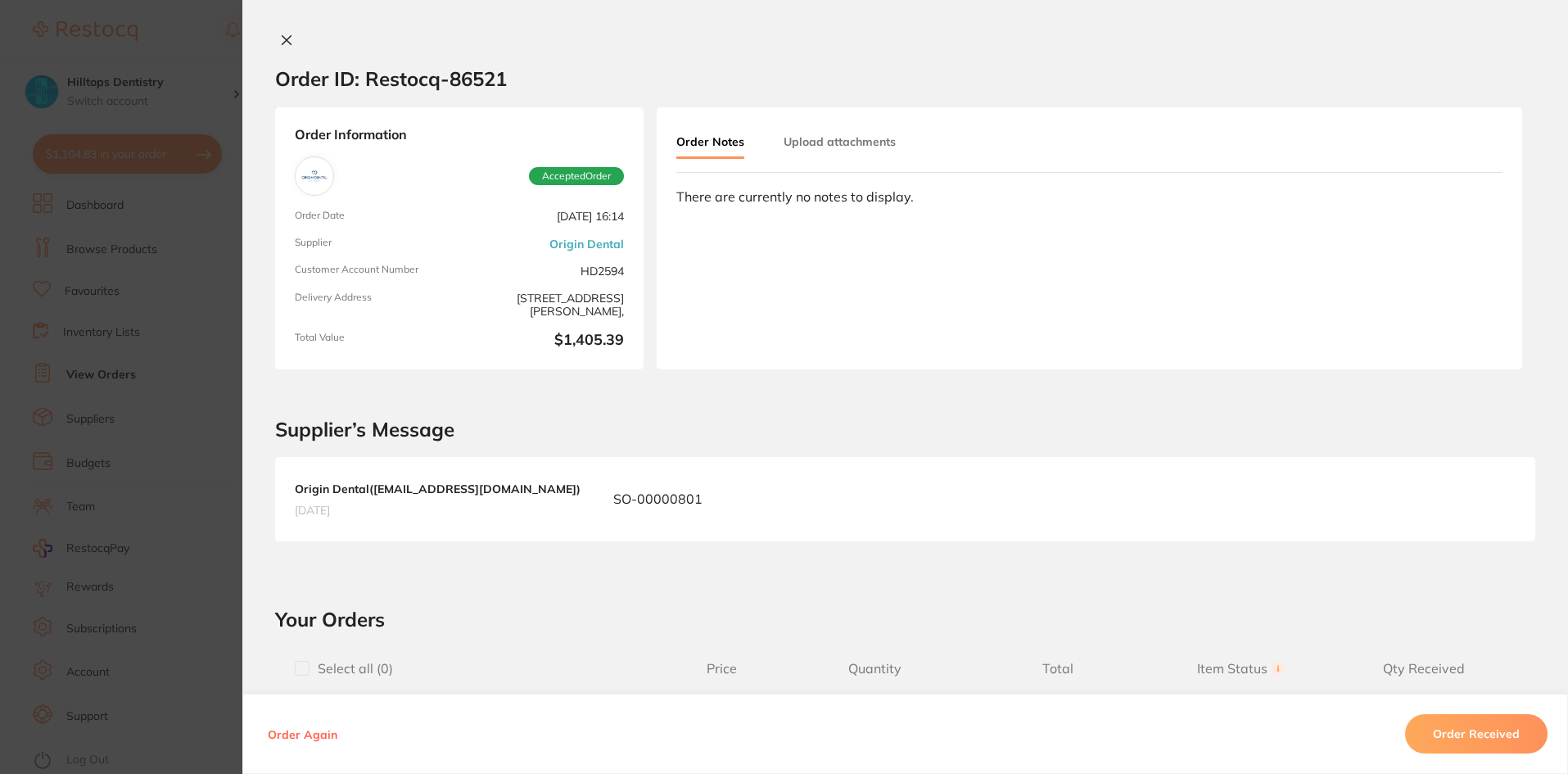
click at [195, 529] on section "Order ID: Restocq- 86521 Order Information Accepted Order Order Date [DATE] 16:…" at bounding box center [784, 387] width 1568 height 774
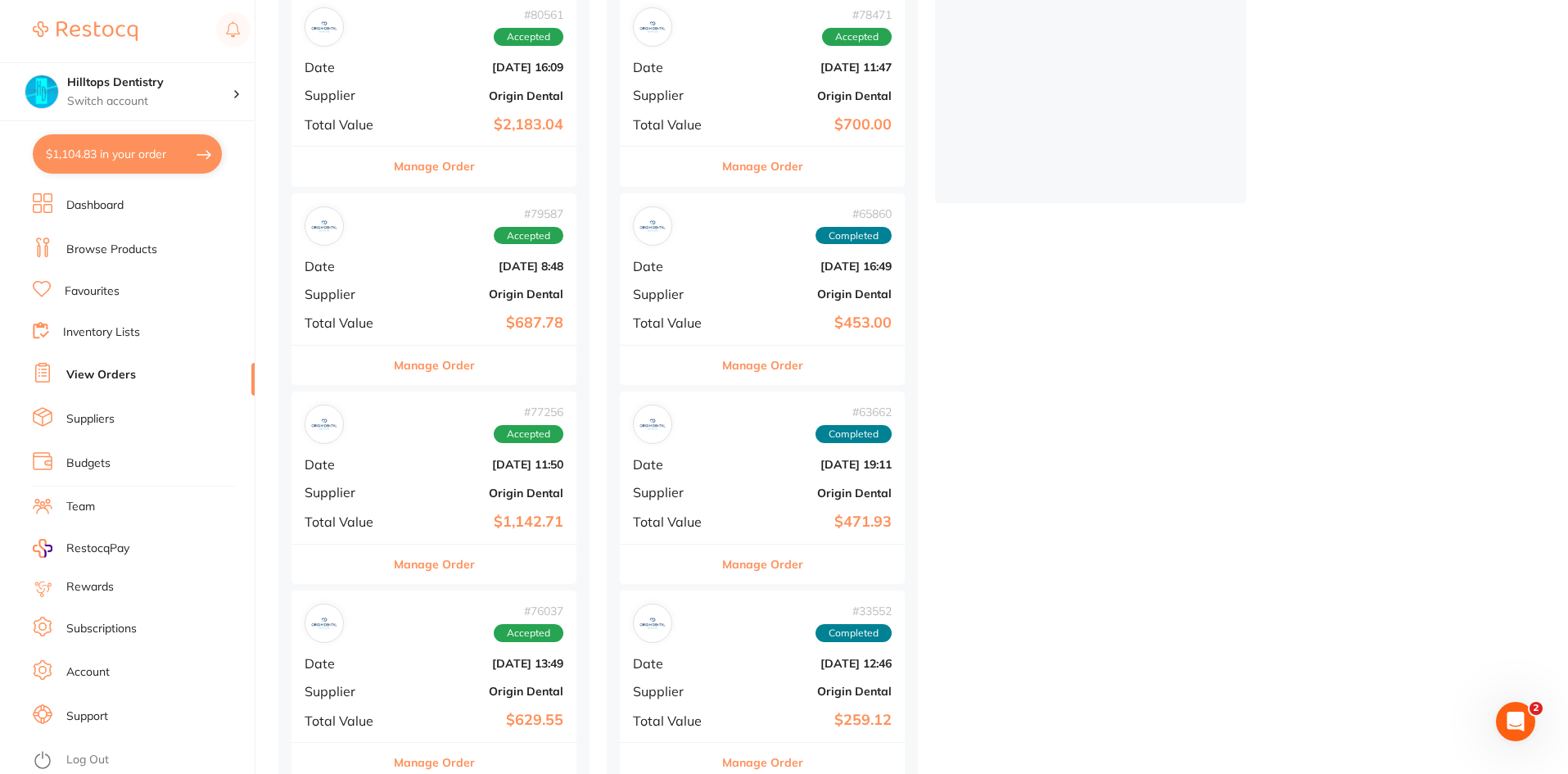
scroll to position [491, 0]
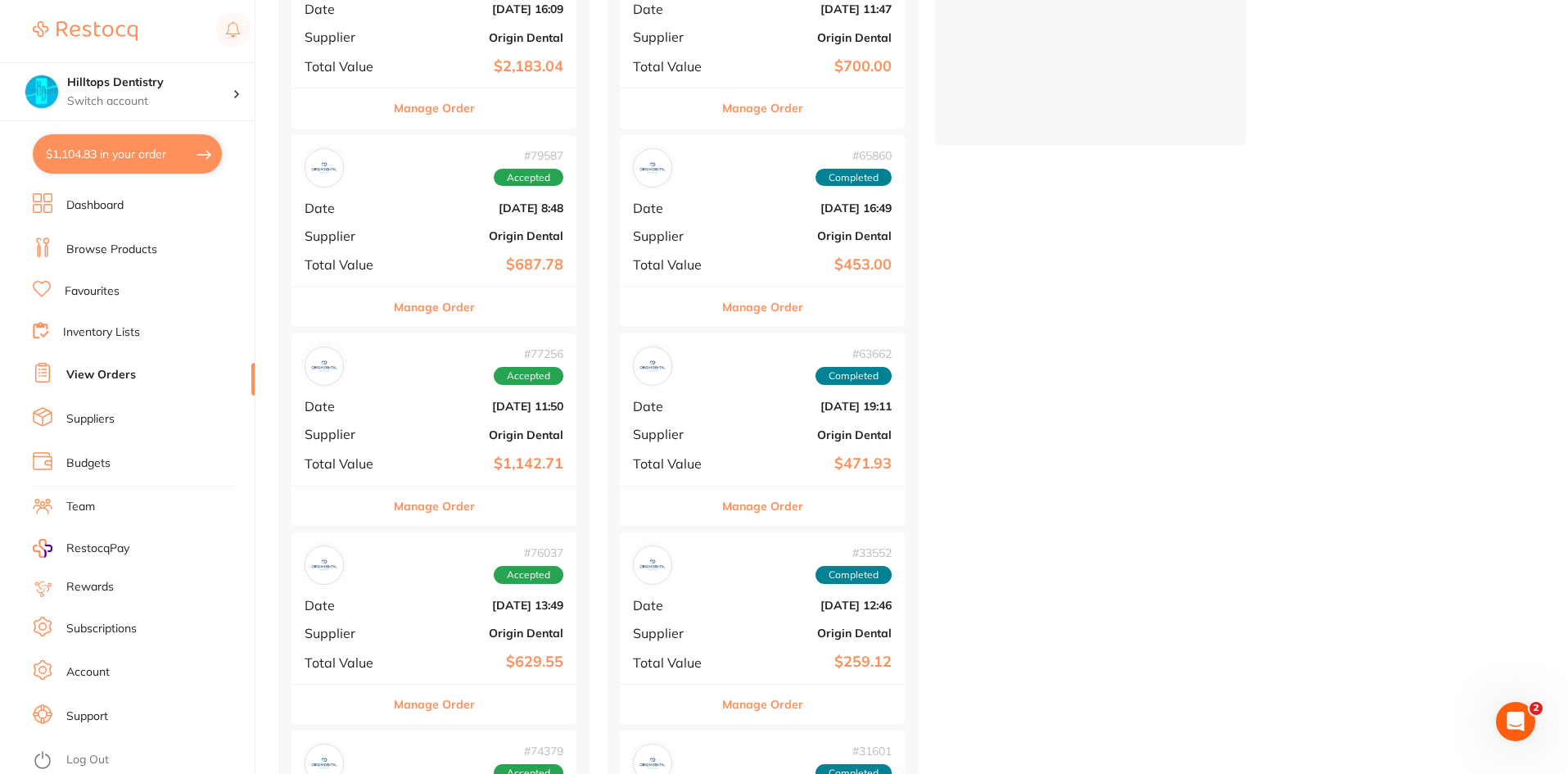
click at [424, 642] on div "# 76037 Accepted Date [DATE] 13:49 Supplier Origin Dental Total Value $629.55" at bounding box center [434, 608] width 285 height 151
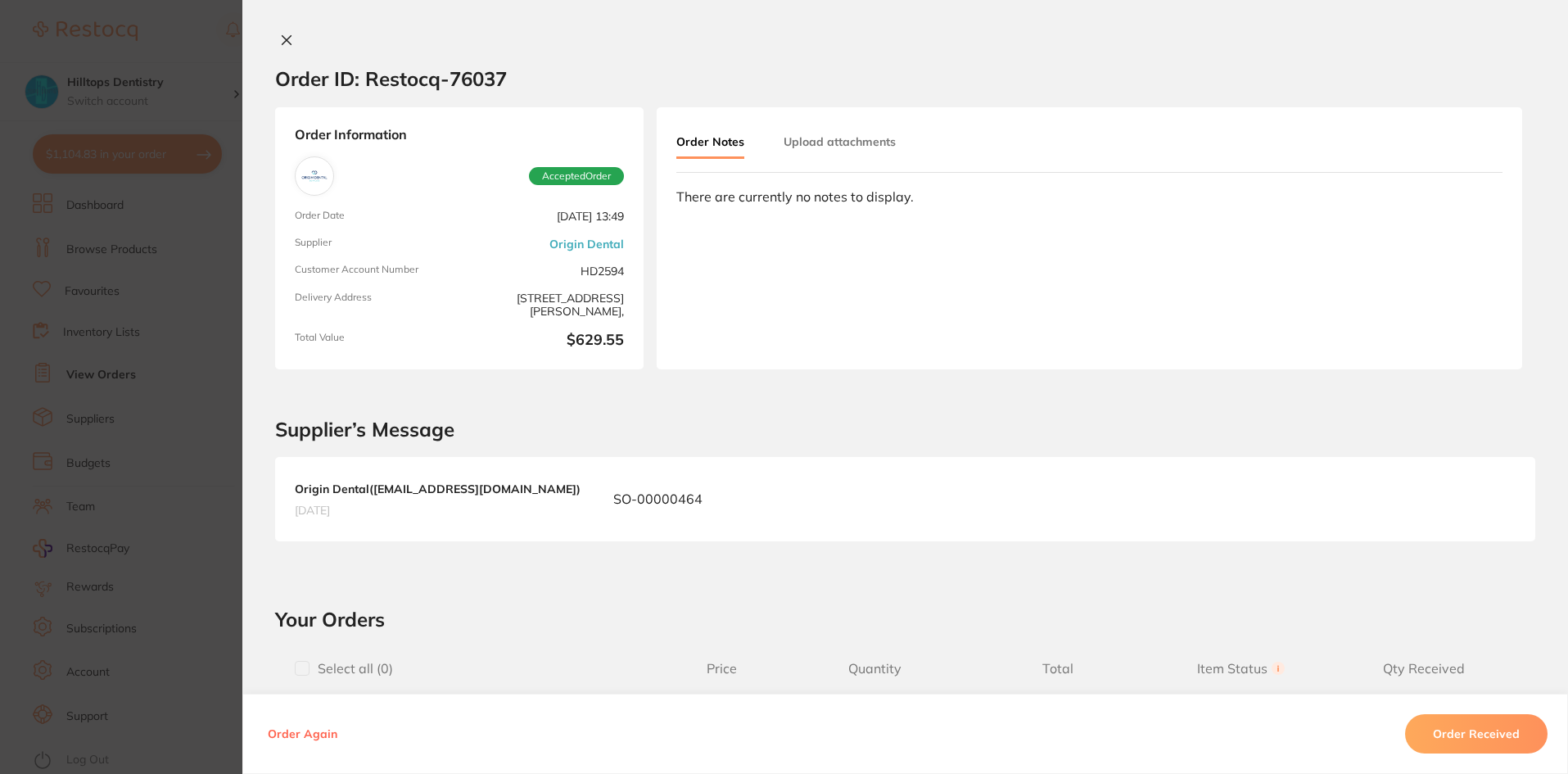
click at [186, 621] on section "Order ID: Restocq- 76037 Order Information Accepted Order Order Date [DATE] 13:…" at bounding box center [784, 387] width 1568 height 774
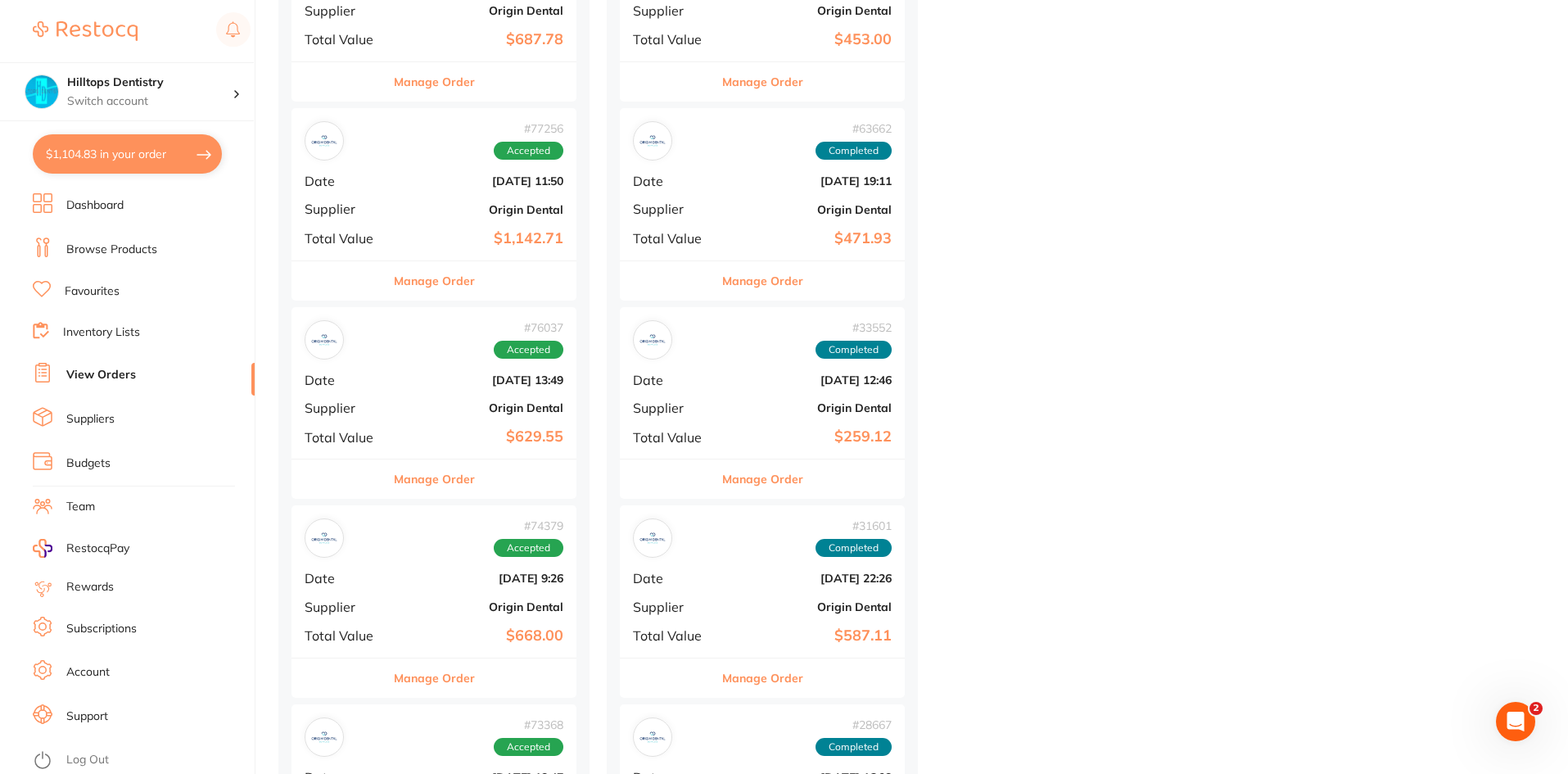
scroll to position [737, 0]
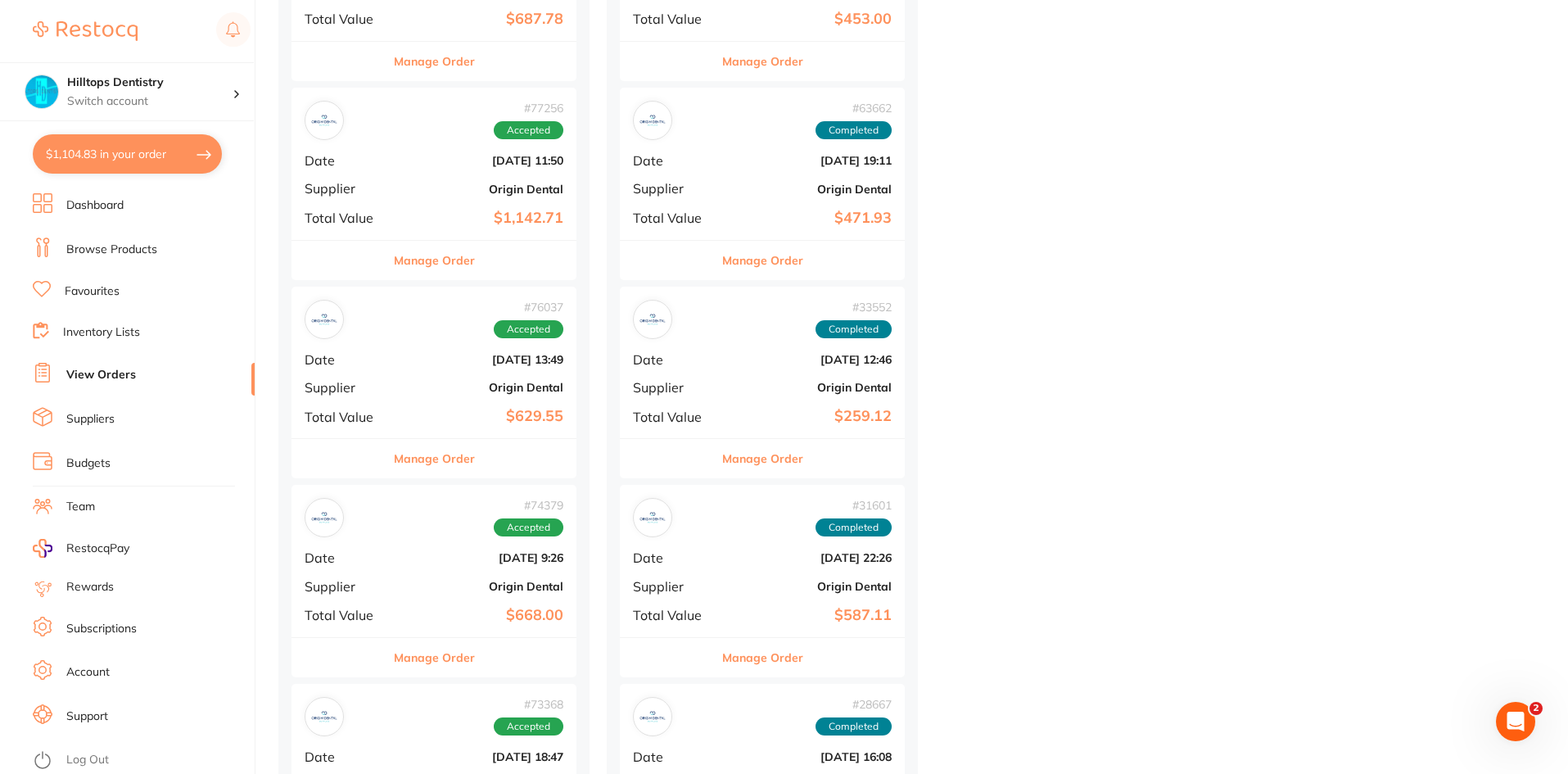
click at [424, 607] on b "$668.00" at bounding box center [481, 615] width 164 height 17
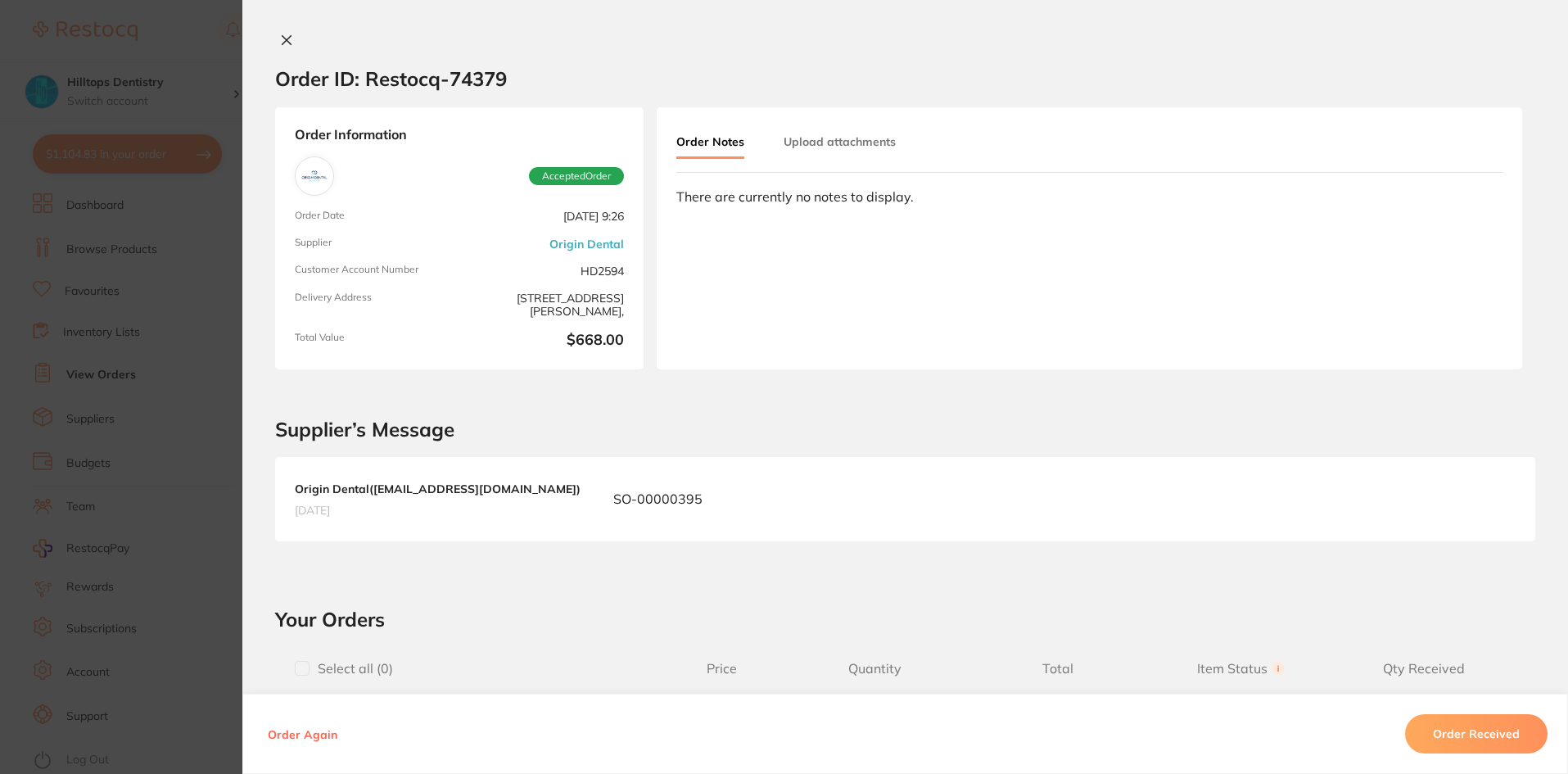
click at [199, 605] on section "Order ID: Restocq- 74379 Order Information Accepted Order Order Date Mar 25 202…" at bounding box center [784, 387] width 1568 height 774
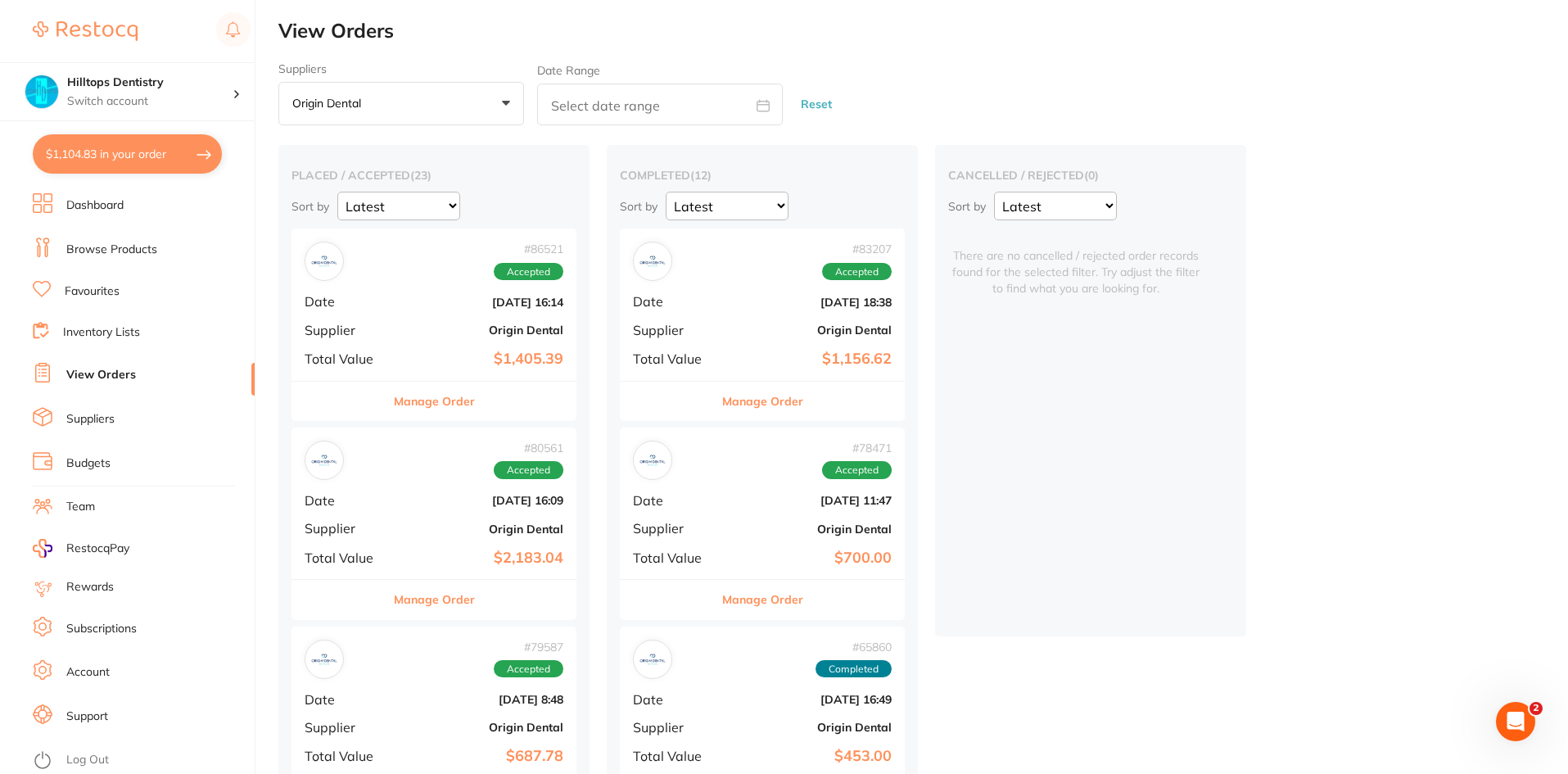
click at [403, 310] on div "# 86521 Accepted Date [DATE] 16:14 Supplier Origin Dental Total Value $1,405.39" at bounding box center [434, 304] width 285 height 151
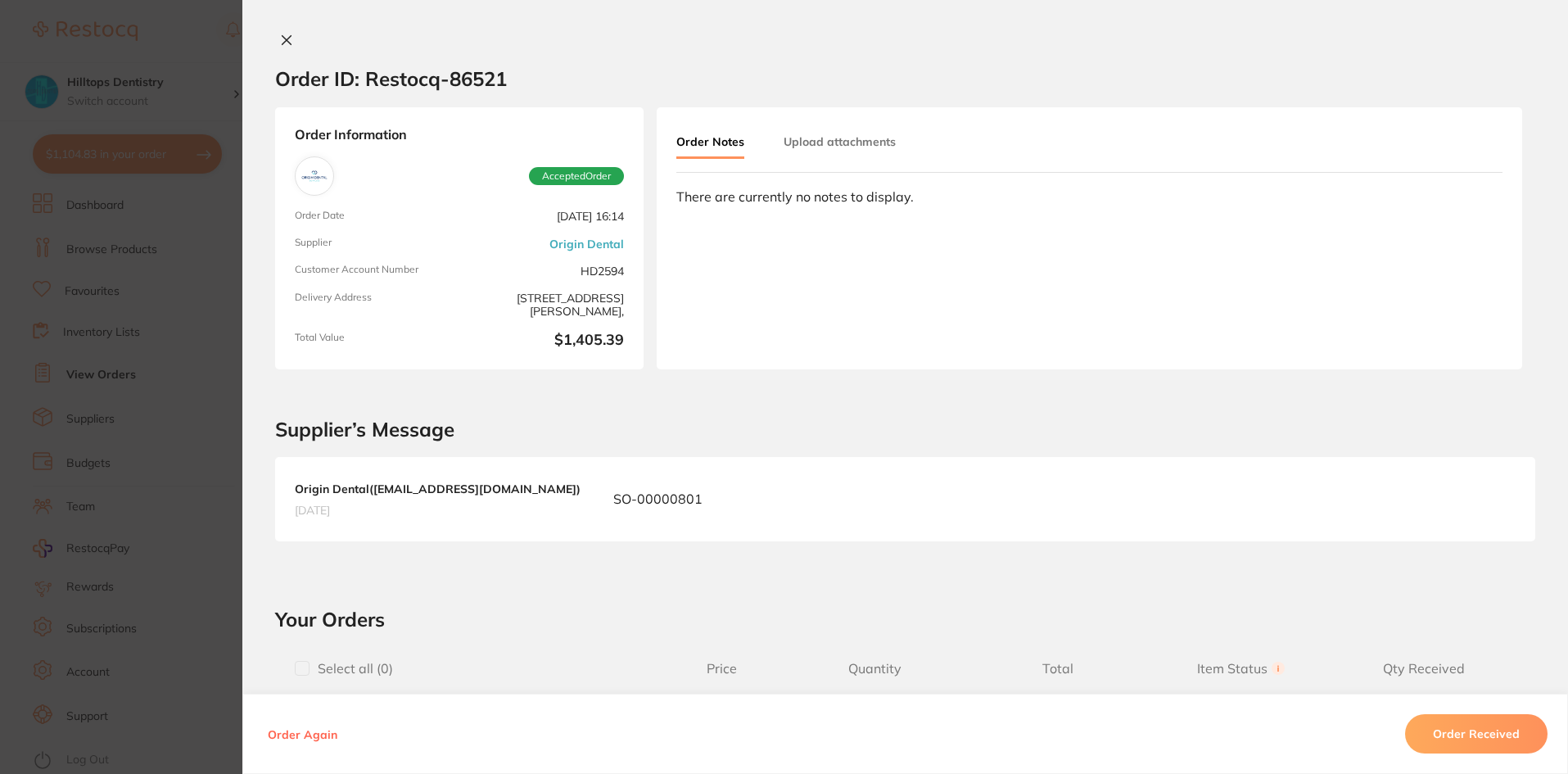
click at [114, 585] on section "Order ID: Restocq- 86521 Order Information Accepted Order Order Date [DATE] 16:…" at bounding box center [784, 387] width 1568 height 774
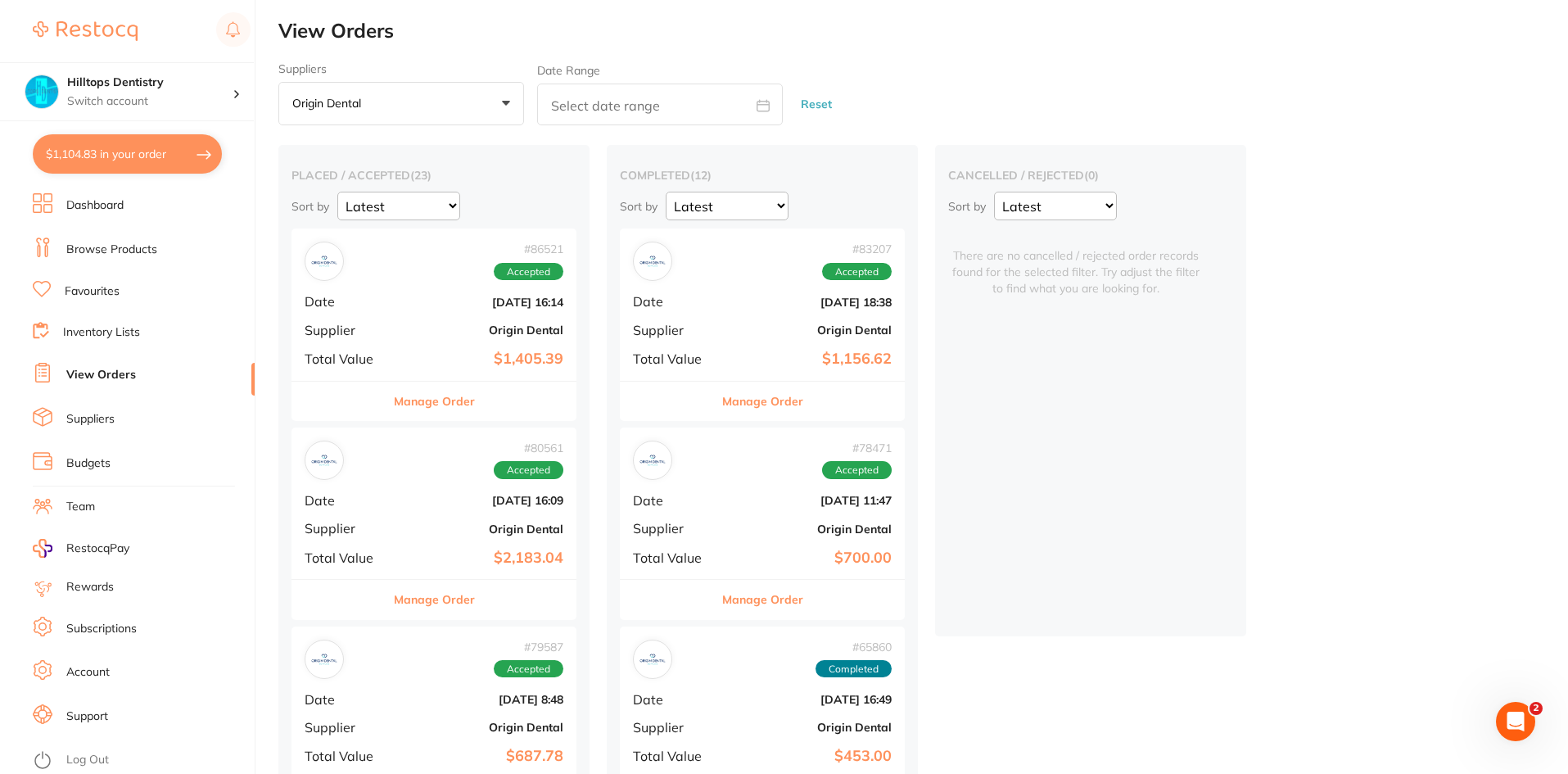
click at [347, 498] on span "Date" at bounding box center [345, 500] width 82 height 14
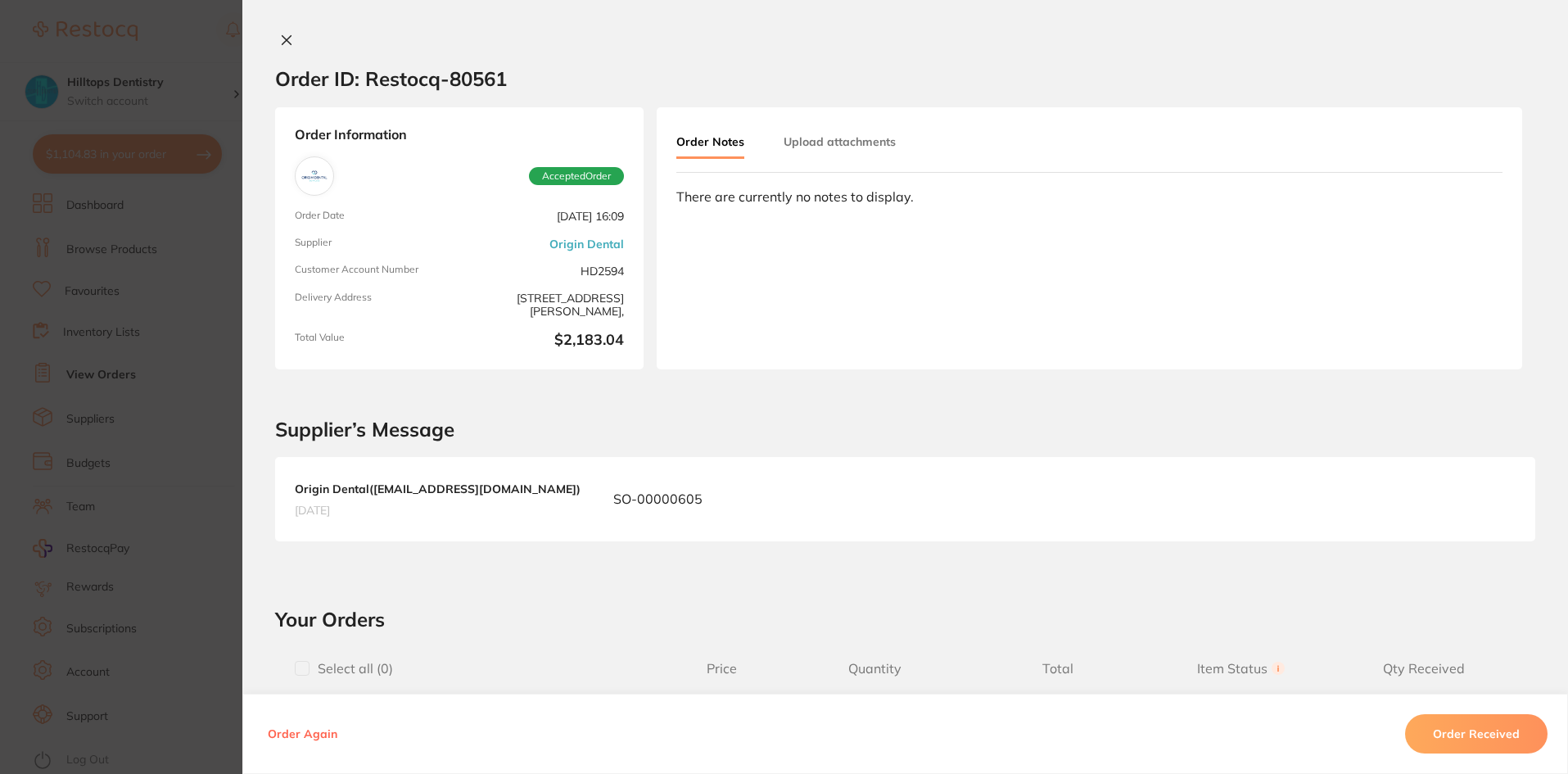
click at [161, 508] on section "Order ID: Restocq- 80561 Order Information Accepted Order Order Date [DATE] 16:…" at bounding box center [784, 387] width 1568 height 774
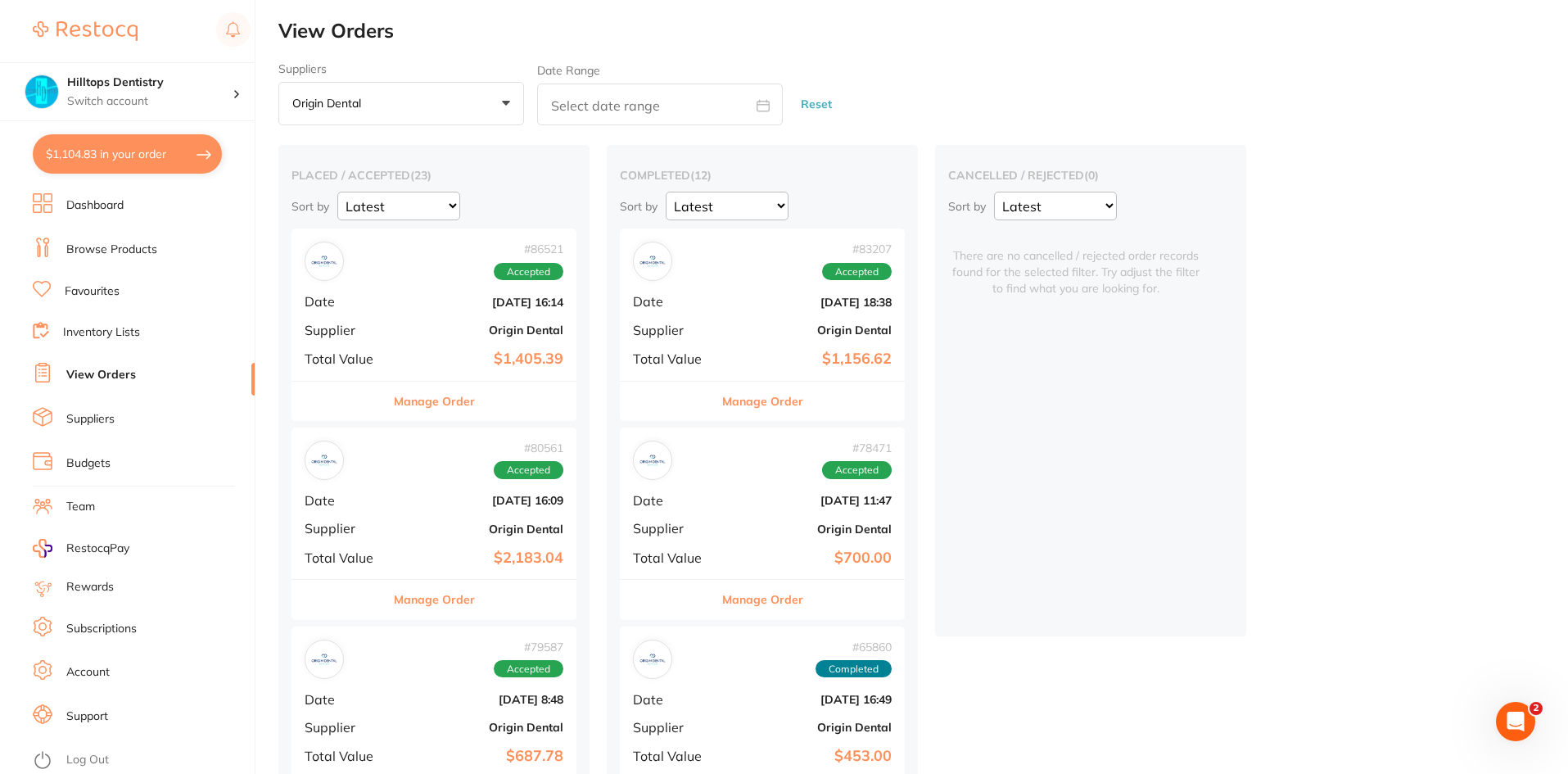
click at [402, 691] on div "# 79587 Accepted Date [DATE] 8:48 Supplier Origin Dental Total Value $687.78" at bounding box center [434, 702] width 285 height 151
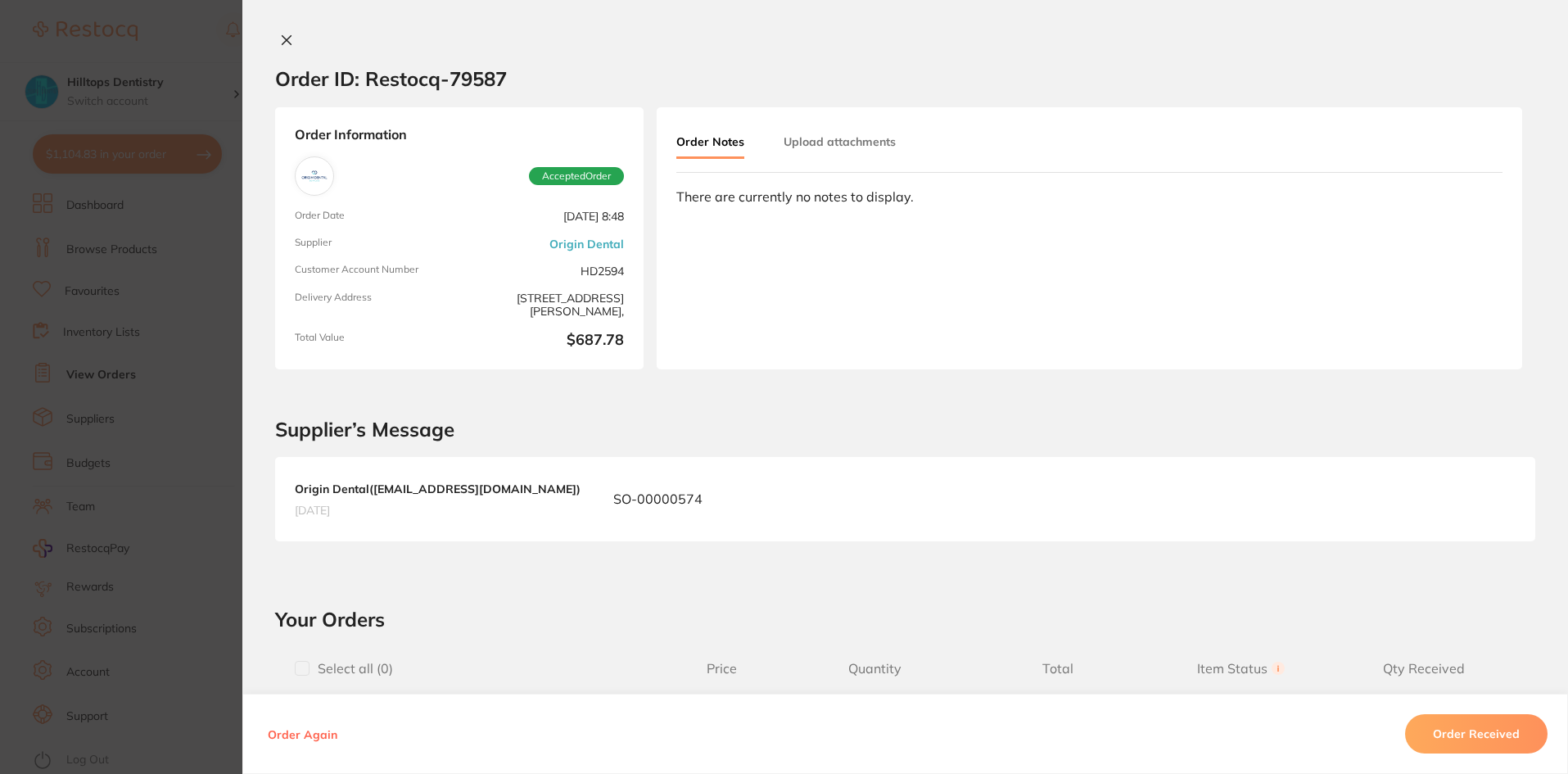
click at [192, 588] on section "Order ID: Restocq- 79587 Order Information Accepted Order Order Date [DATE] 8:4…" at bounding box center [784, 387] width 1568 height 774
